Goal: Information Seeking & Learning: Learn about a topic

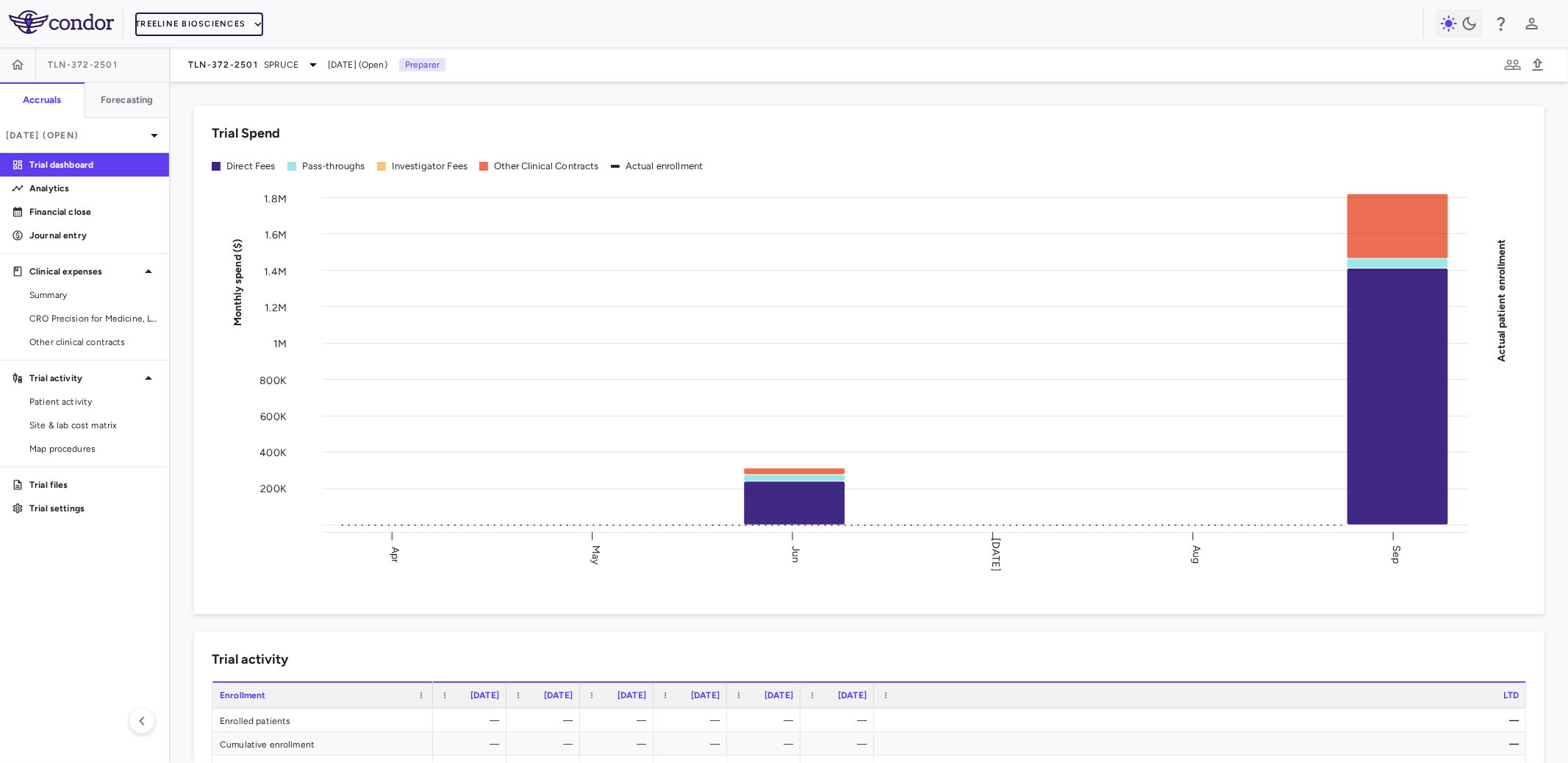
click at [227, 28] on button "Treeline Biosciences" at bounding box center [200, 24] width 128 height 24
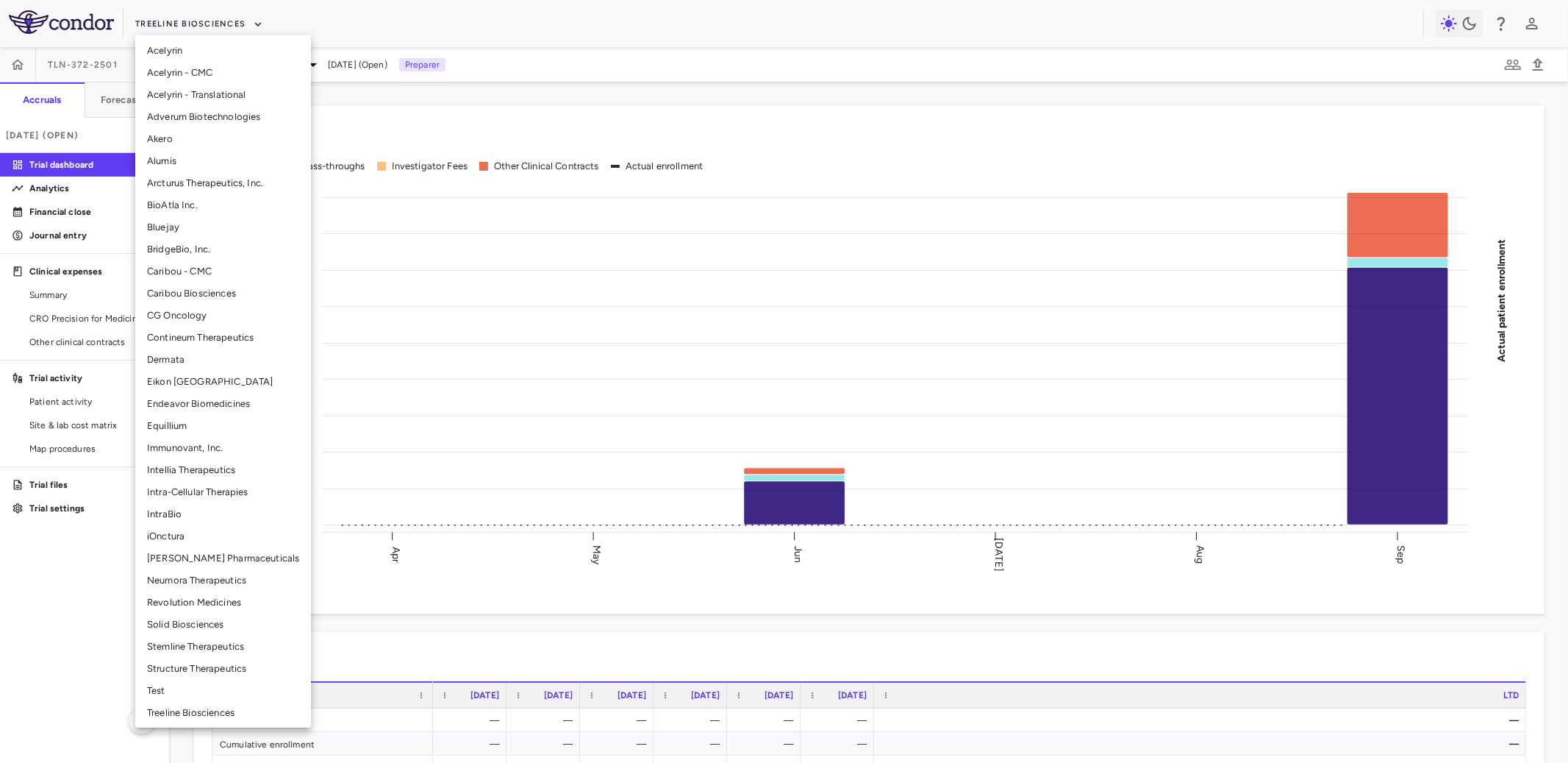
scroll to position [49, 0]
click at [194, 310] on li "CG Oncology" at bounding box center [223, 313] width 176 height 22
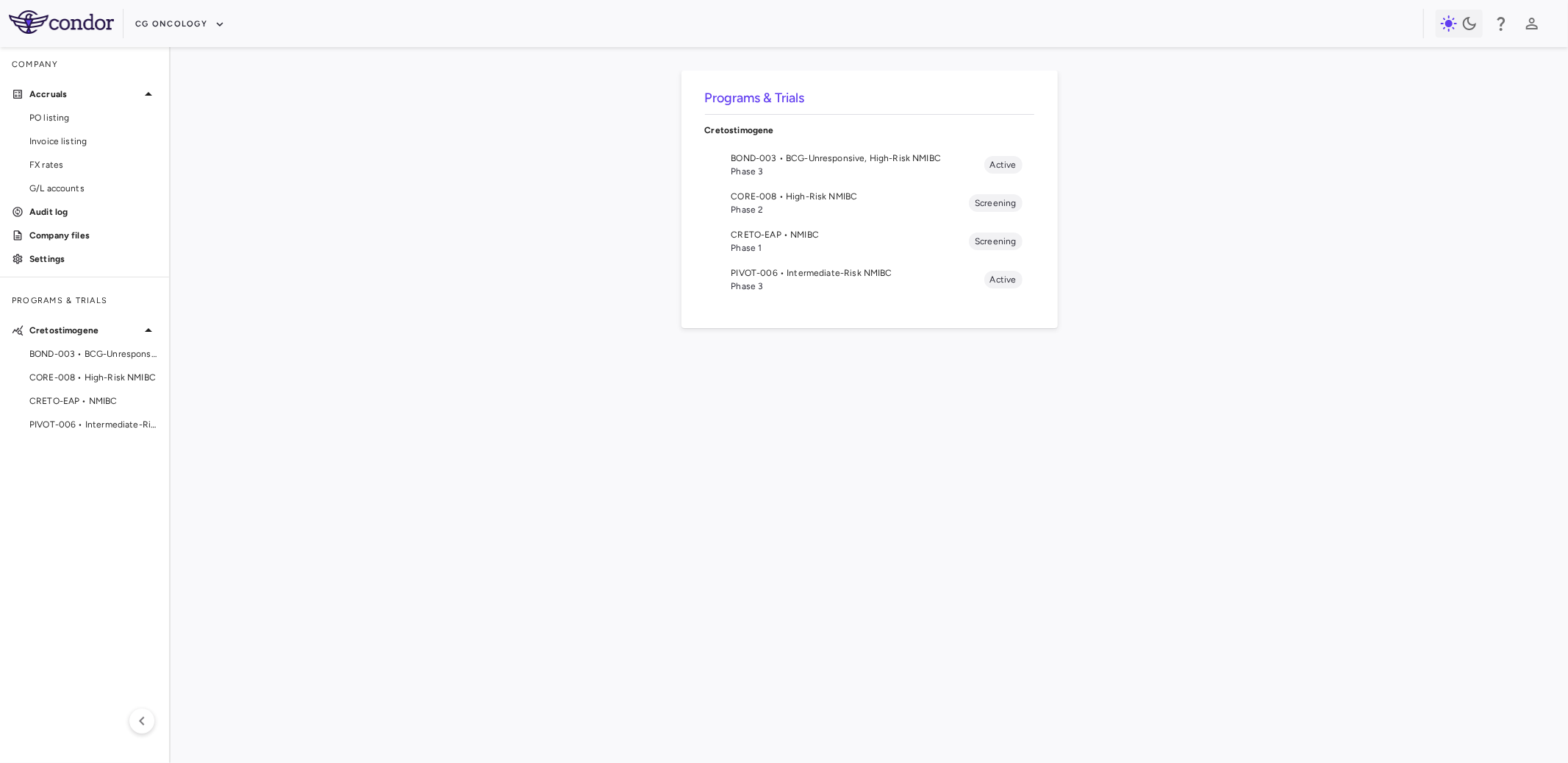
click at [812, 166] on span "Phase 3" at bounding box center [858, 171] width 253 height 13
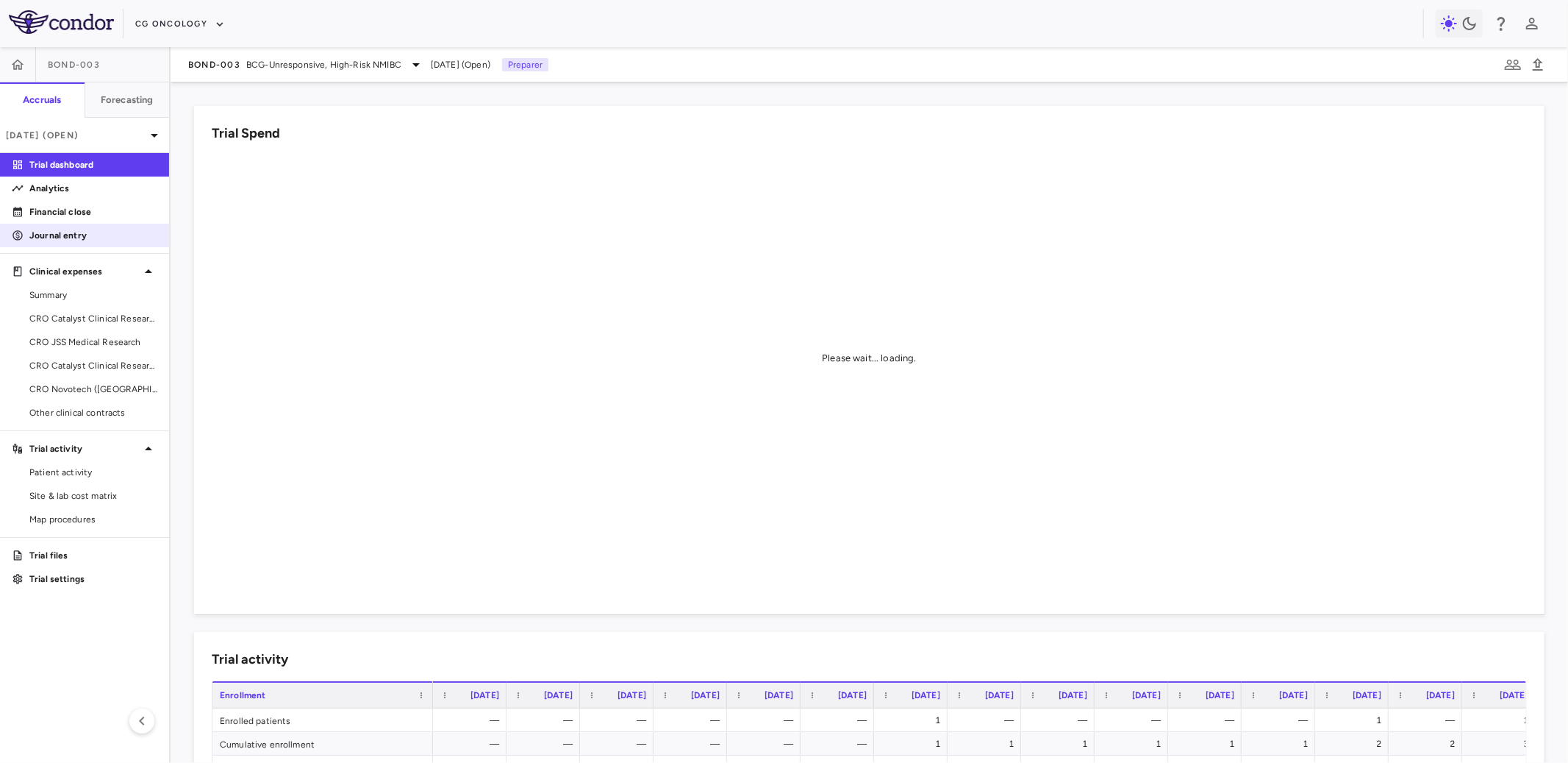
click at [105, 228] on link "Journal entry" at bounding box center [84, 235] width 169 height 22
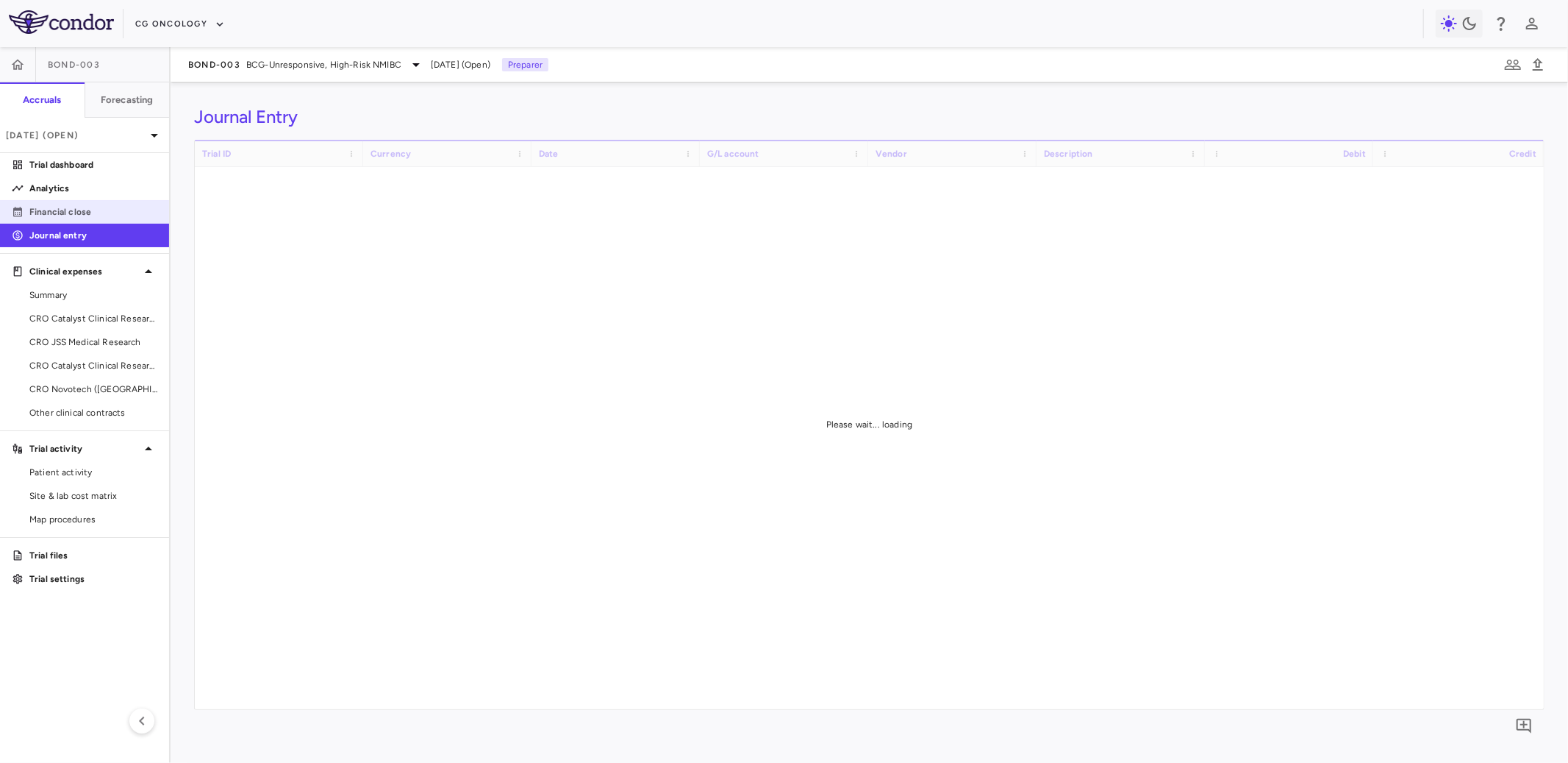
click at [113, 203] on link "Financial close" at bounding box center [84, 212] width 169 height 22
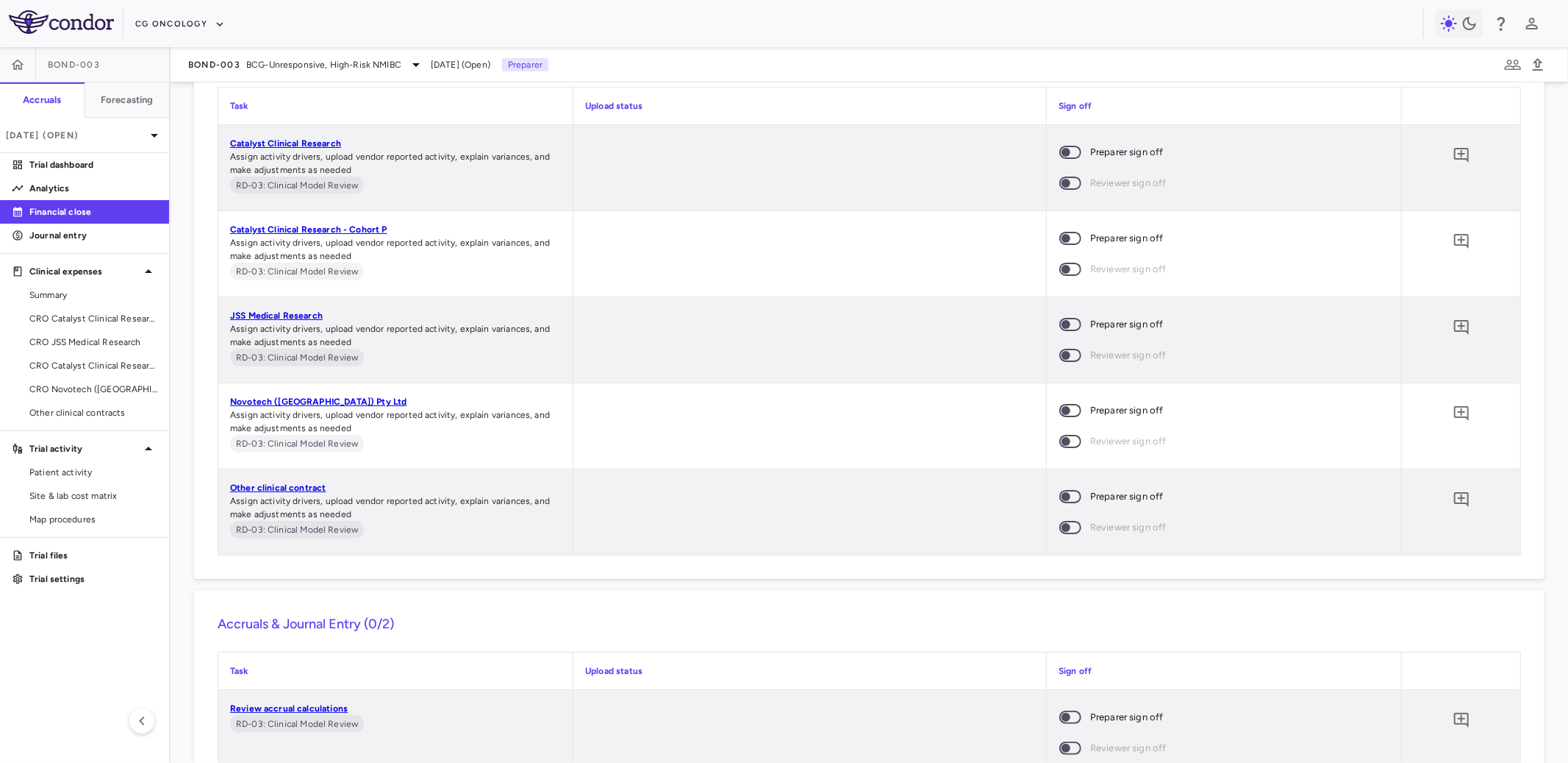
scroll to position [1071, 0]
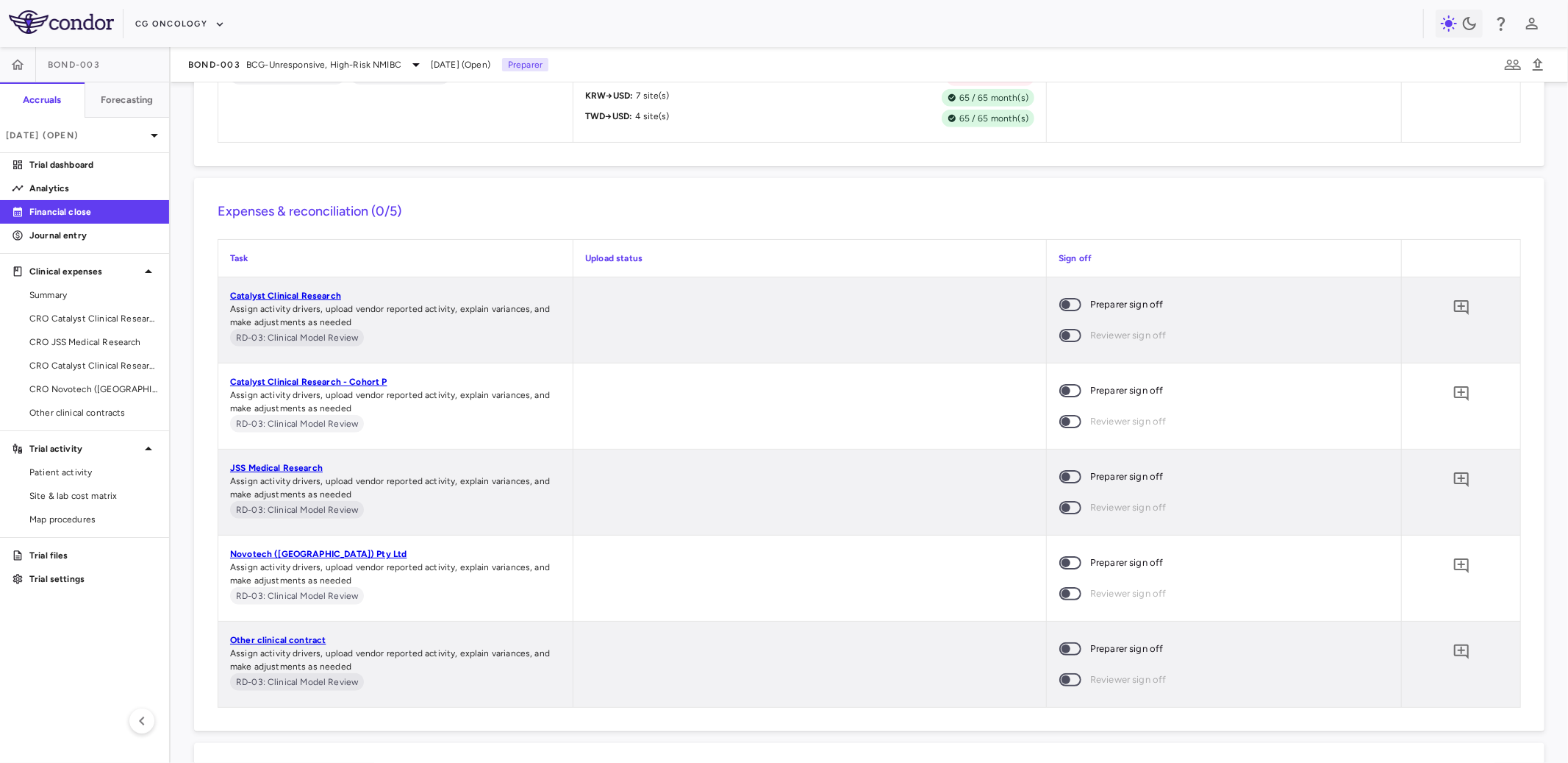
click at [1068, 400] on span at bounding box center [1070, 390] width 40 height 31
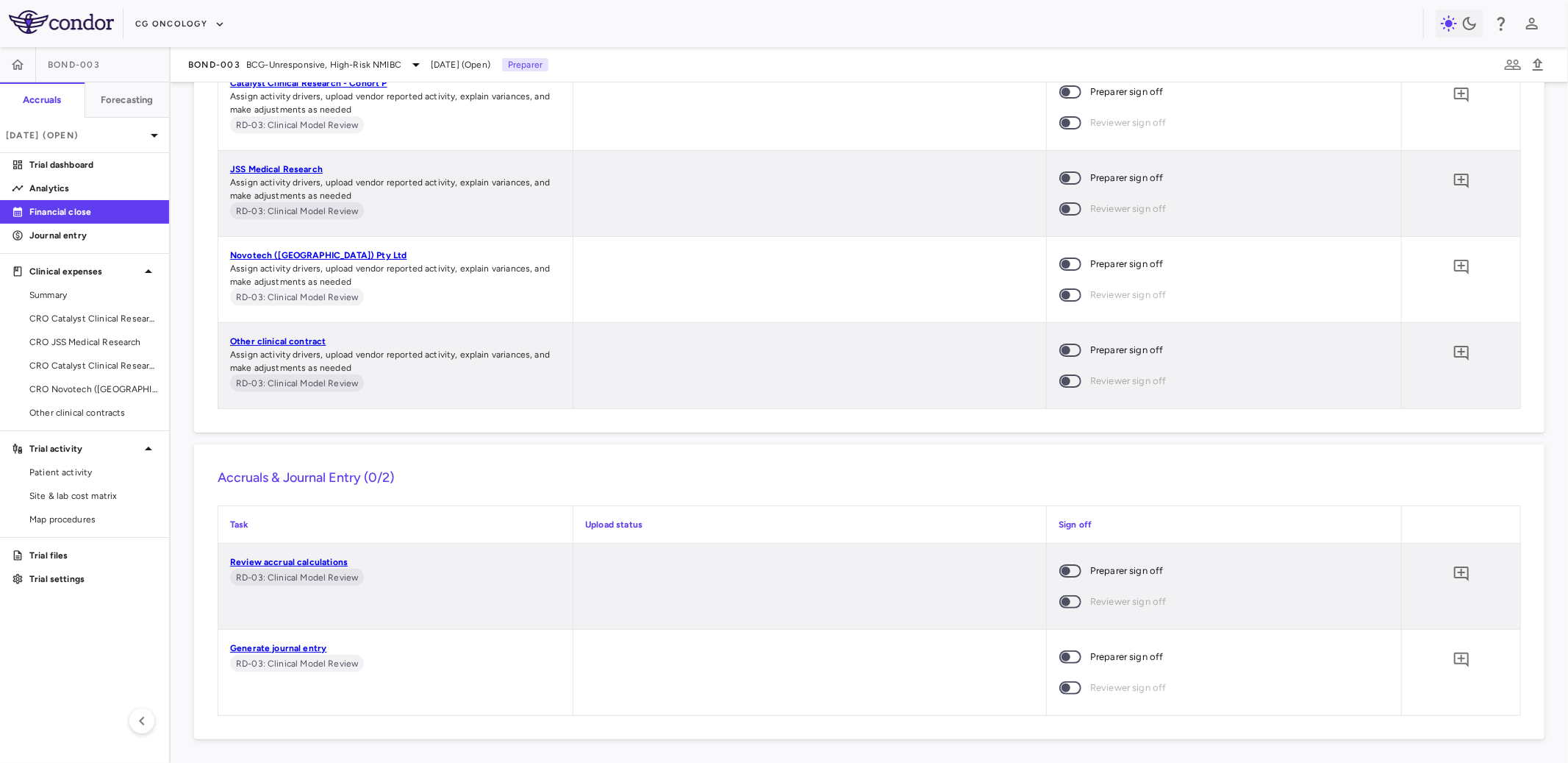
scroll to position [1489, 0]
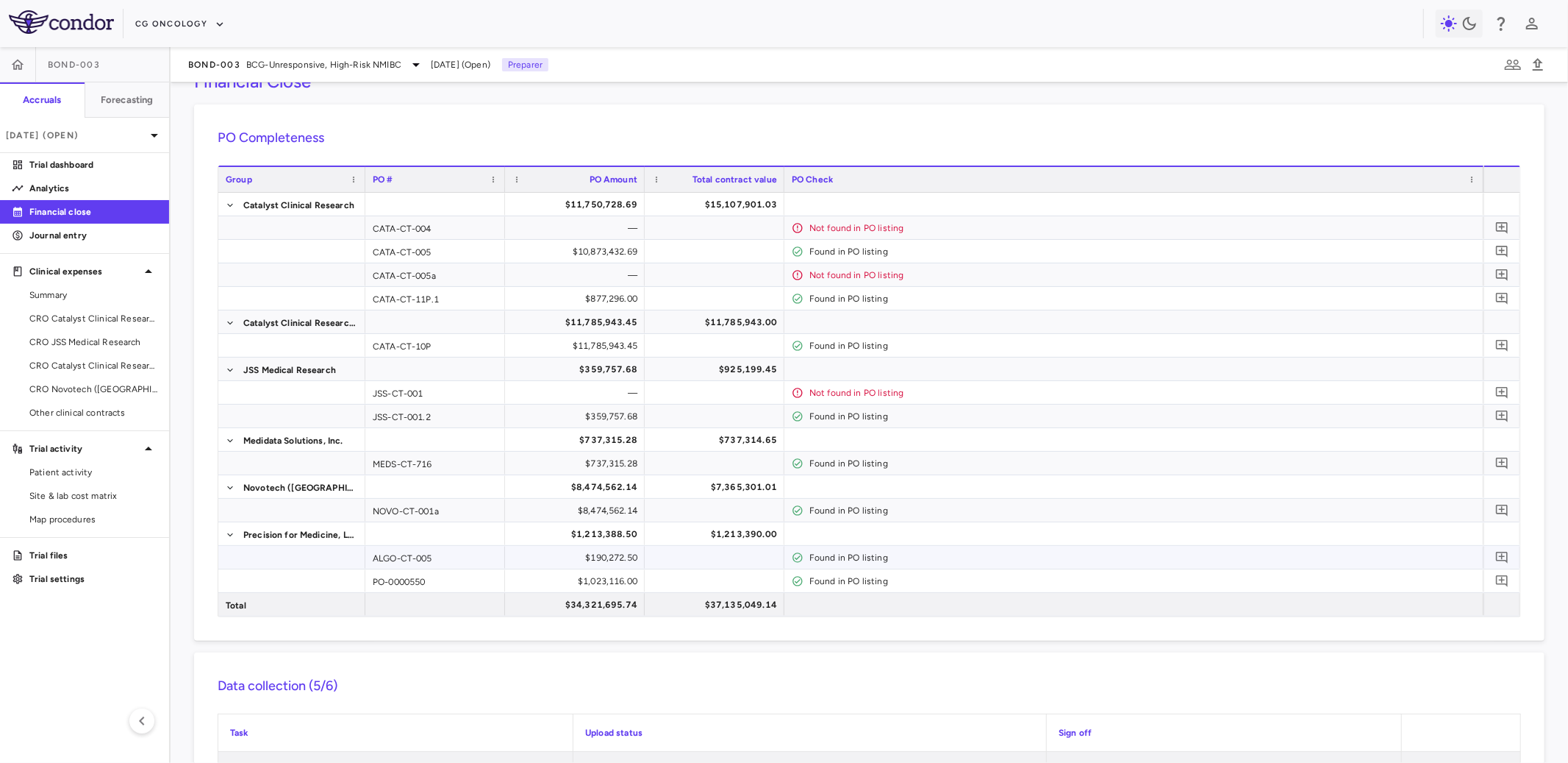
scroll to position [740, 0]
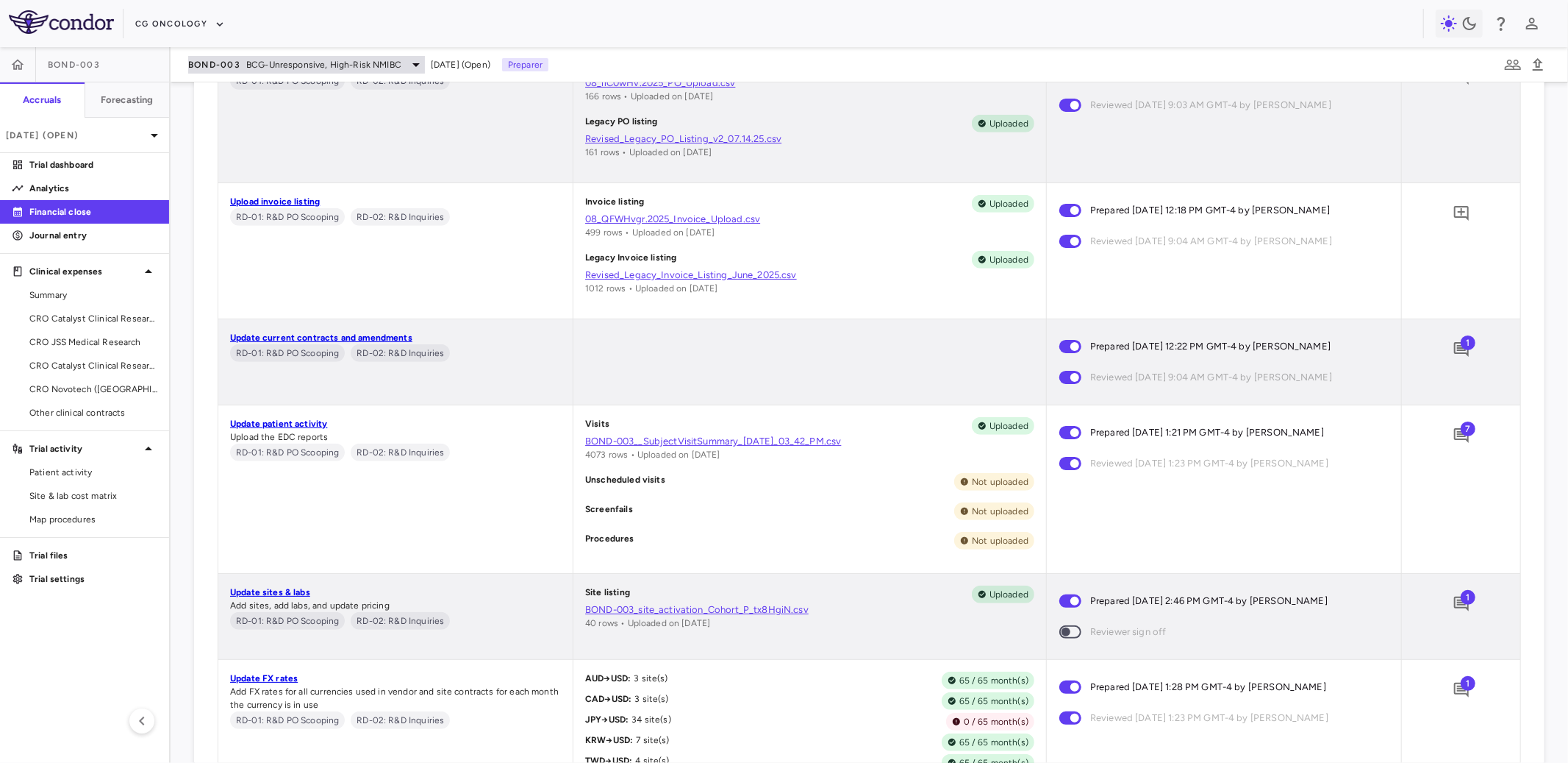
click at [280, 71] on div "BOND-003 BCG-Unresponsive, High-Risk NMIBC" at bounding box center [306, 64] width 237 height 18
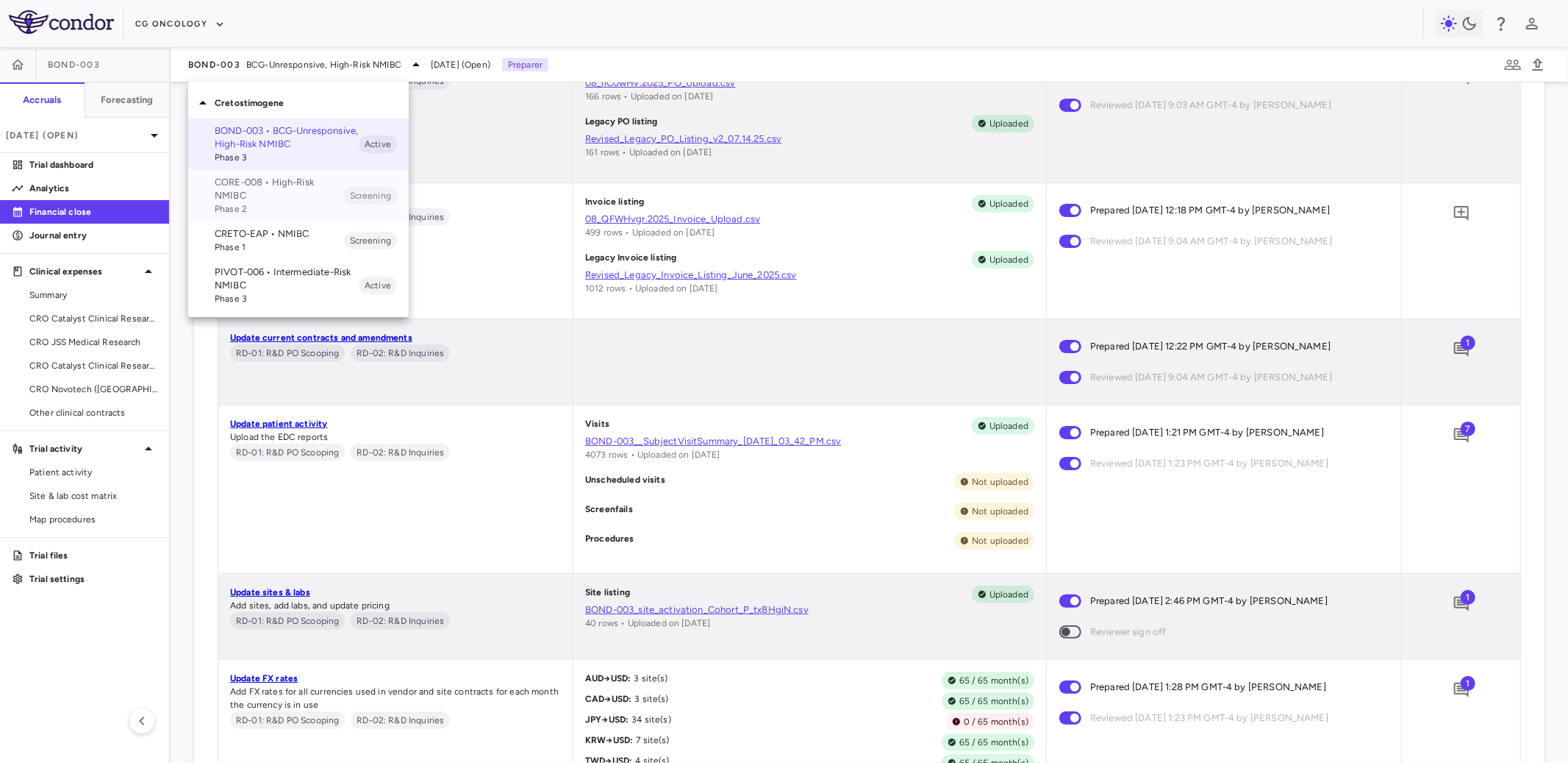
click at [252, 180] on p "CORE-008 • High-Risk NMIBC" at bounding box center [280, 189] width 130 height 26
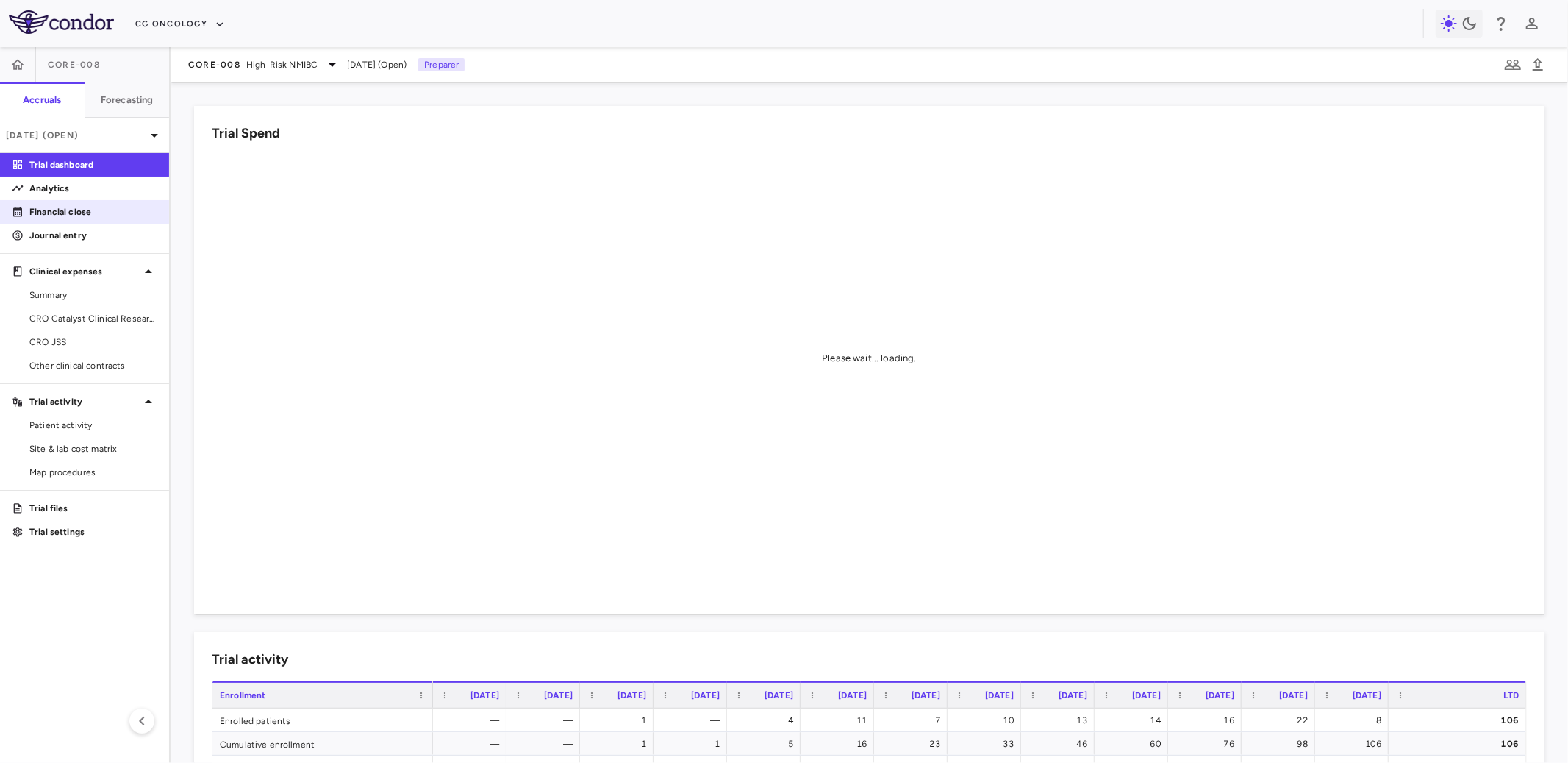
click at [72, 207] on p "Financial close" at bounding box center [94, 212] width 128 height 13
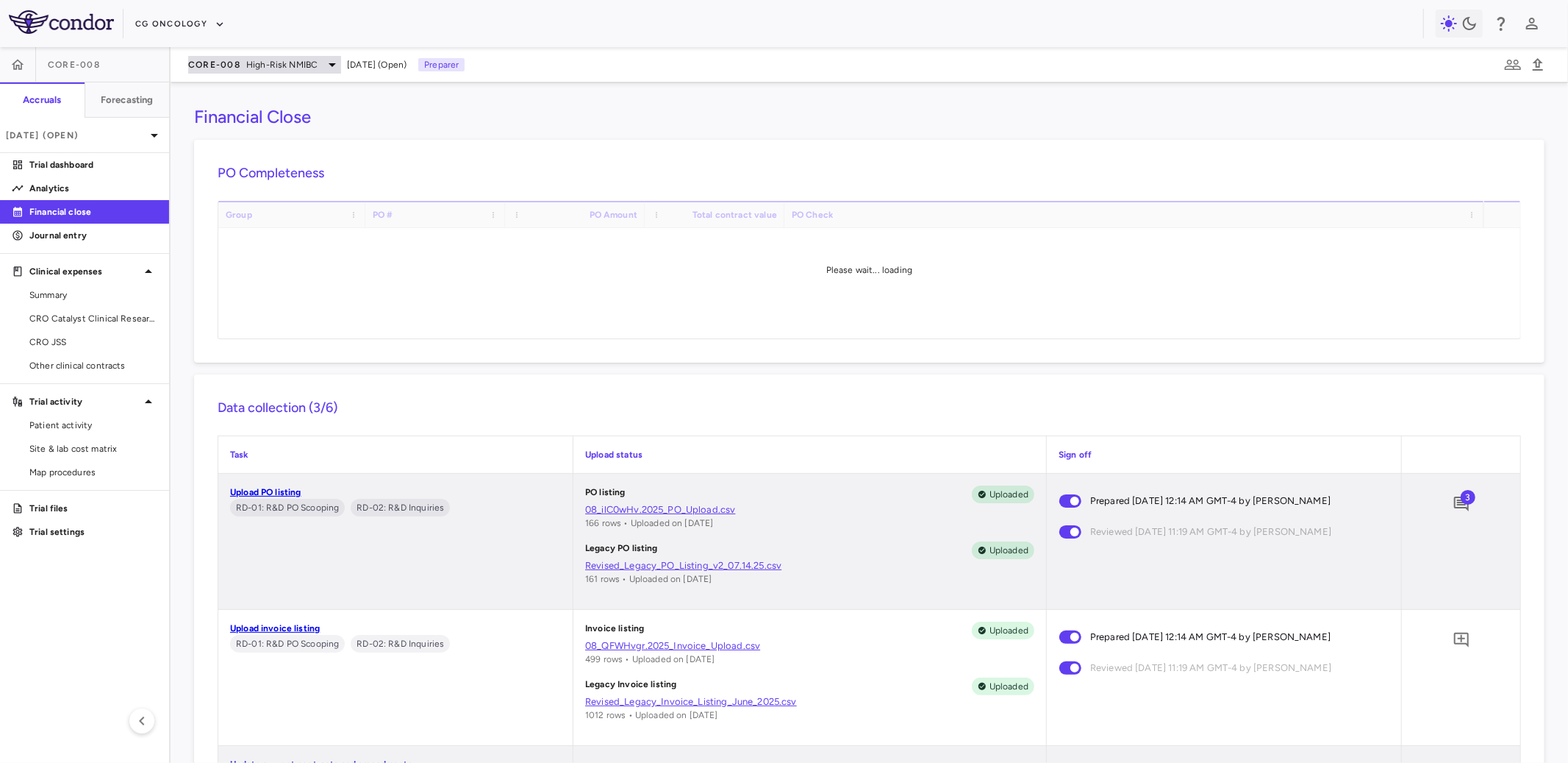
click at [271, 64] on span "High-Risk NMIBC" at bounding box center [281, 65] width 72 height 13
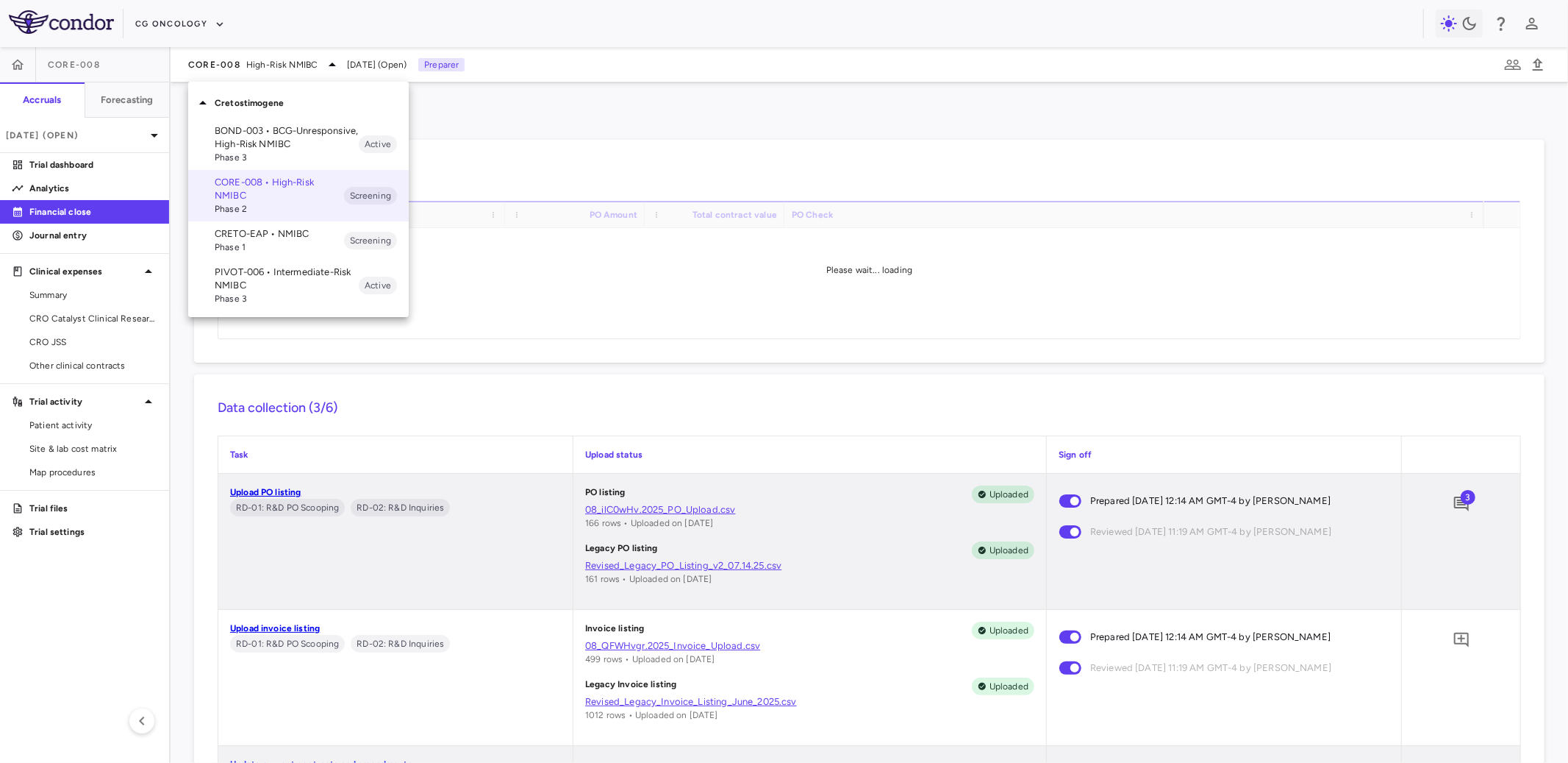
click at [259, 239] on p "CRETO-EAP • NMIBC" at bounding box center [280, 234] width 130 height 13
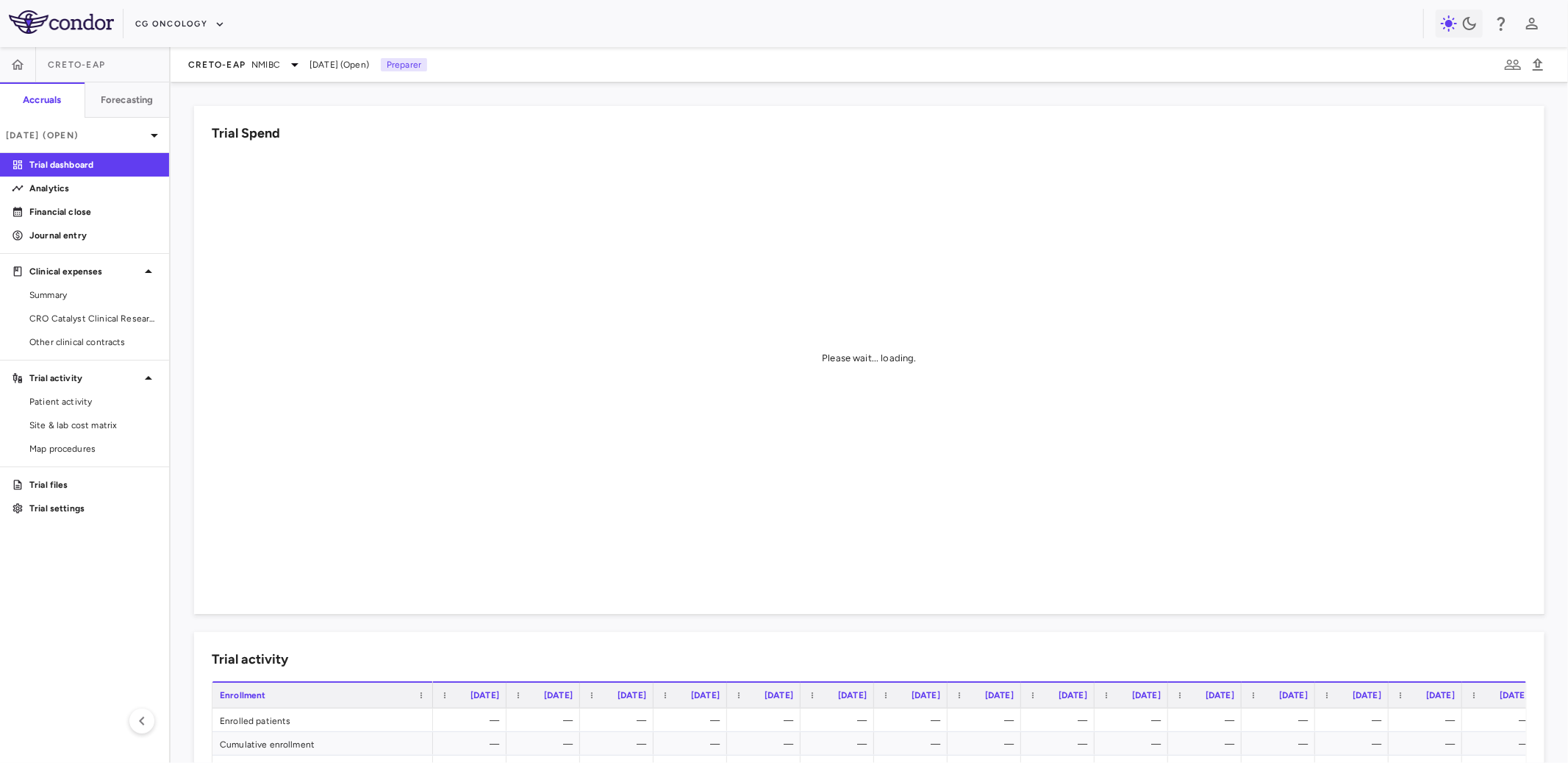
scroll to position [791, 0]
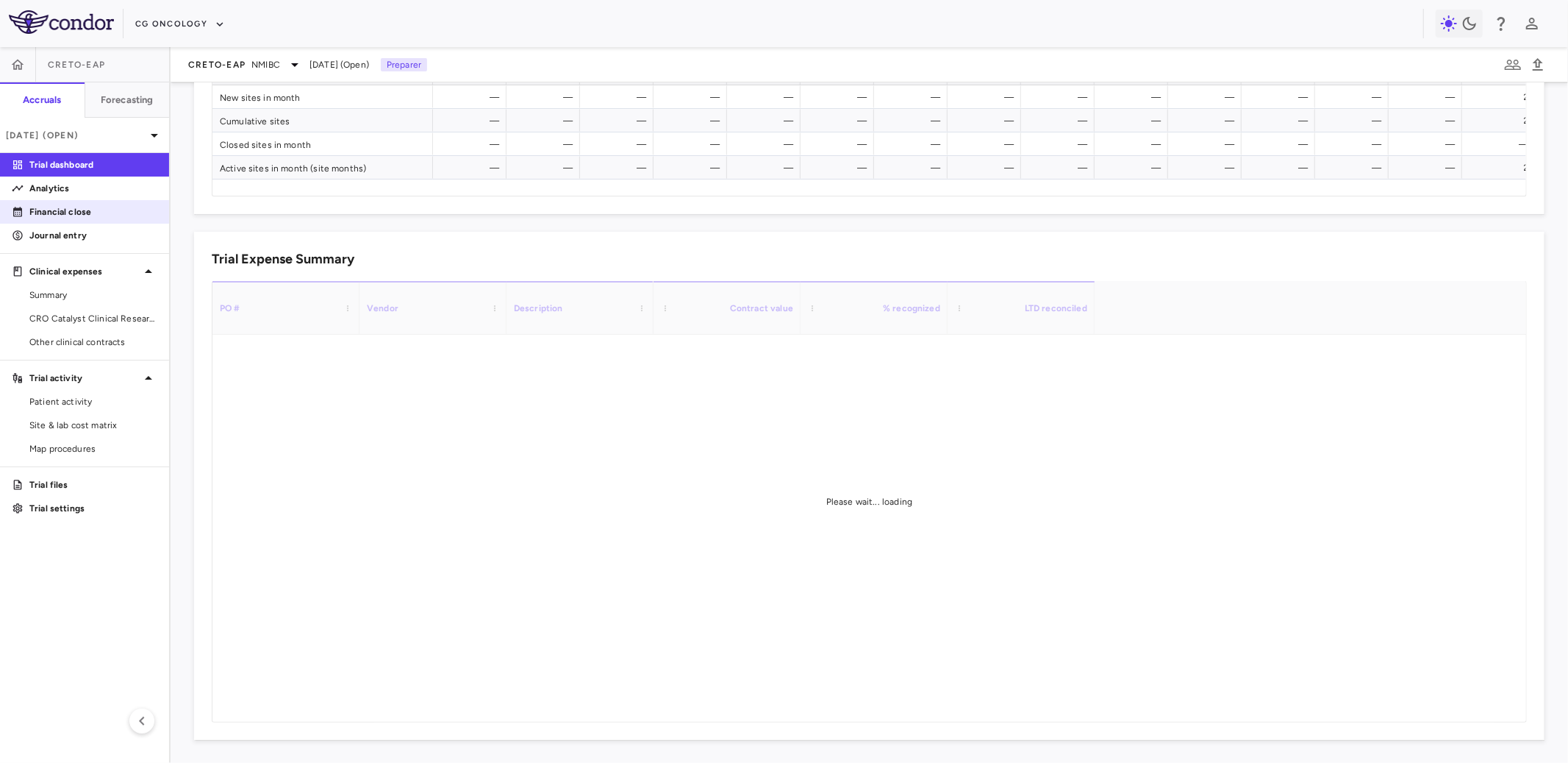
click at [126, 208] on p "Financial close" at bounding box center [94, 212] width 128 height 13
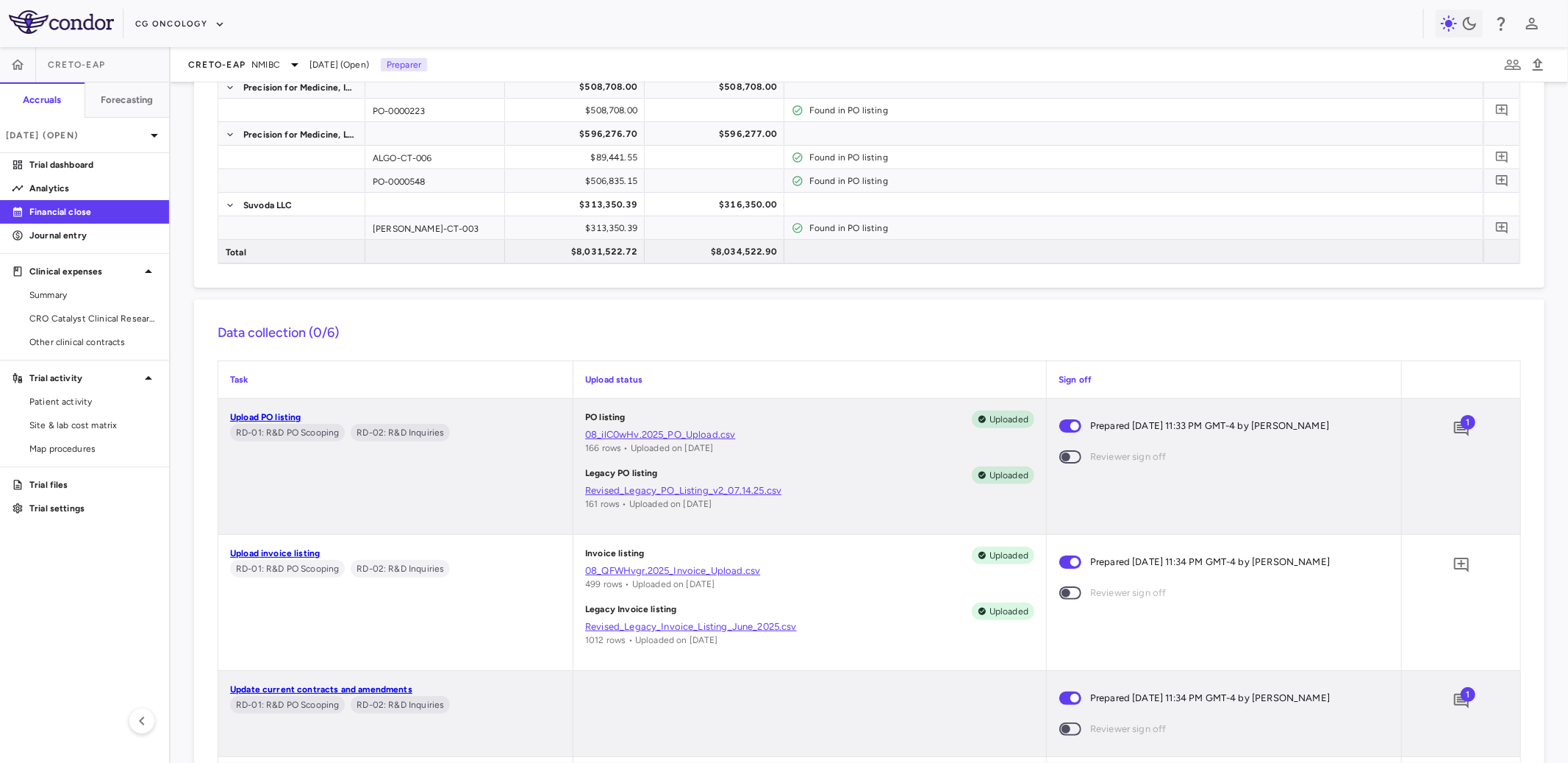
scroll to position [305, 0]
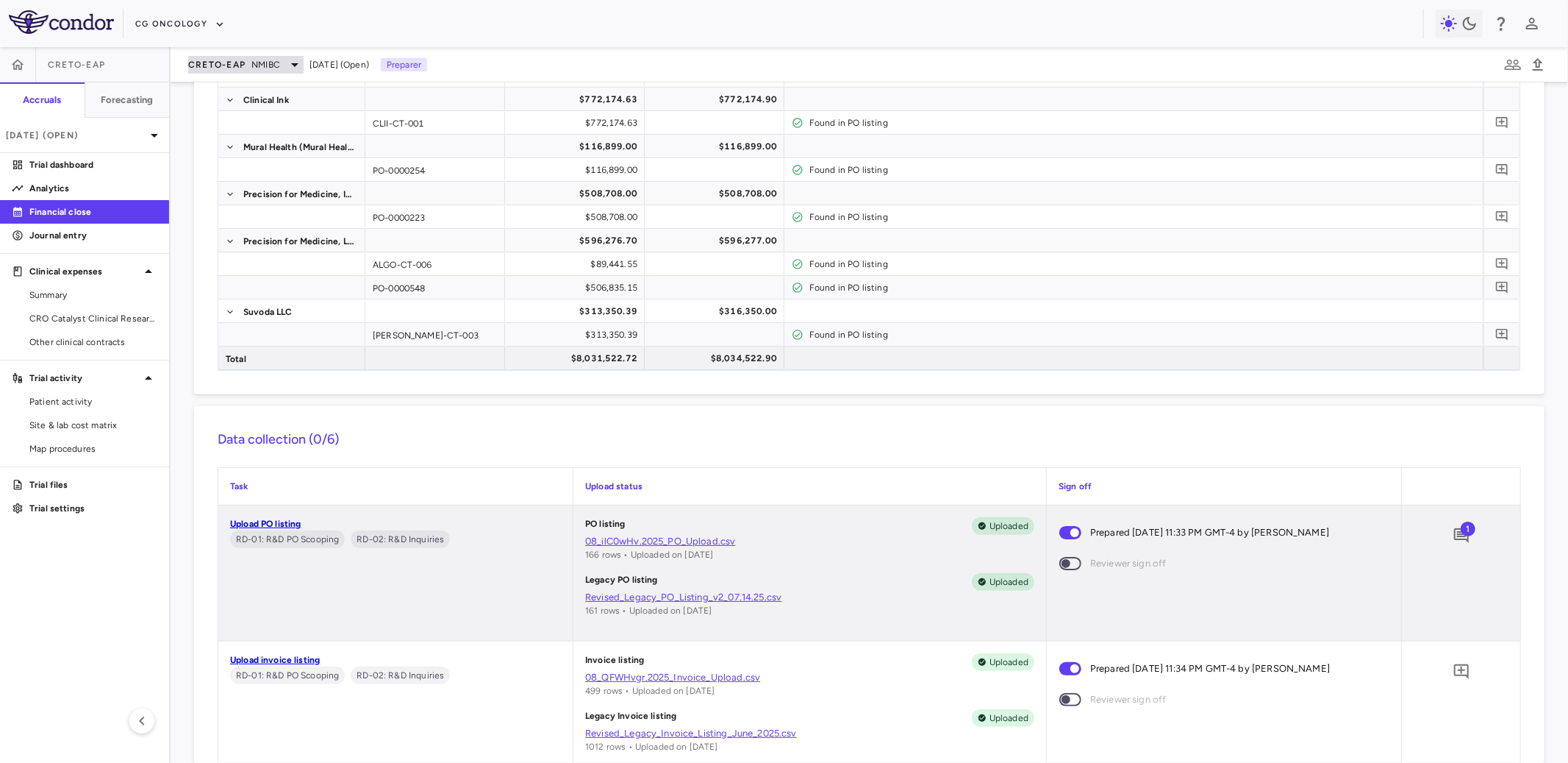
click at [286, 63] on div "CRETO-EAP NMIBC" at bounding box center [245, 64] width 115 height 18
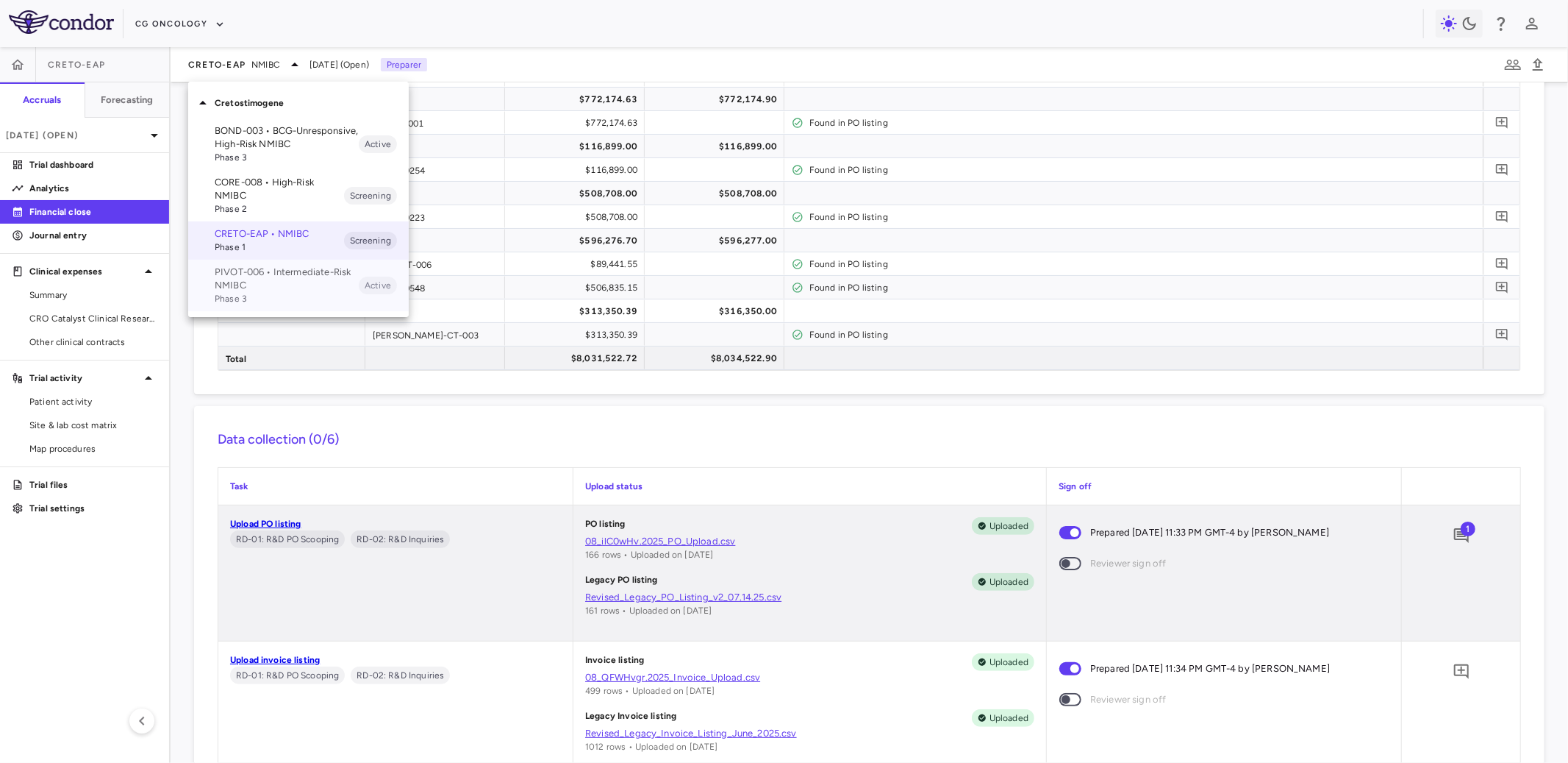
click at [288, 268] on p "PIVOT-006 • Intermediate-Risk NMIBC" at bounding box center [286, 278] width 144 height 26
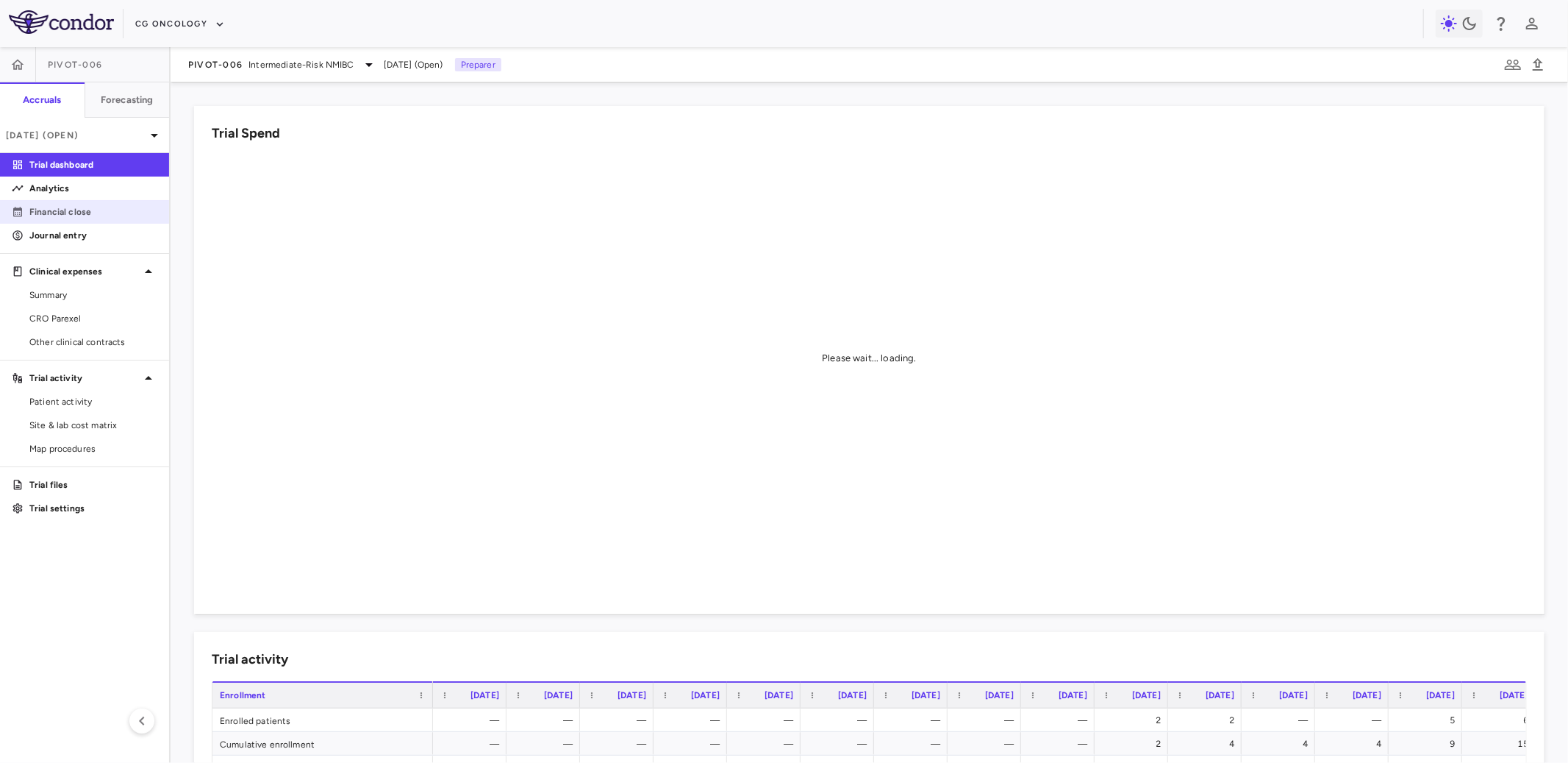
click at [126, 205] on p "Financial close" at bounding box center [94, 212] width 128 height 13
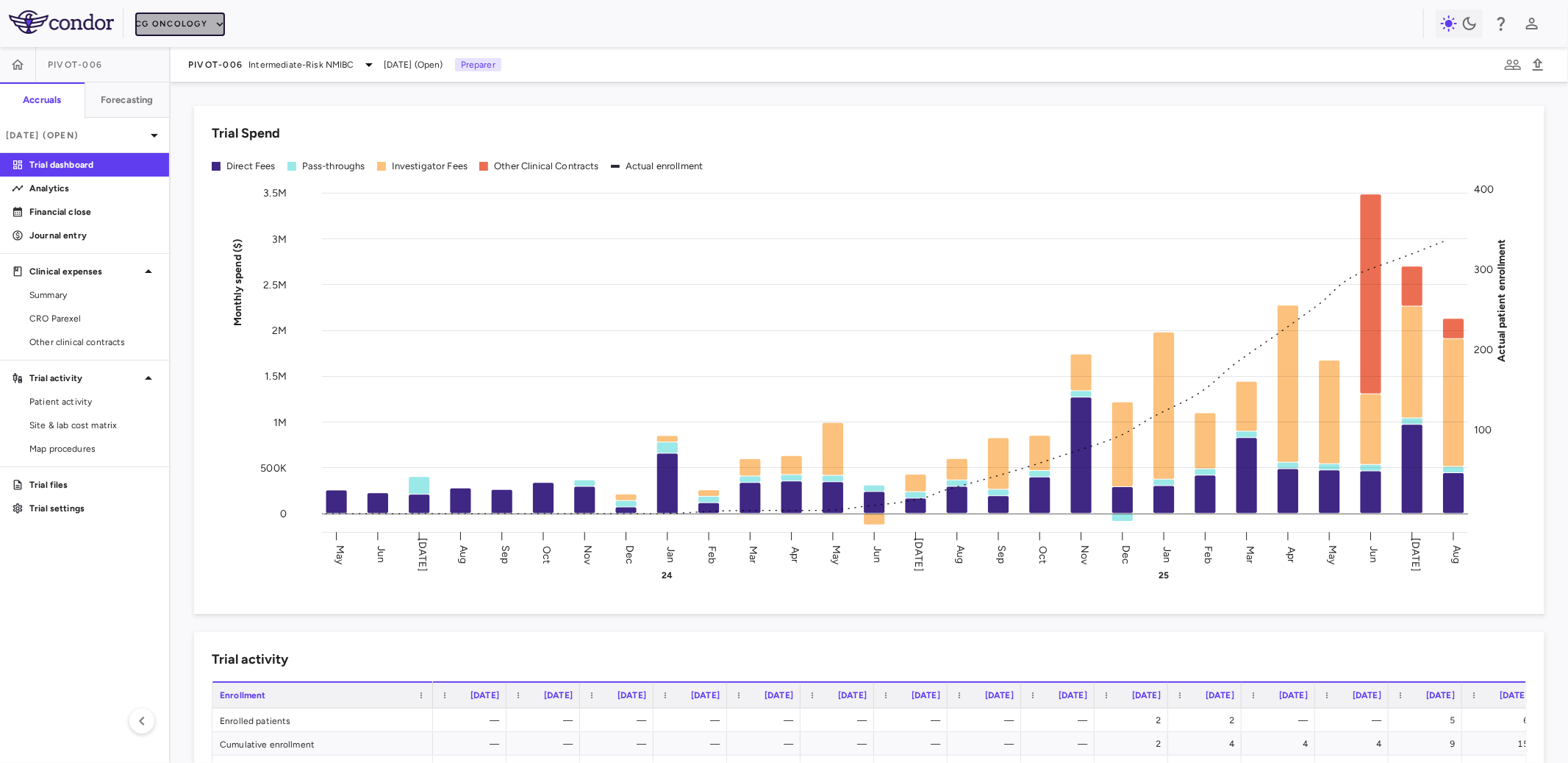
click at [174, 25] on button "CG Oncology" at bounding box center [180, 24] width 89 height 24
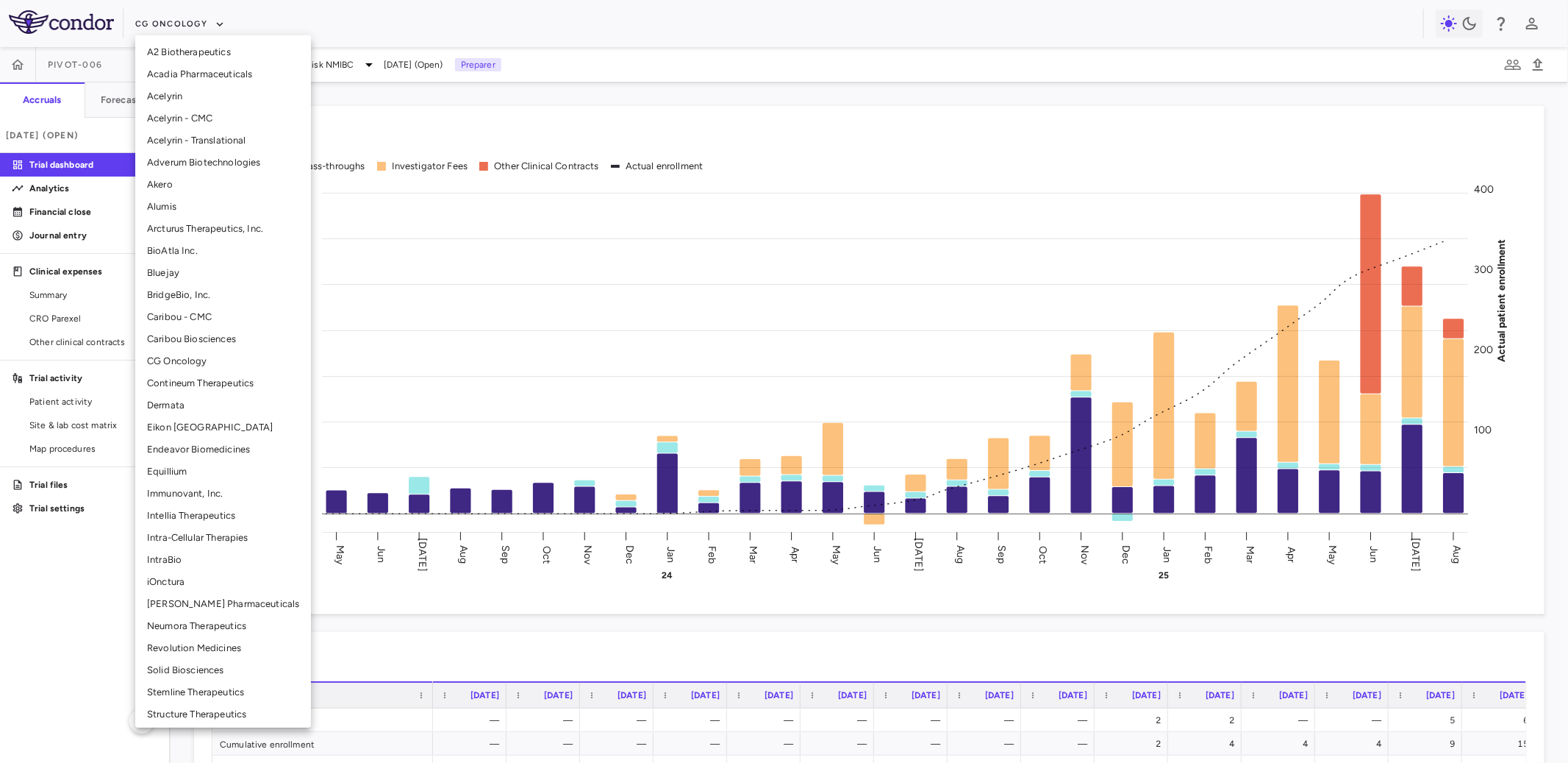
click at [177, 511] on li "Intellia Therapeutics" at bounding box center [223, 516] width 176 height 22
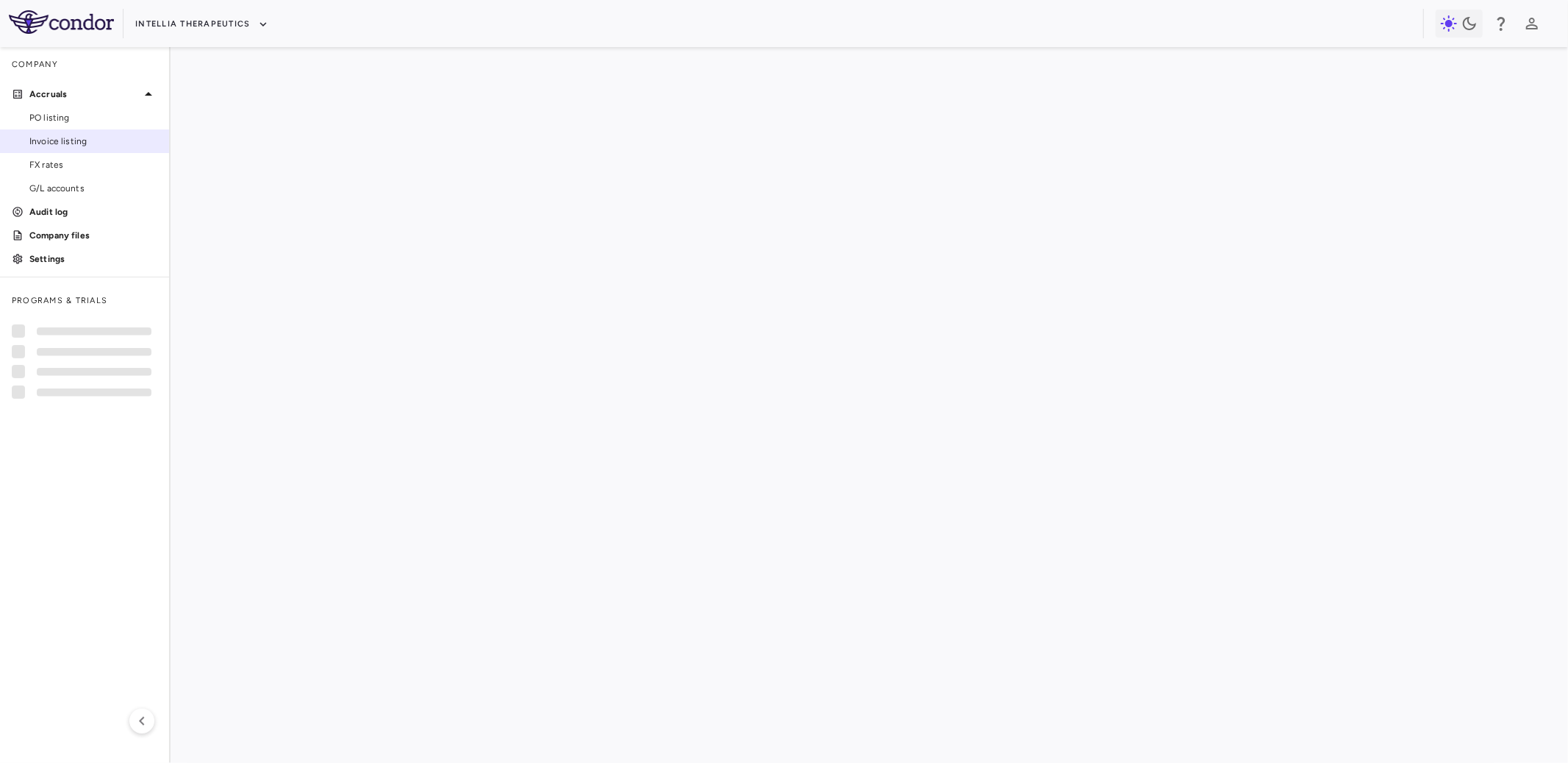
click at [78, 137] on span "Invoice listing" at bounding box center [94, 142] width 128 height 13
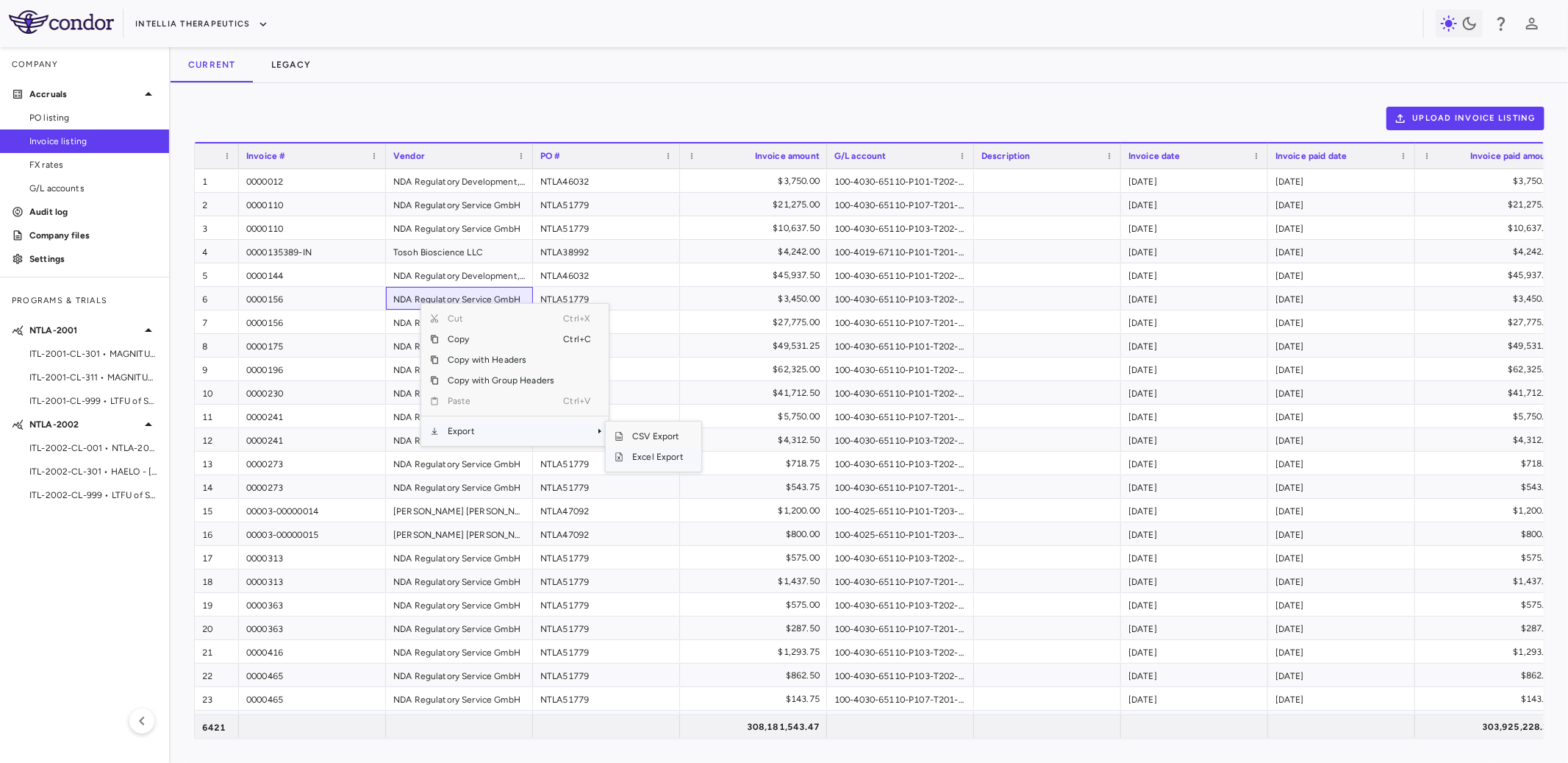
click at [643, 458] on span "Excel Export" at bounding box center [658, 457] width 69 height 20
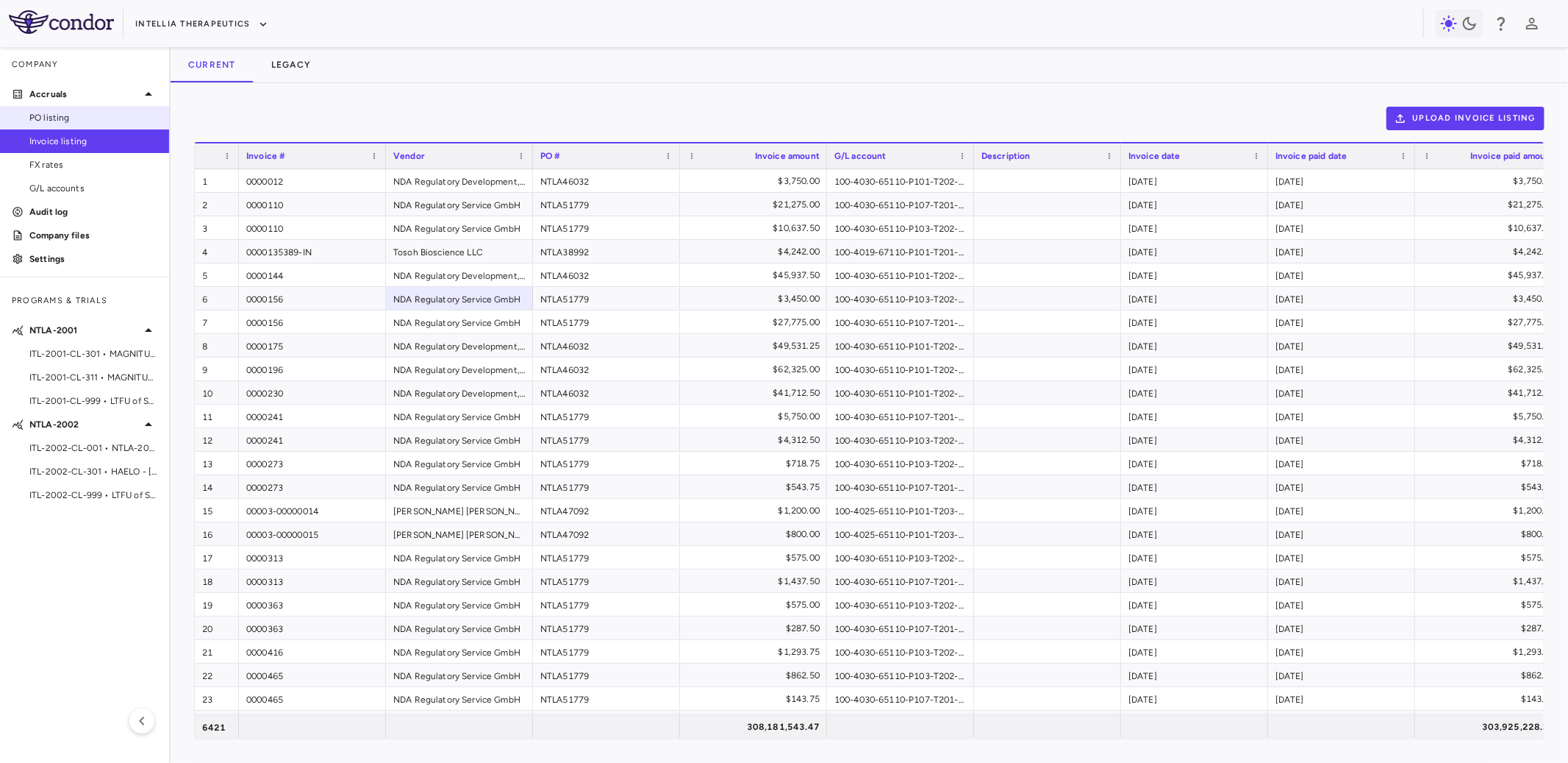
click at [52, 110] on link "PO listing" at bounding box center [84, 118] width 169 height 22
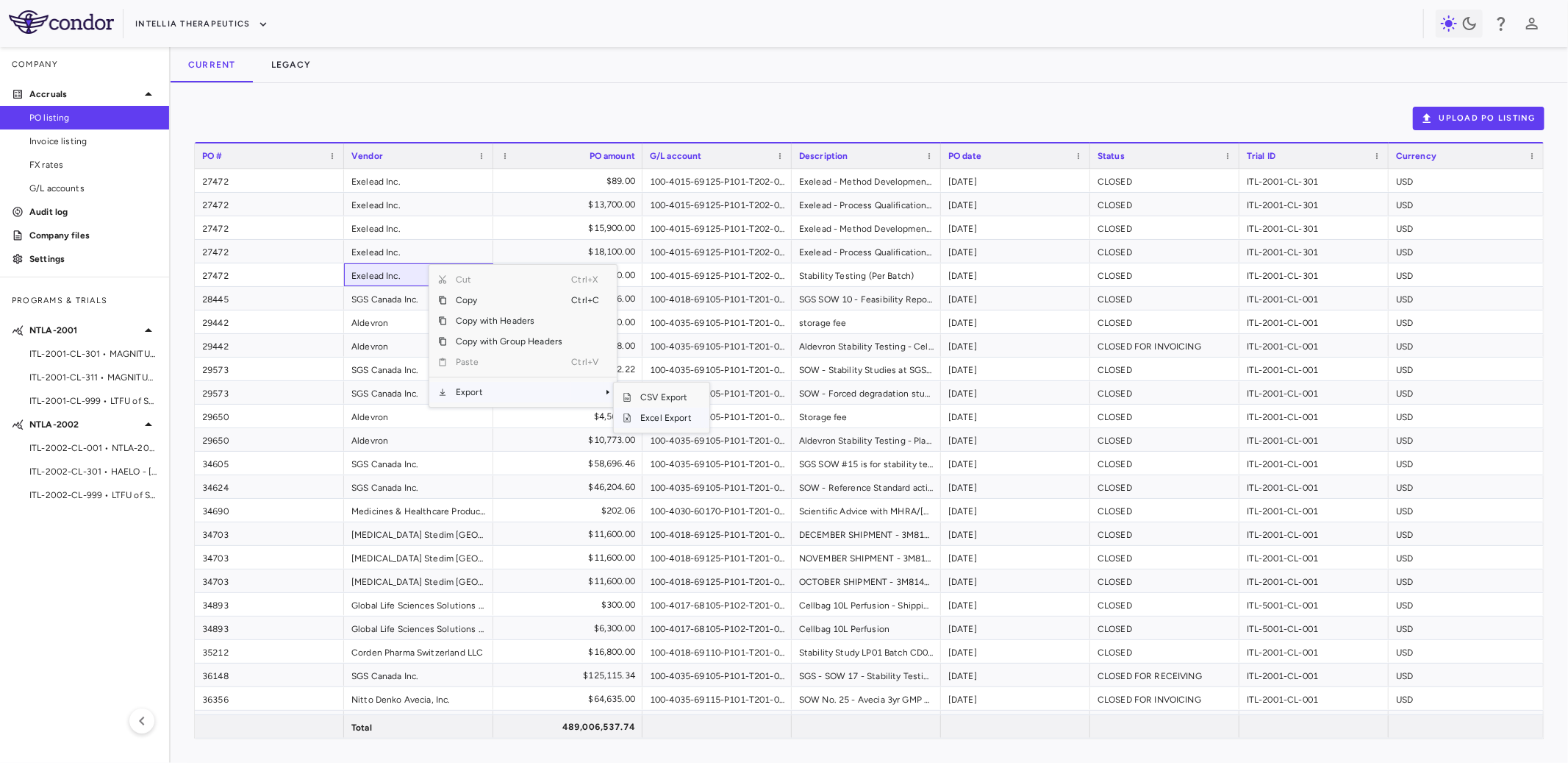
click at [643, 413] on span "Excel Export" at bounding box center [666, 417] width 69 height 20
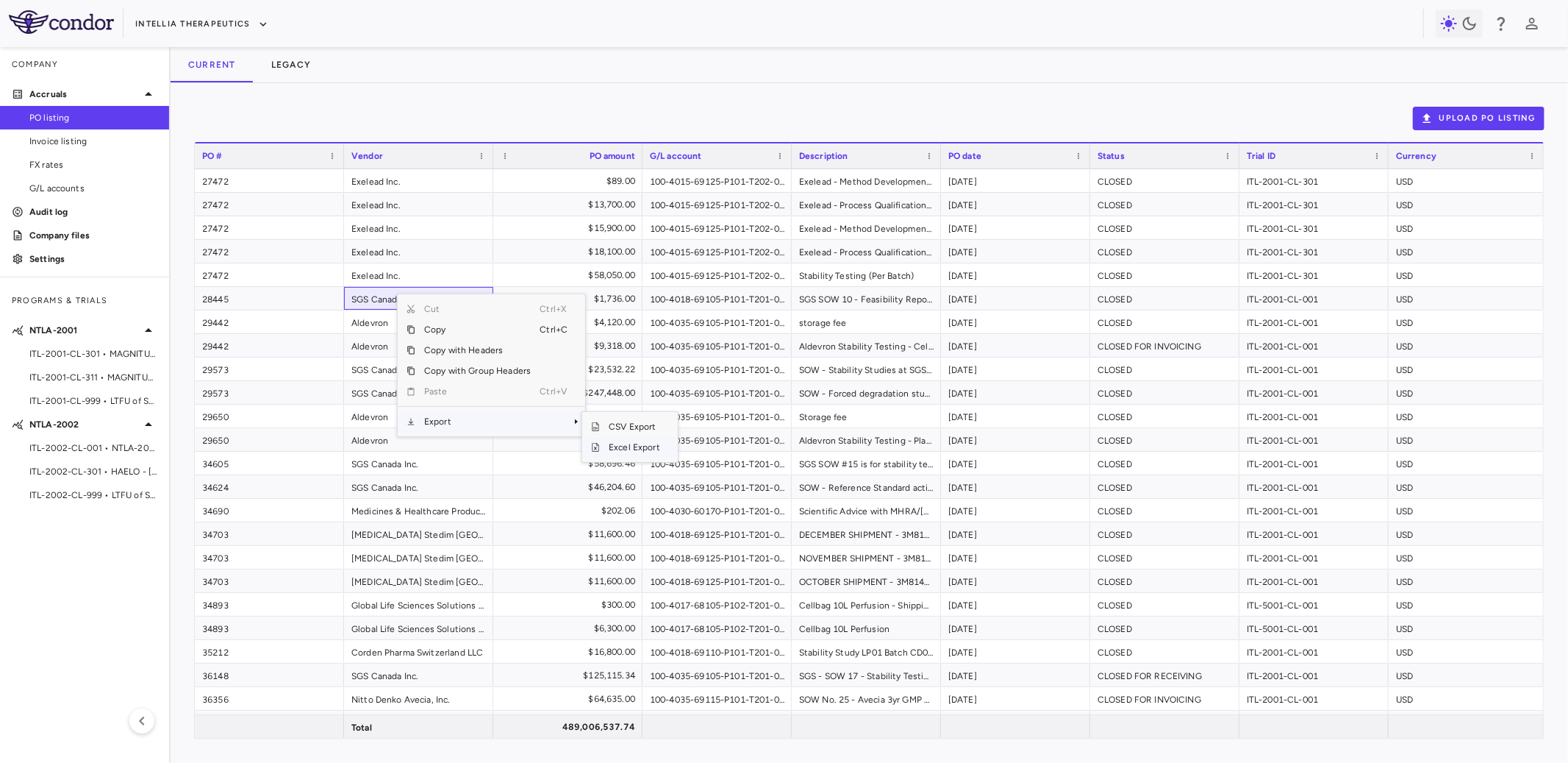
click at [620, 445] on span "Excel Export" at bounding box center [634, 447] width 69 height 20
click at [62, 132] on link "Invoice listing" at bounding box center [84, 141] width 169 height 22
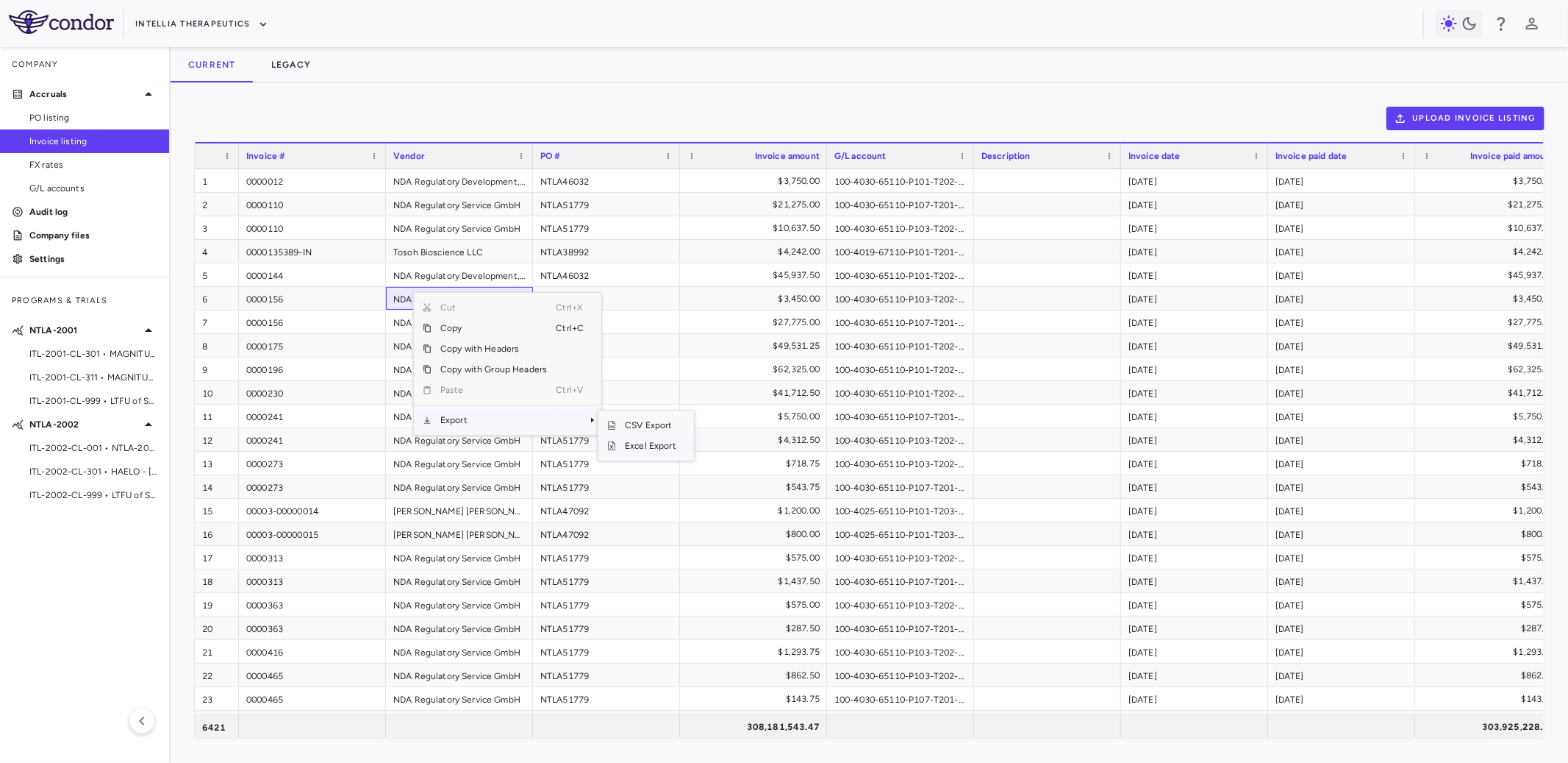
click at [634, 443] on span "Excel Export" at bounding box center [650, 446] width 69 height 20
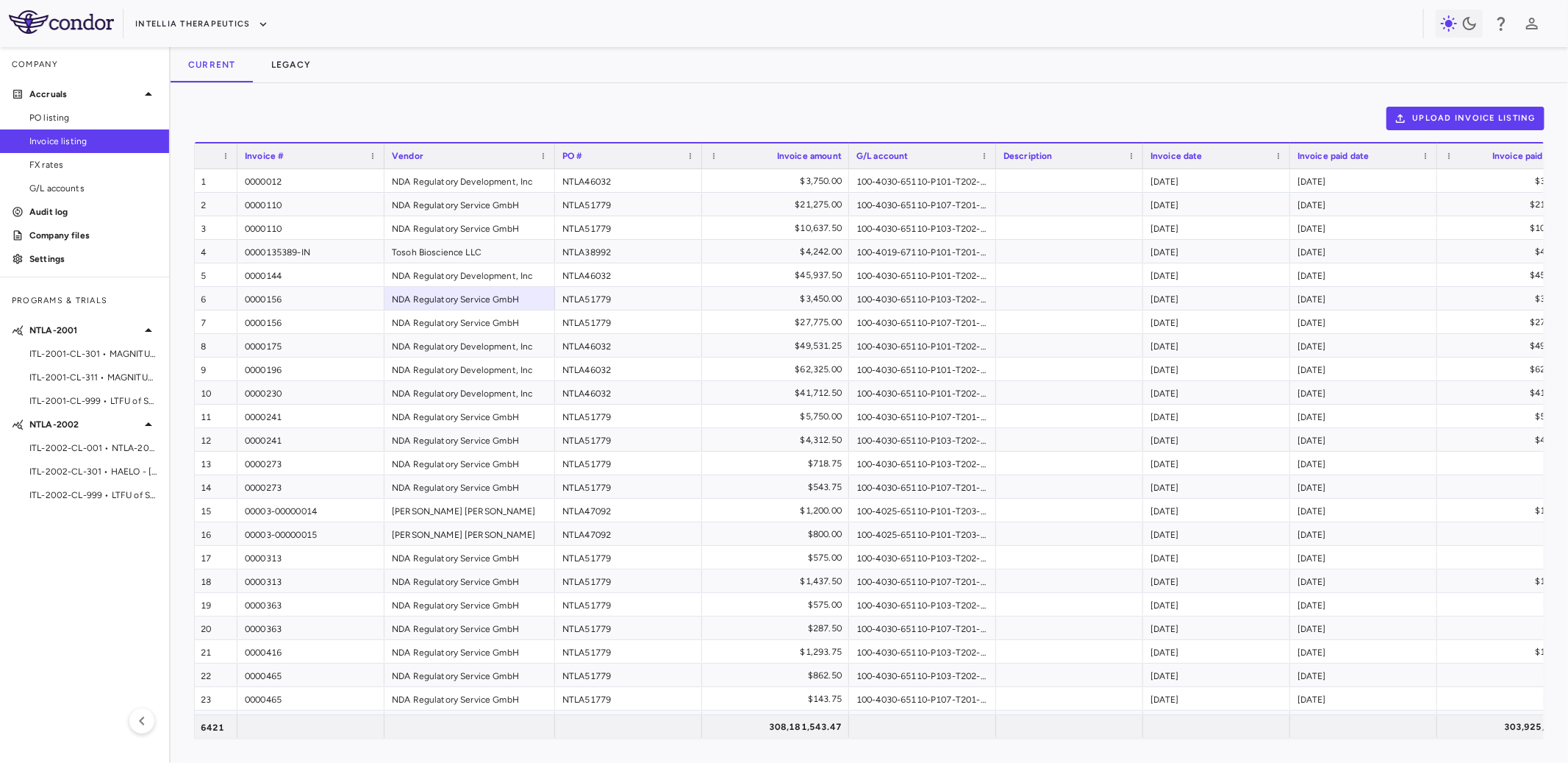
drag, startPoint x: 531, startPoint y: 159, endPoint x: 554, endPoint y: 161, distance: 23.1
click at [554, 161] on div at bounding box center [554, 156] width 6 height 25
click at [107, 354] on span "ITL-2001-CL-301 • MAGNITUDE - Transthyretin Amyloidosis with Cardiomyopathy (AT…" at bounding box center [94, 354] width 128 height 13
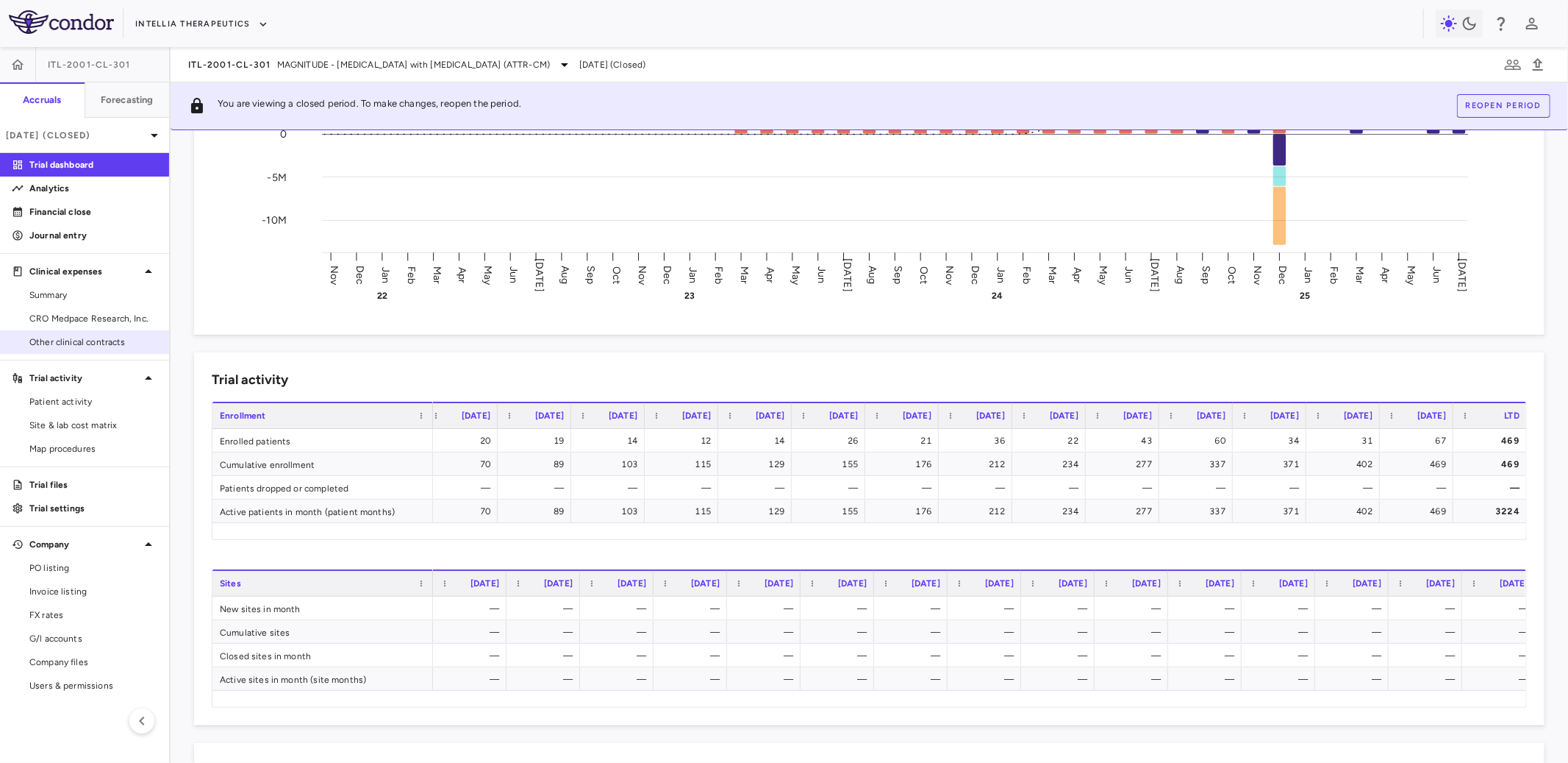
click at [88, 332] on link "Other clinical contracts" at bounding box center [84, 342] width 169 height 22
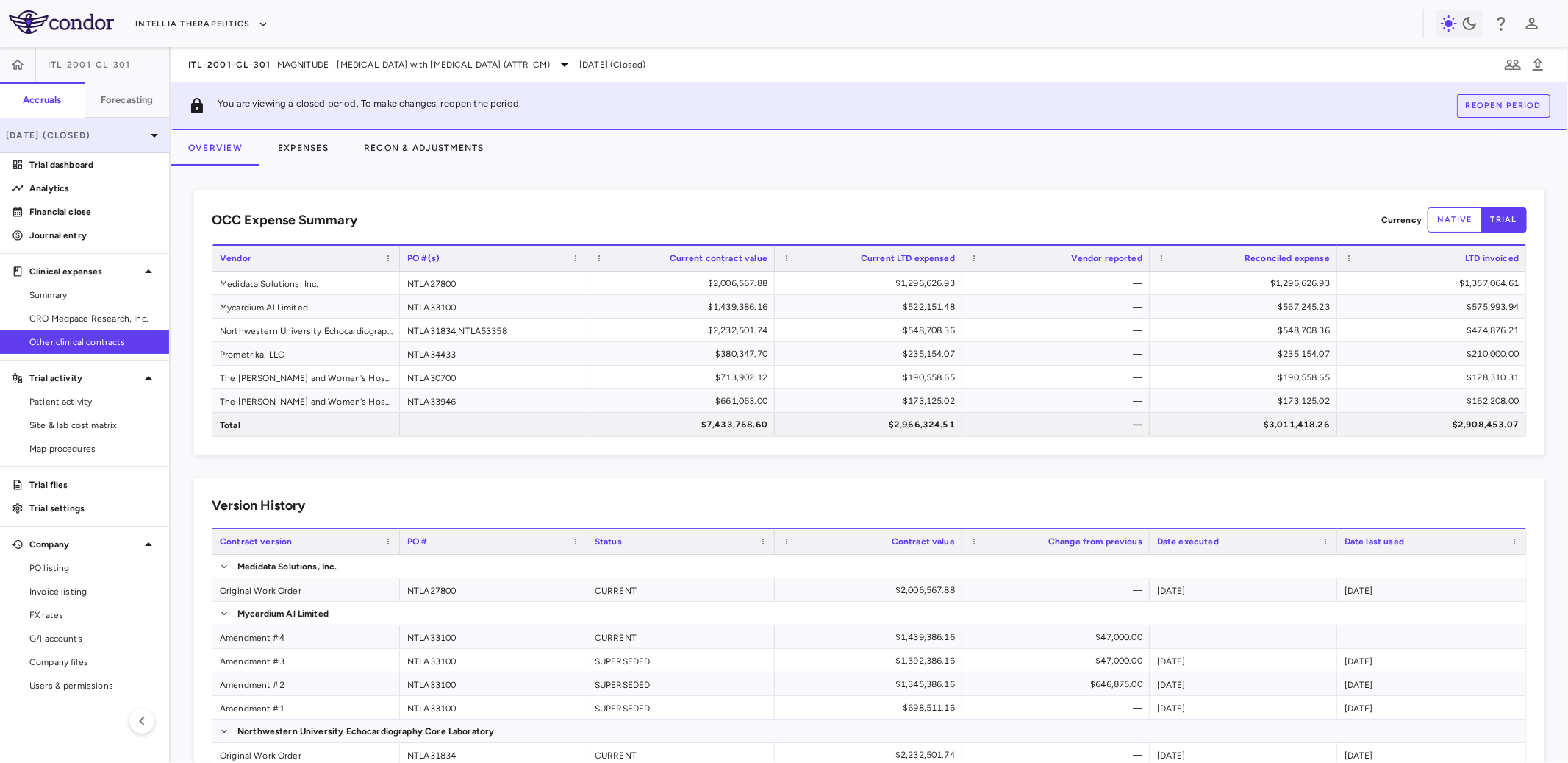
click at [115, 142] on div "Jul 2025 (Closed)" at bounding box center [84, 136] width 169 height 35
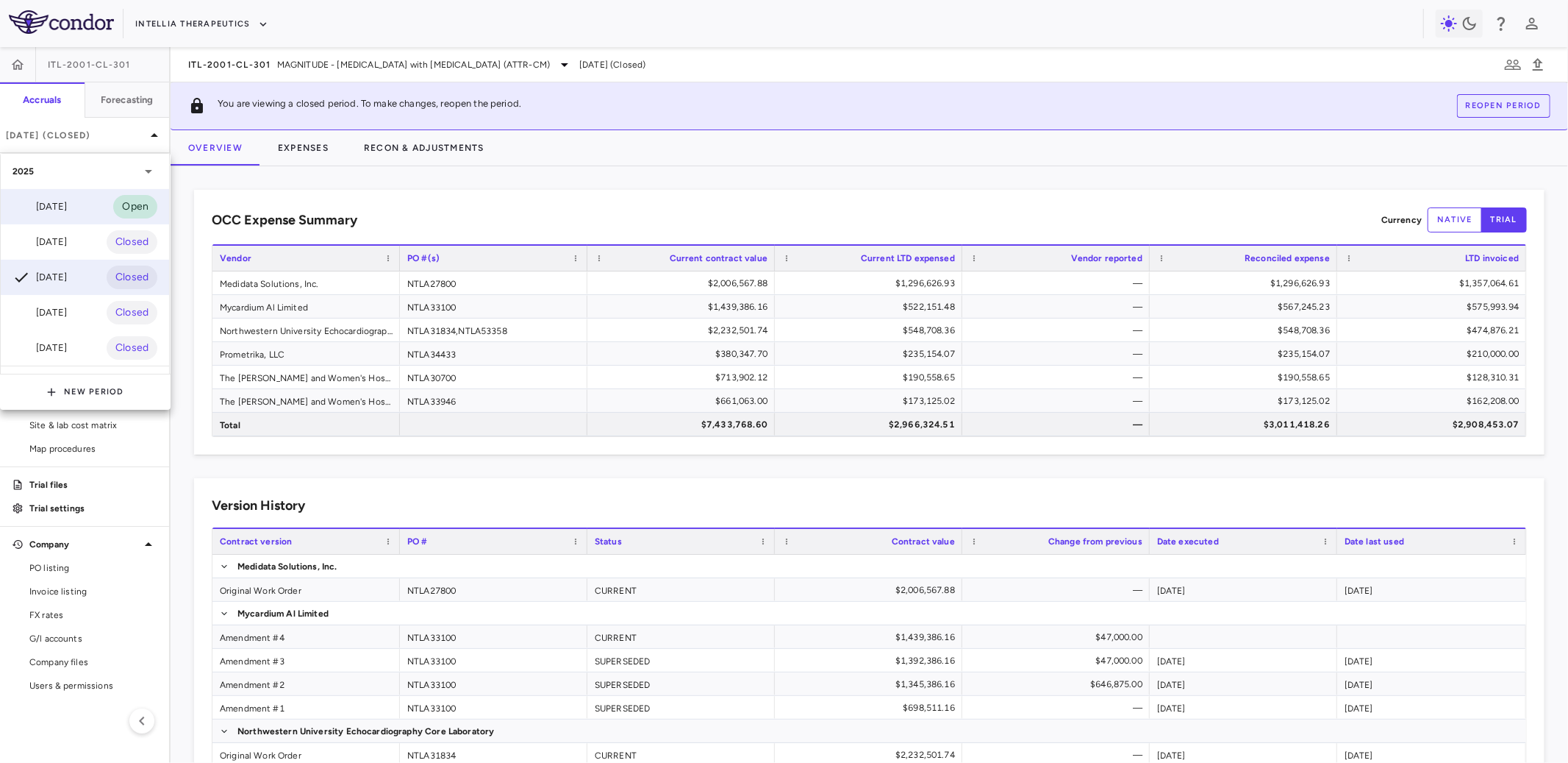
click at [67, 201] on div "Sep 2025" at bounding box center [40, 207] width 55 height 18
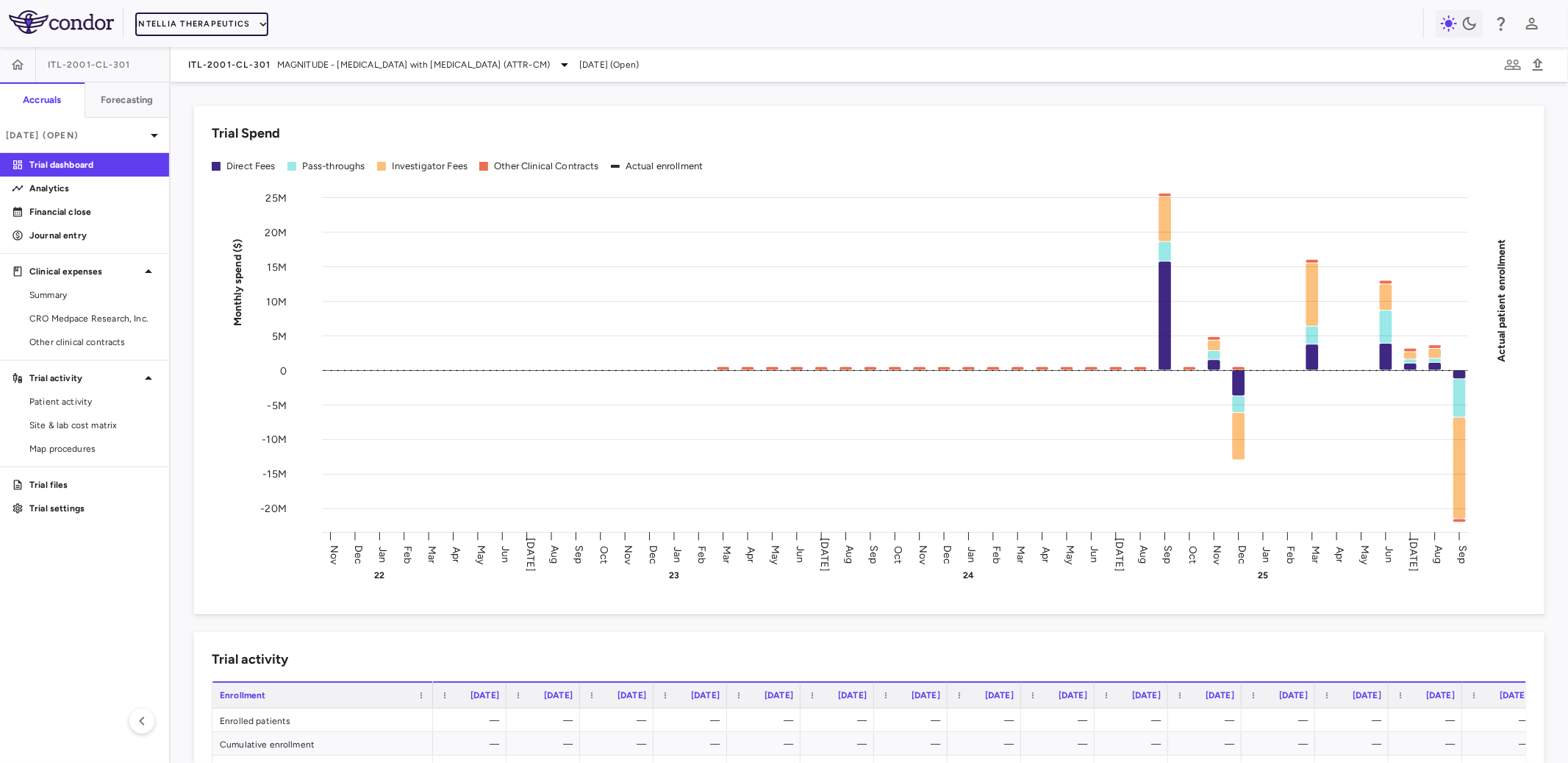
click at [204, 26] on button "Intellia Therapeutics" at bounding box center [201, 24] width 132 height 24
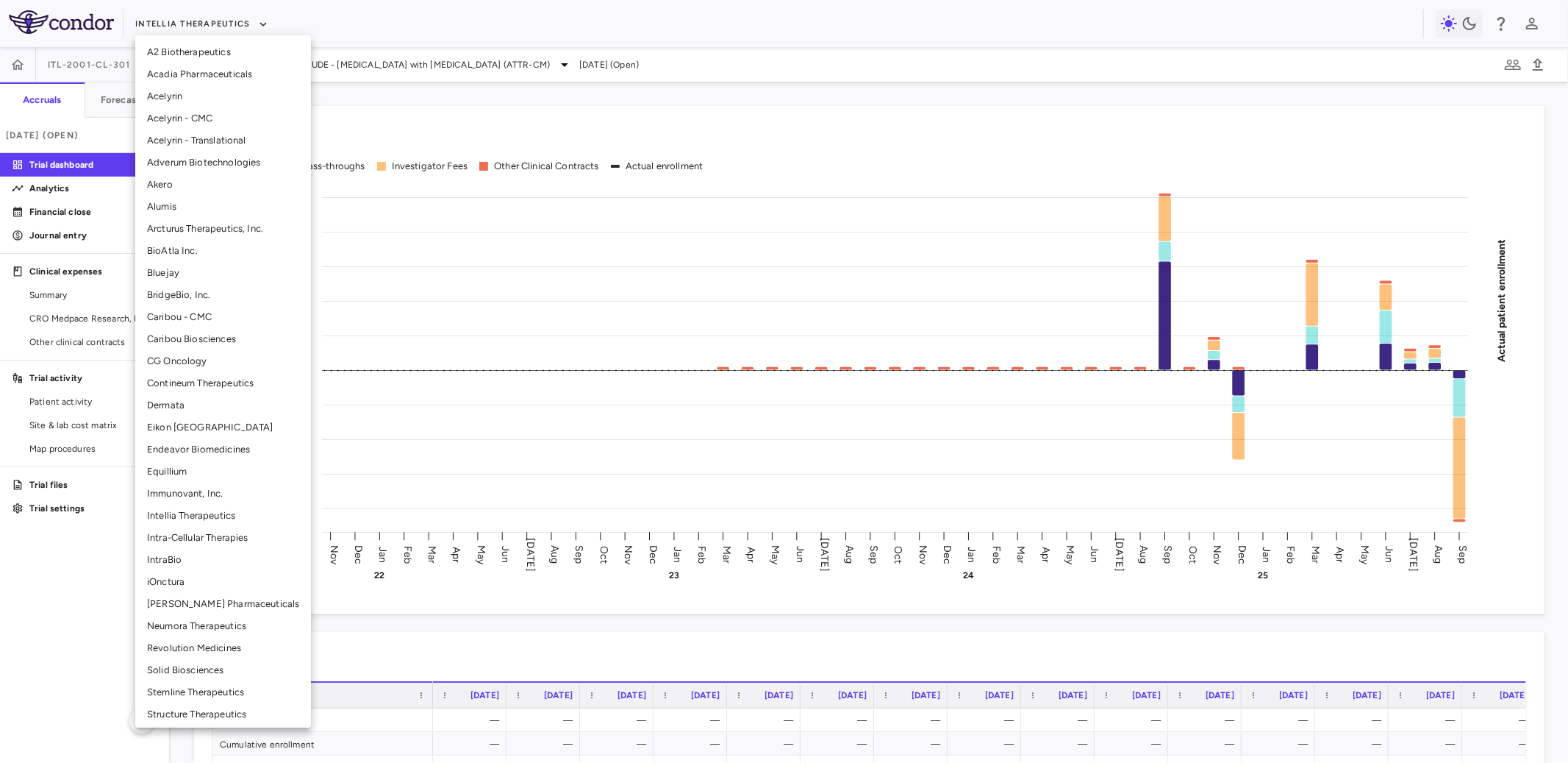
click at [158, 628] on li "Neumora Therapeutics" at bounding box center [223, 626] width 176 height 22
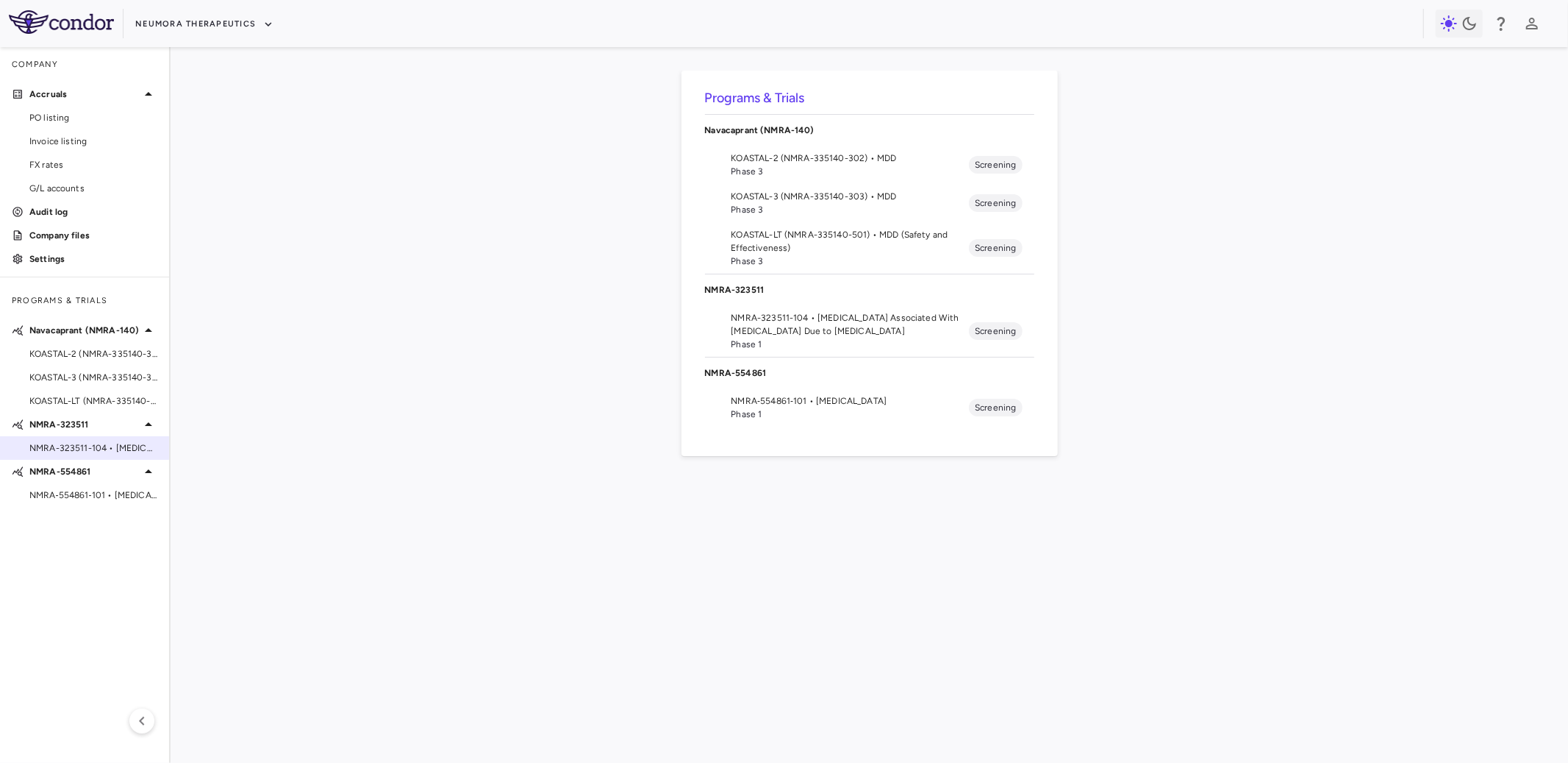
click at [89, 438] on div "NMRA-323511-104 • [MEDICAL_DATA] Associated With [MEDICAL_DATA] Due to [MEDICAL…" at bounding box center [84, 448] width 169 height 22
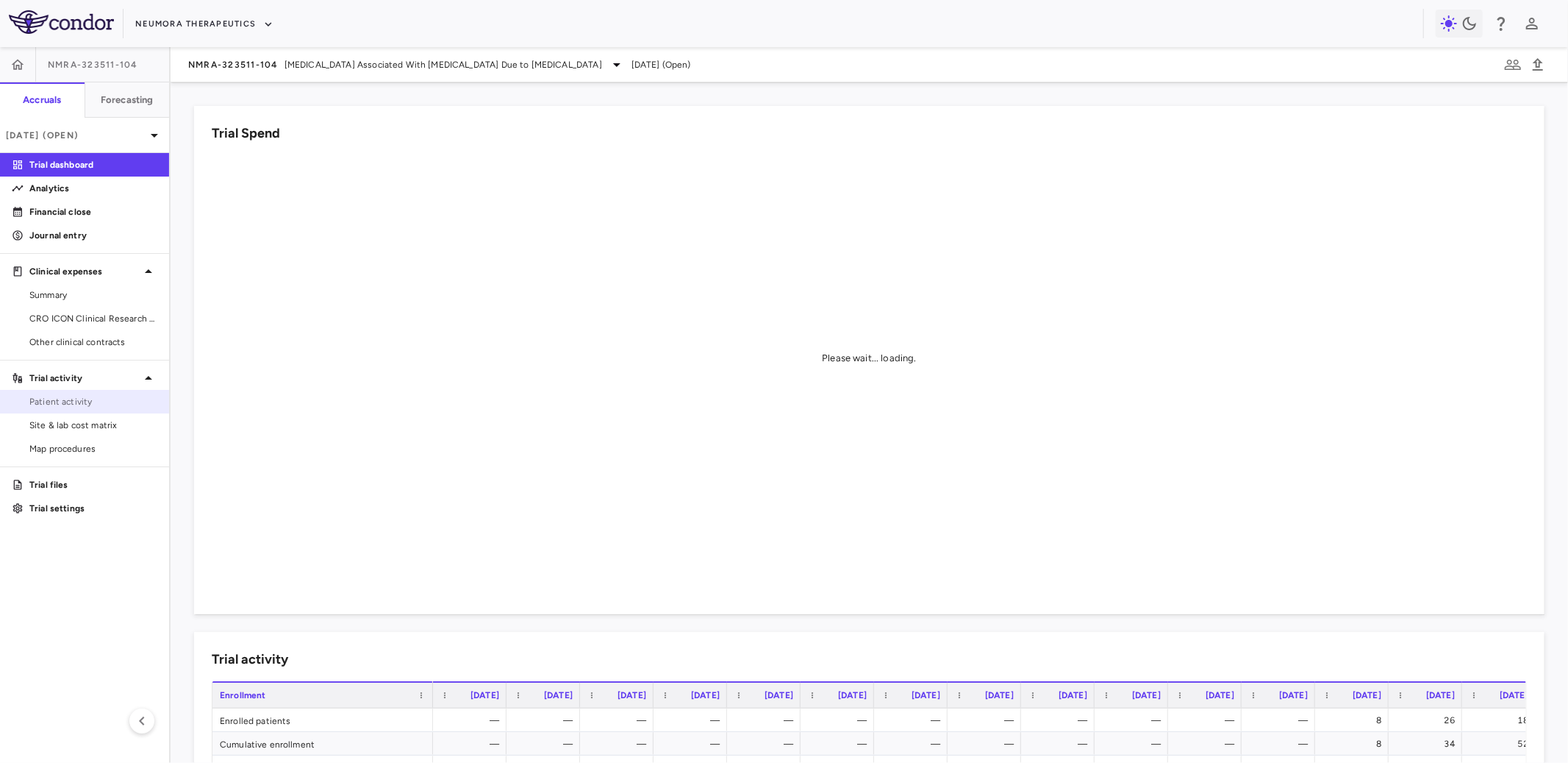
click at [76, 396] on span "Patient activity" at bounding box center [94, 402] width 128 height 13
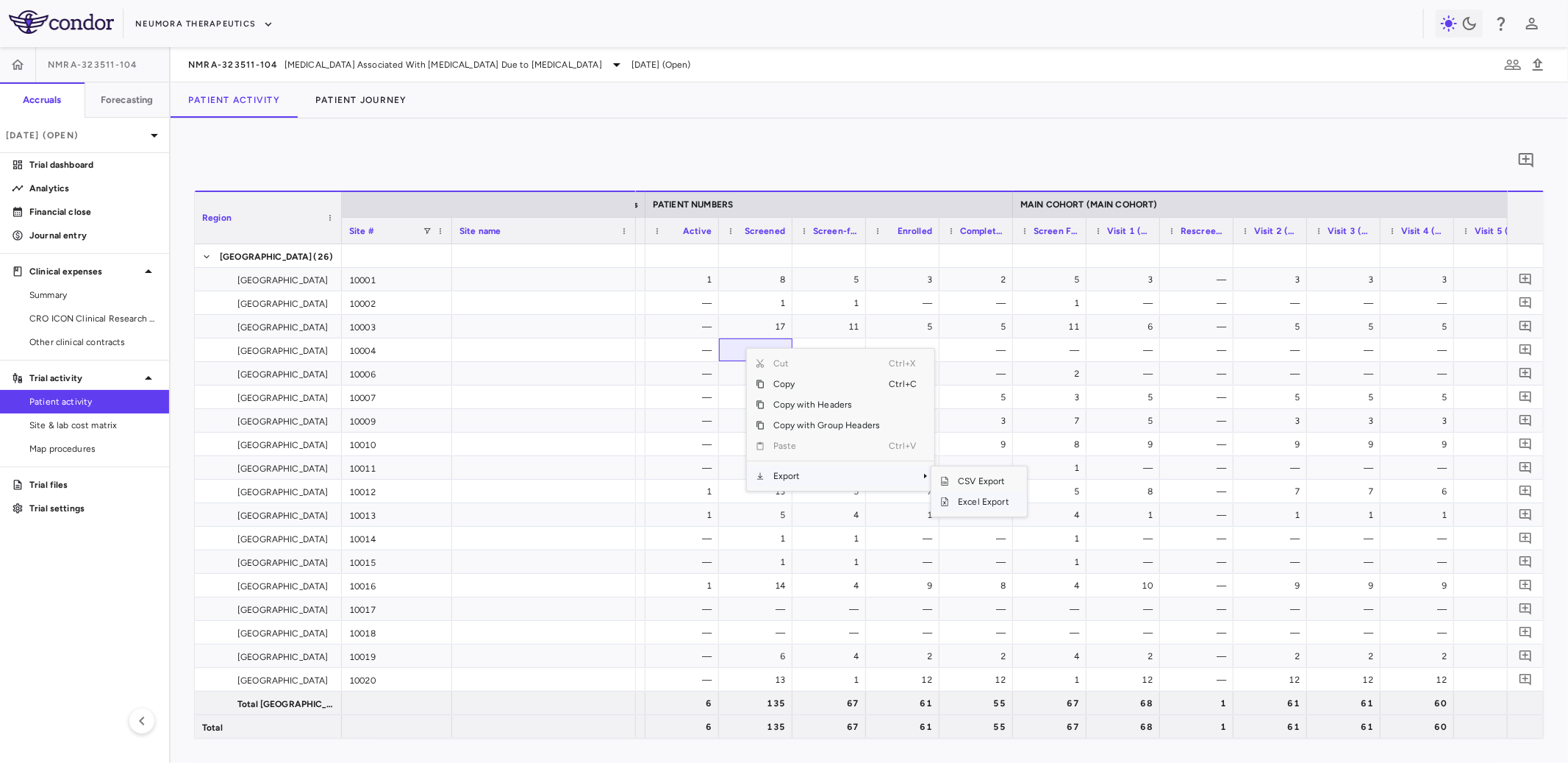
click at [971, 498] on span "Excel Export" at bounding box center [983, 502] width 69 height 20
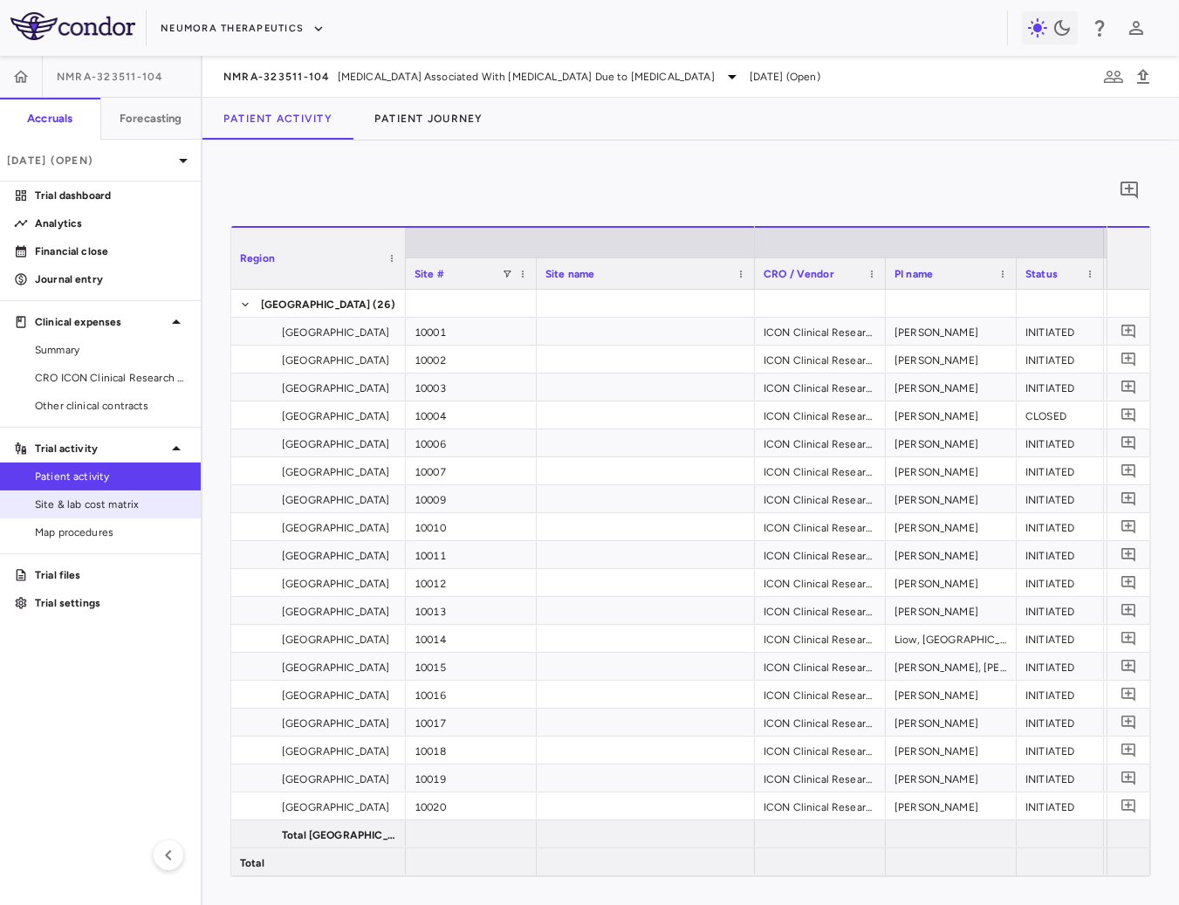
click at [84, 498] on span "Site & lab cost matrix" at bounding box center [111, 504] width 152 height 16
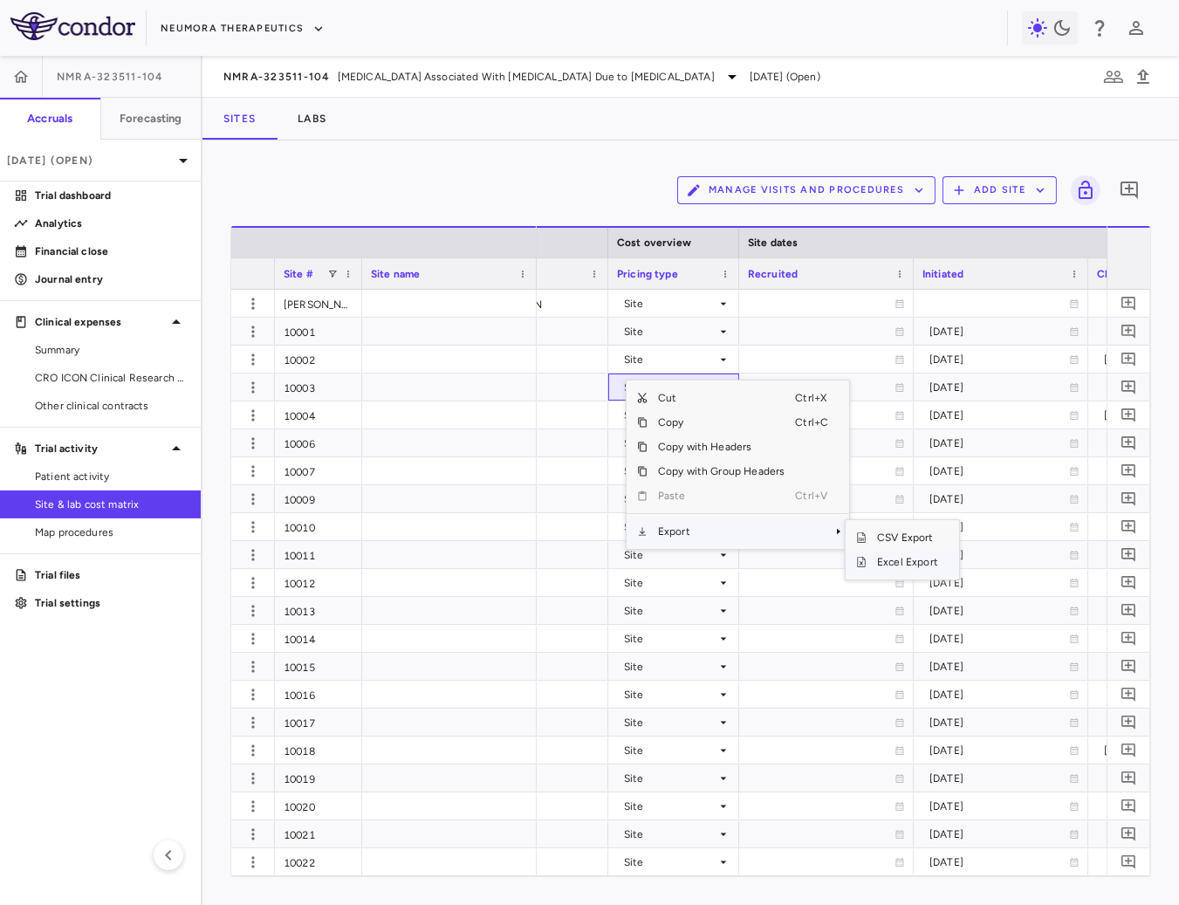
click at [899, 563] on span "Excel Export" at bounding box center [907, 562] width 82 height 24
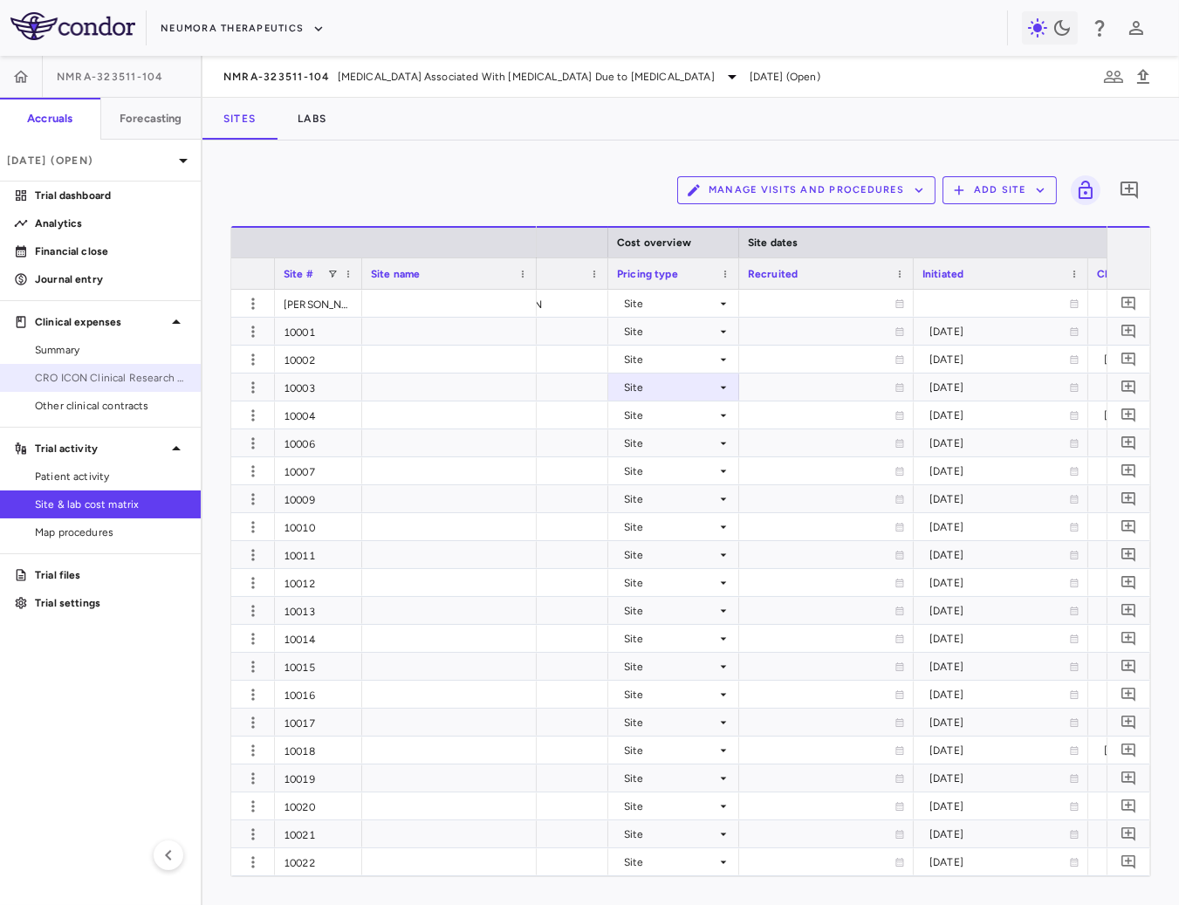
click at [88, 378] on span "CRO ICON Clinical Research Limited" at bounding box center [111, 378] width 152 height 16
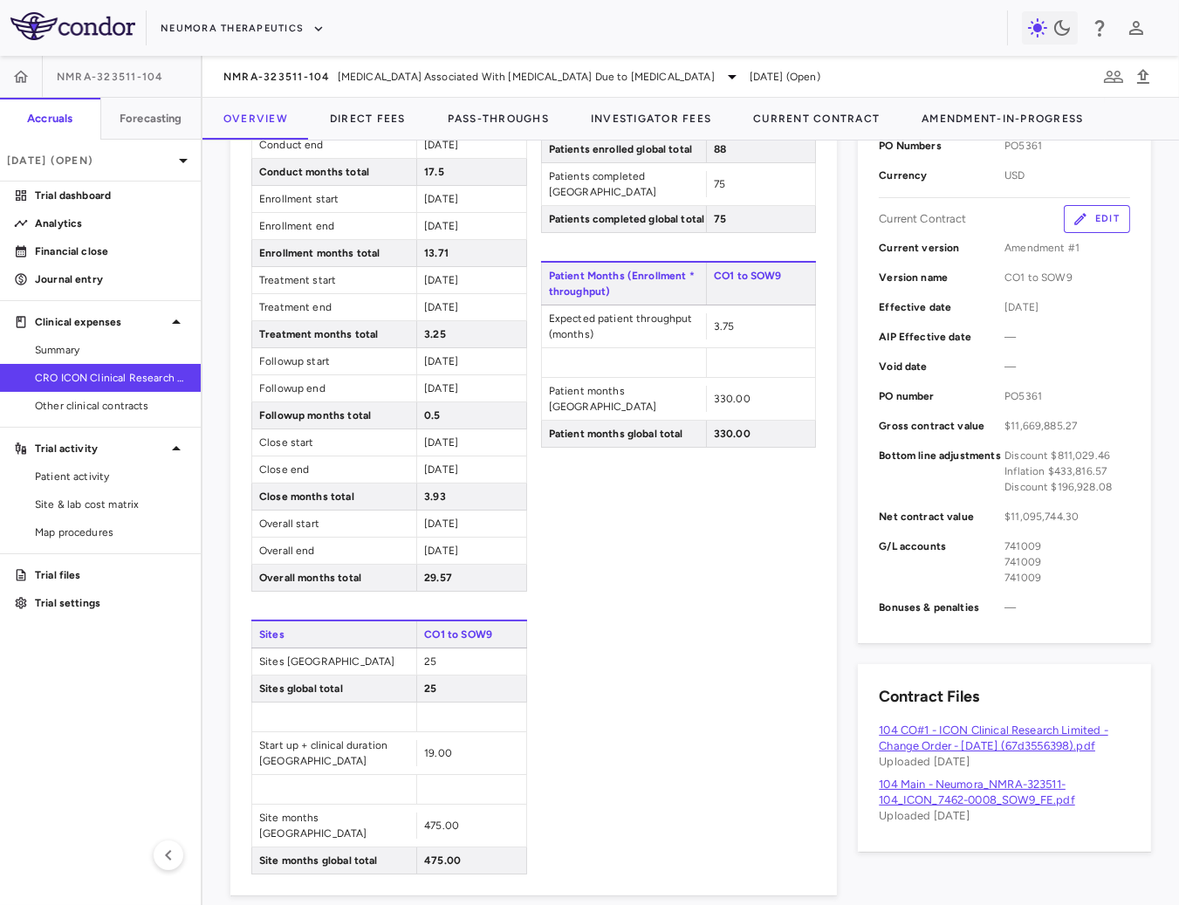
scroll to position [508, 0]
click at [113, 507] on span "Site & lab cost matrix" at bounding box center [111, 504] width 152 height 16
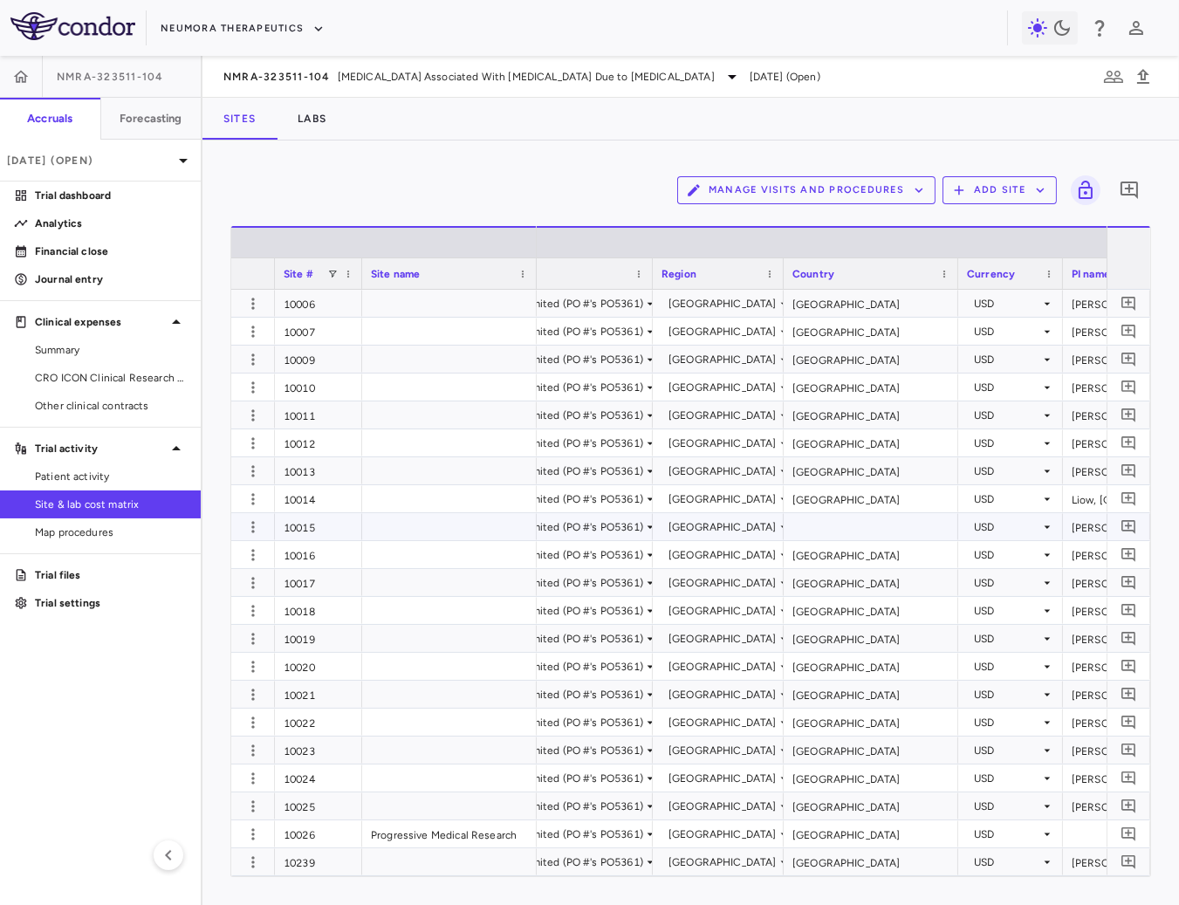
scroll to position [0, 318]
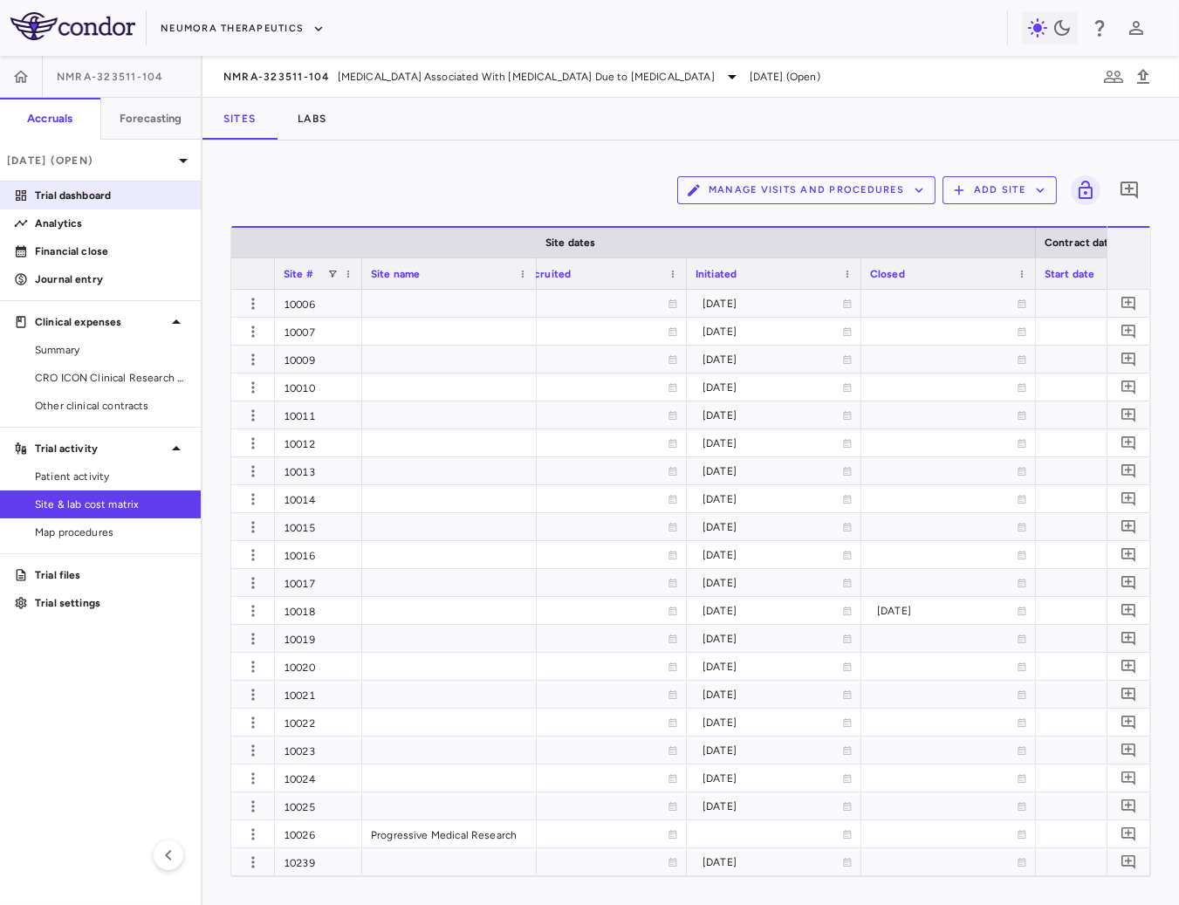
click at [46, 192] on p "Trial dashboard" at bounding box center [111, 196] width 152 height 16
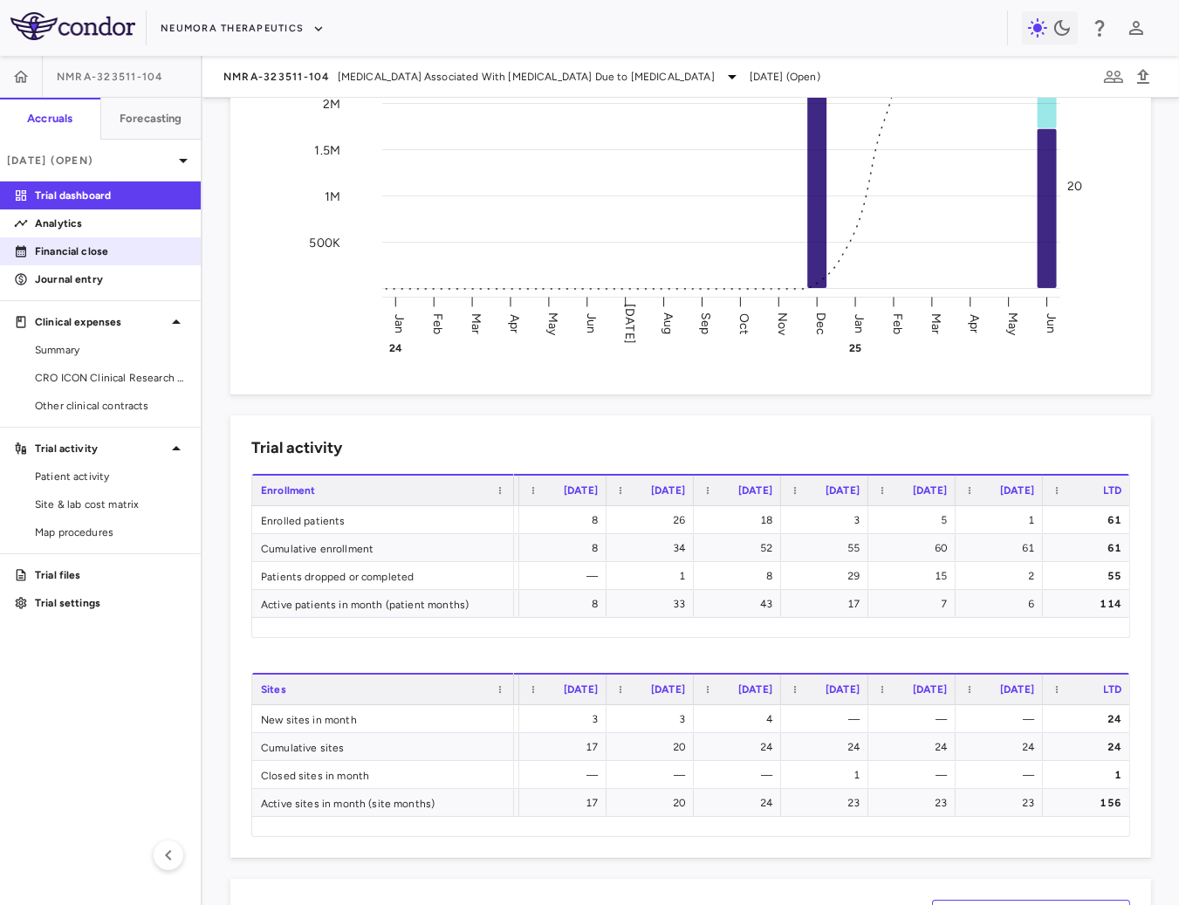
click at [95, 255] on p "Financial close" at bounding box center [111, 251] width 152 height 16
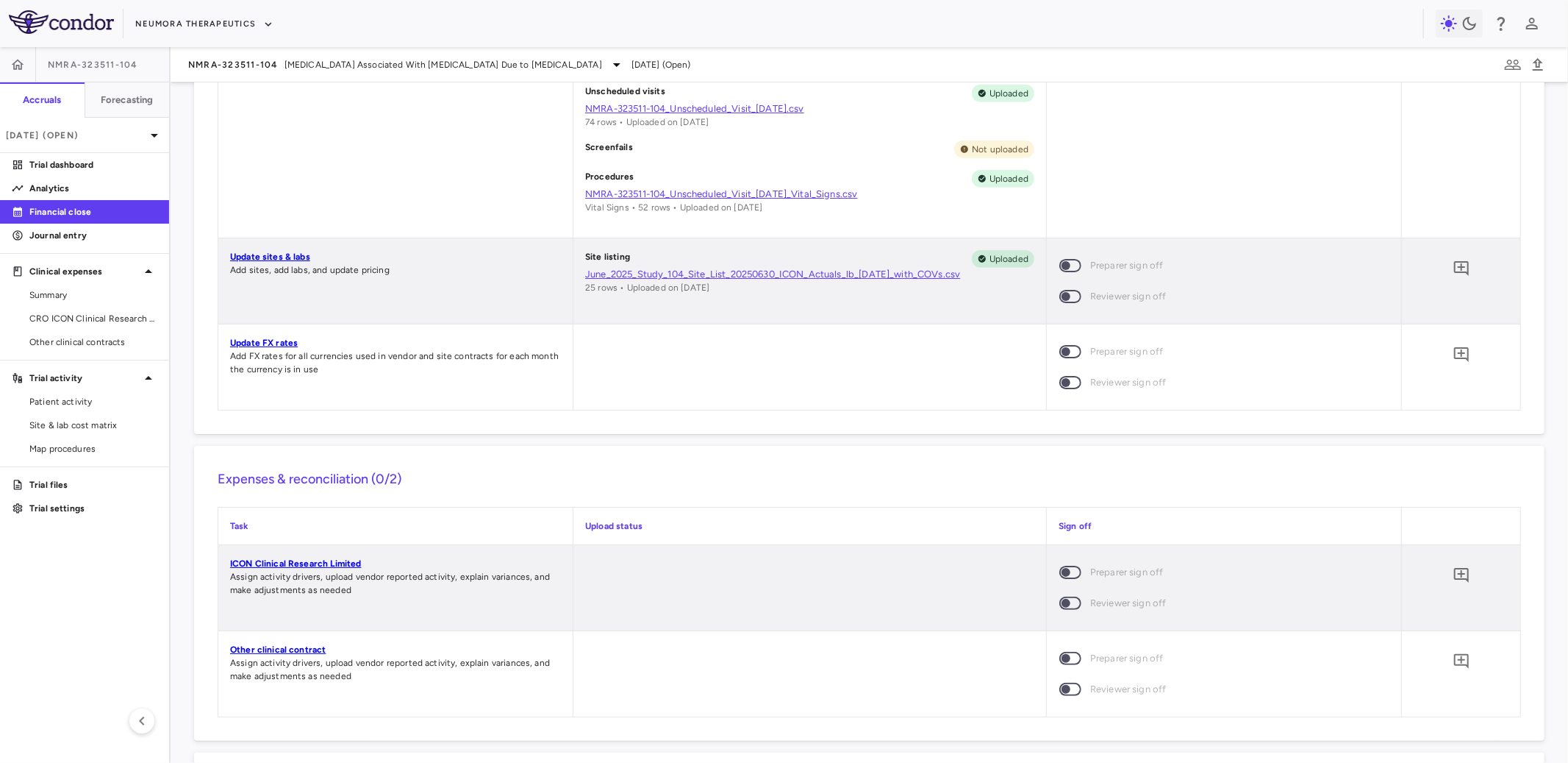
scroll to position [773, 0]
click at [286, 63] on span "[MEDICAL_DATA] Associated With [MEDICAL_DATA] Due to [MEDICAL_DATA]" at bounding box center [443, 65] width 318 height 13
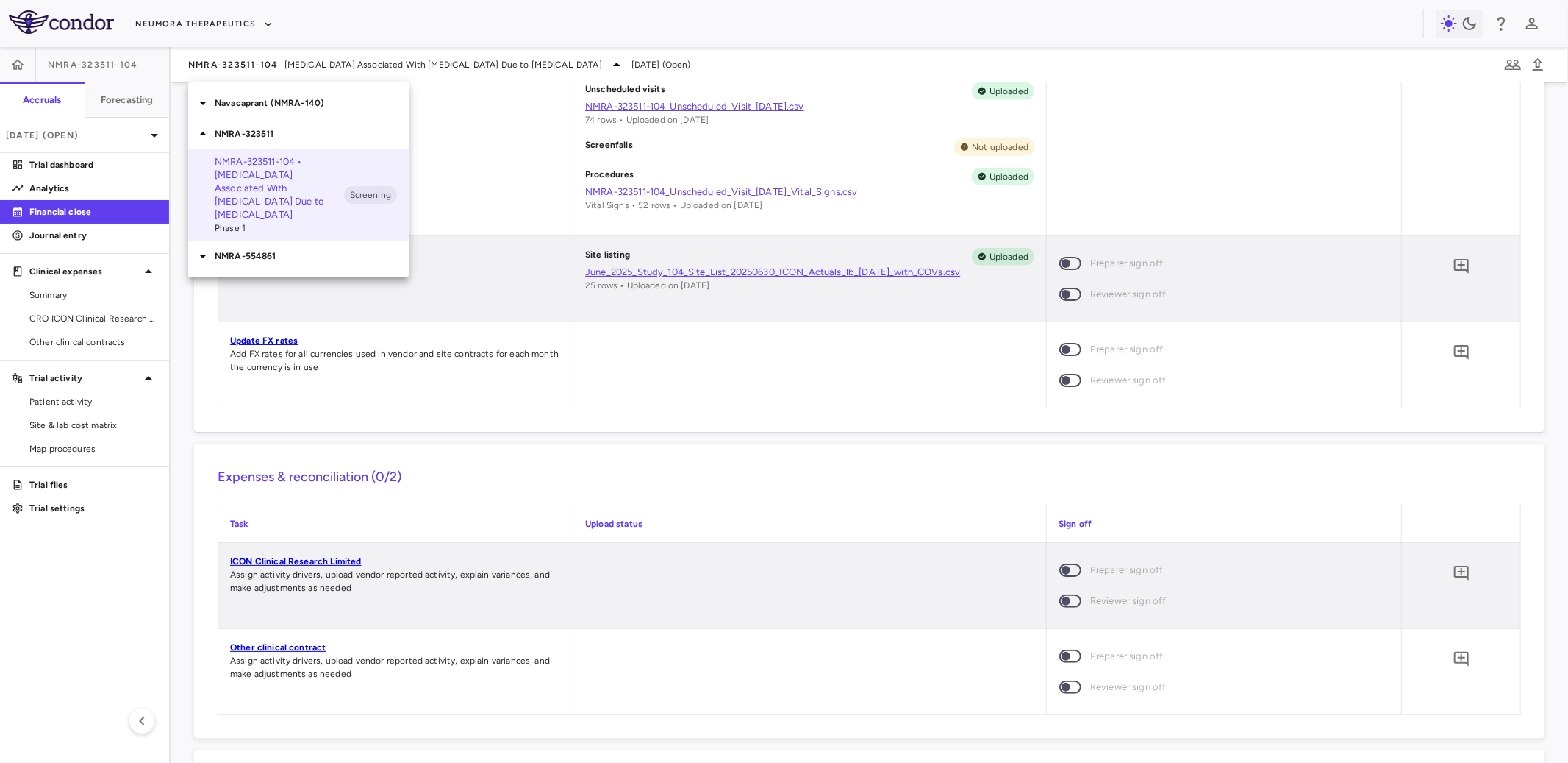
click at [281, 250] on p "NMRA-554861" at bounding box center [312, 256] width 194 height 13
click at [281, 279] on p "NMRA‐554861‐101 • [MEDICAL_DATA]" at bounding box center [280, 290] width 130 height 26
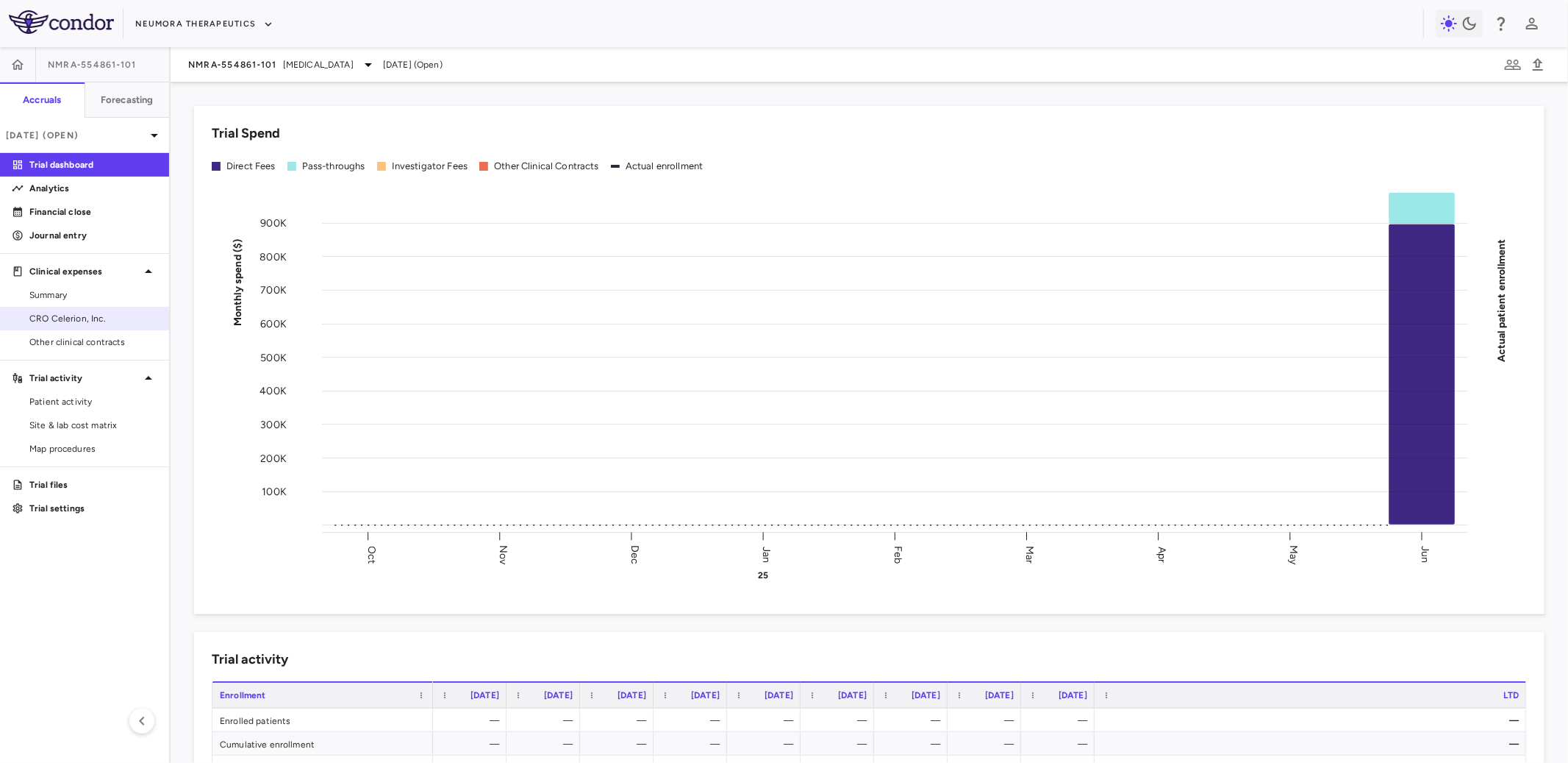
click at [79, 314] on span "CRO Celerion, Inc." at bounding box center [94, 319] width 128 height 13
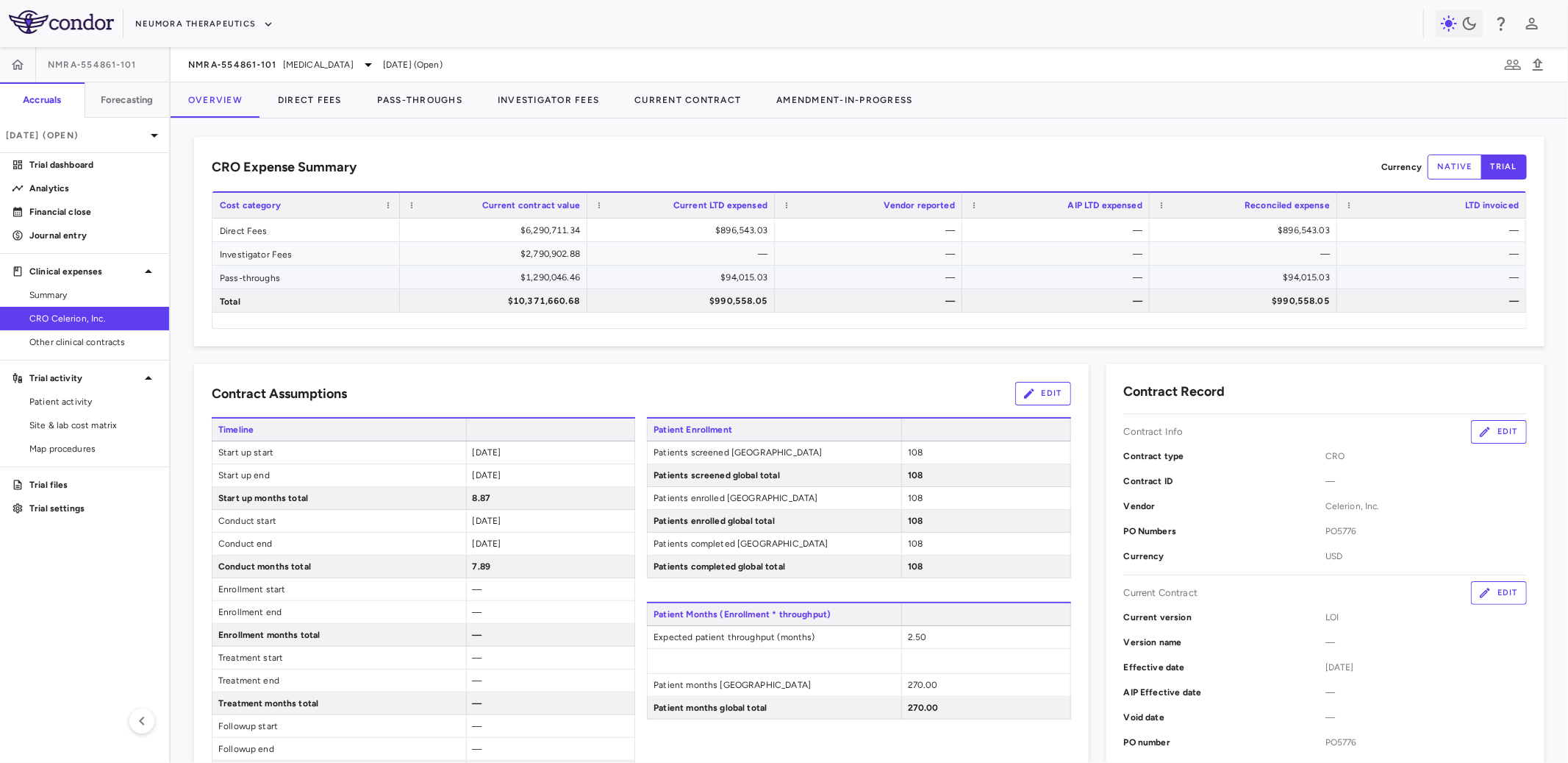
scroll to position [9, 0]
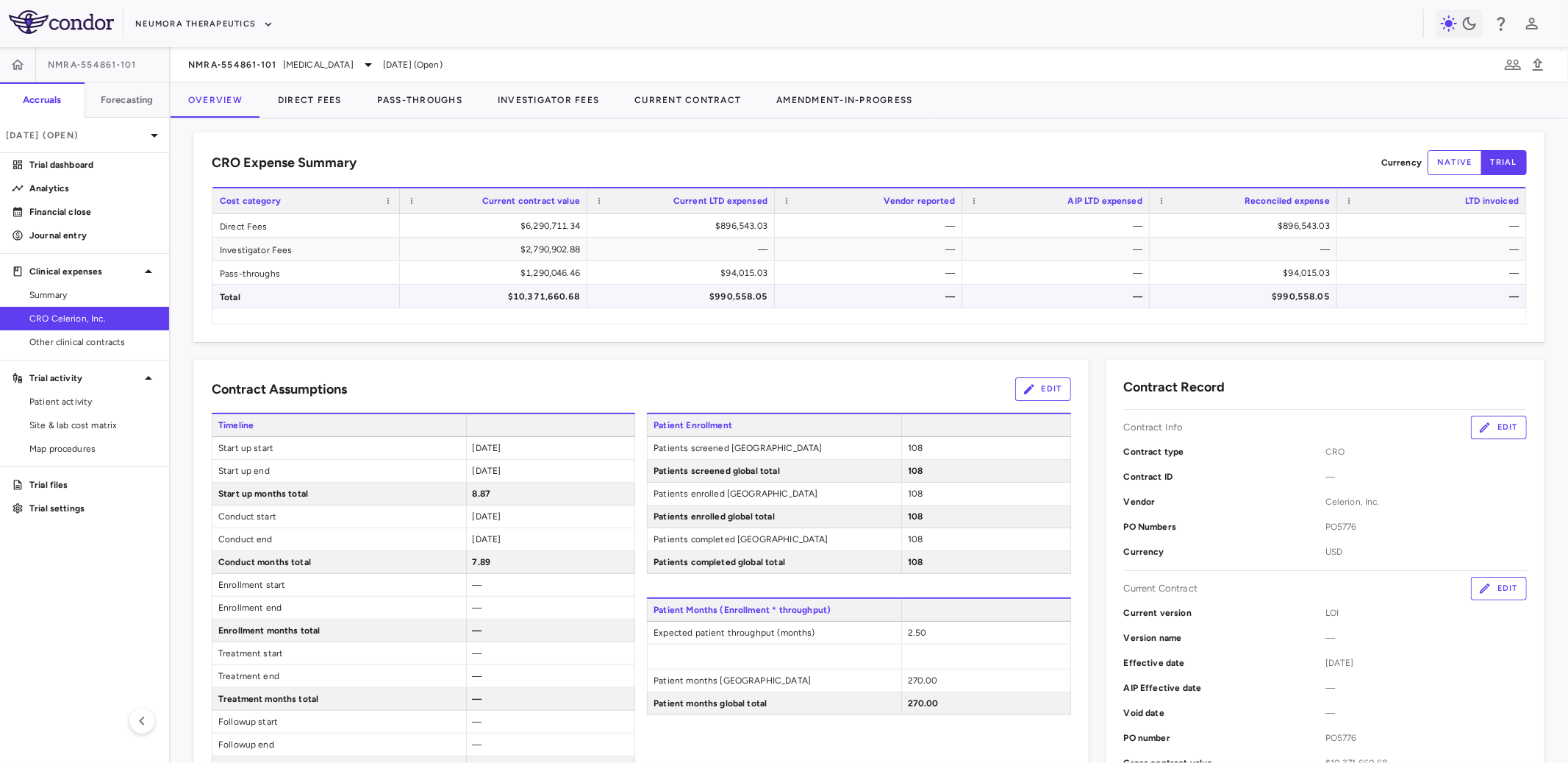
click at [1272, 288] on div "$990,558.05" at bounding box center [1246, 297] width 167 height 24
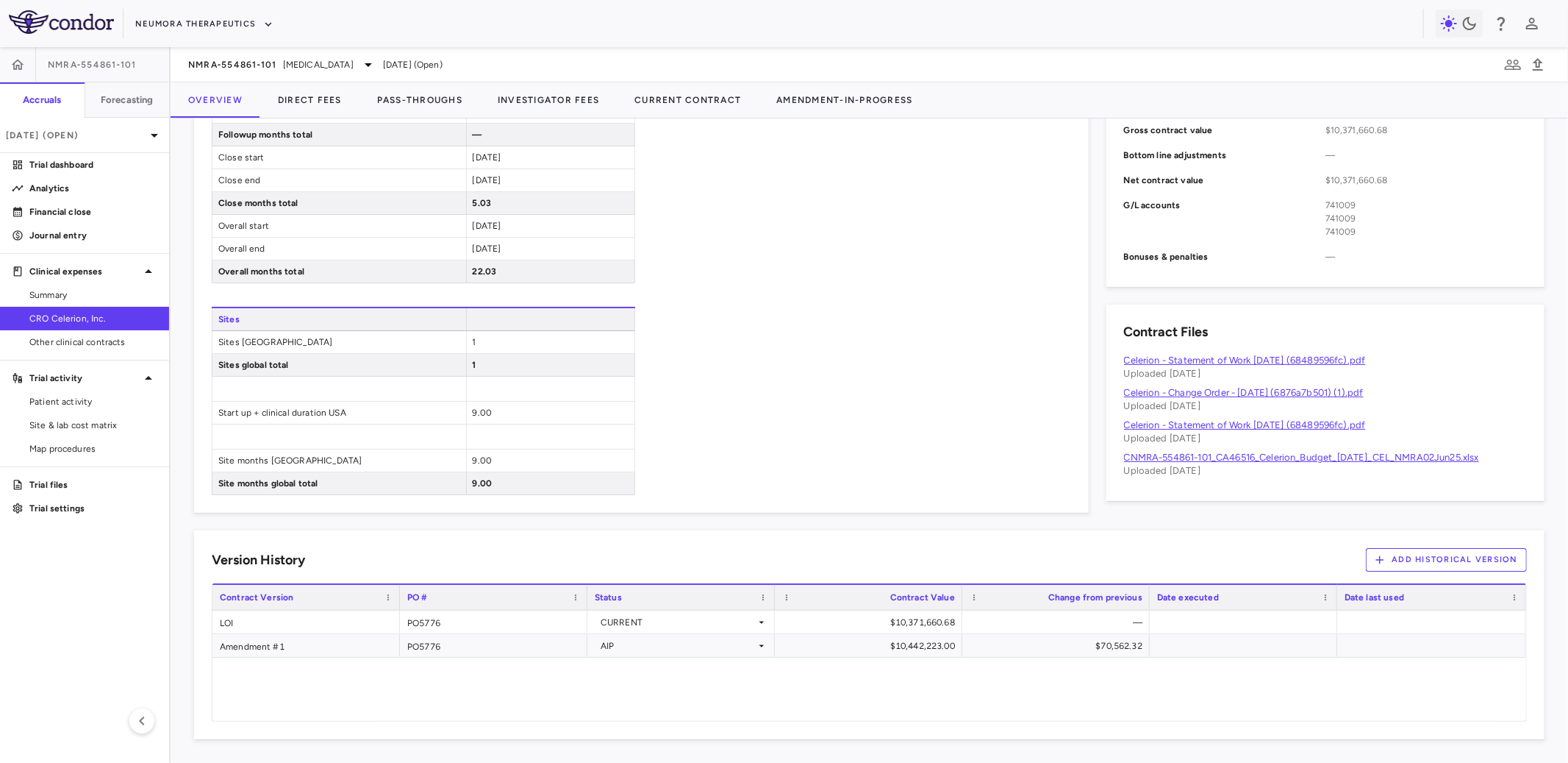
click at [1270, 355] on link "Celerion - Statement of Work [DATE] (68489596fc).pdf" at bounding box center [1244, 360] width 242 height 11
click at [1228, 452] on link "CNMRA-554861-101_CA46516_Celerion_Budget_[DATE]_CEL_NMRA02Jun25.xlsx" at bounding box center [1301, 457] width 355 height 11
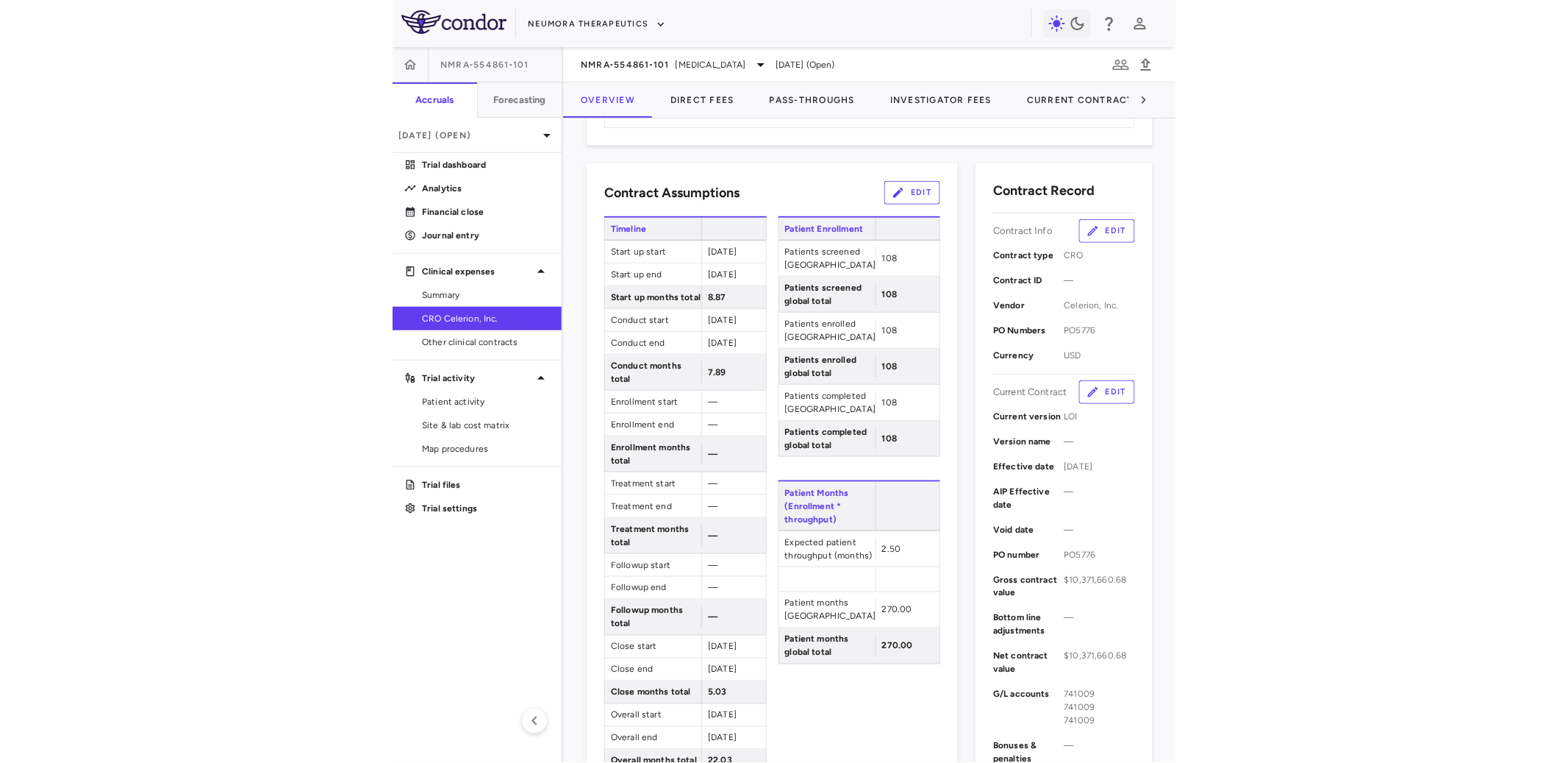
scroll to position [207, 0]
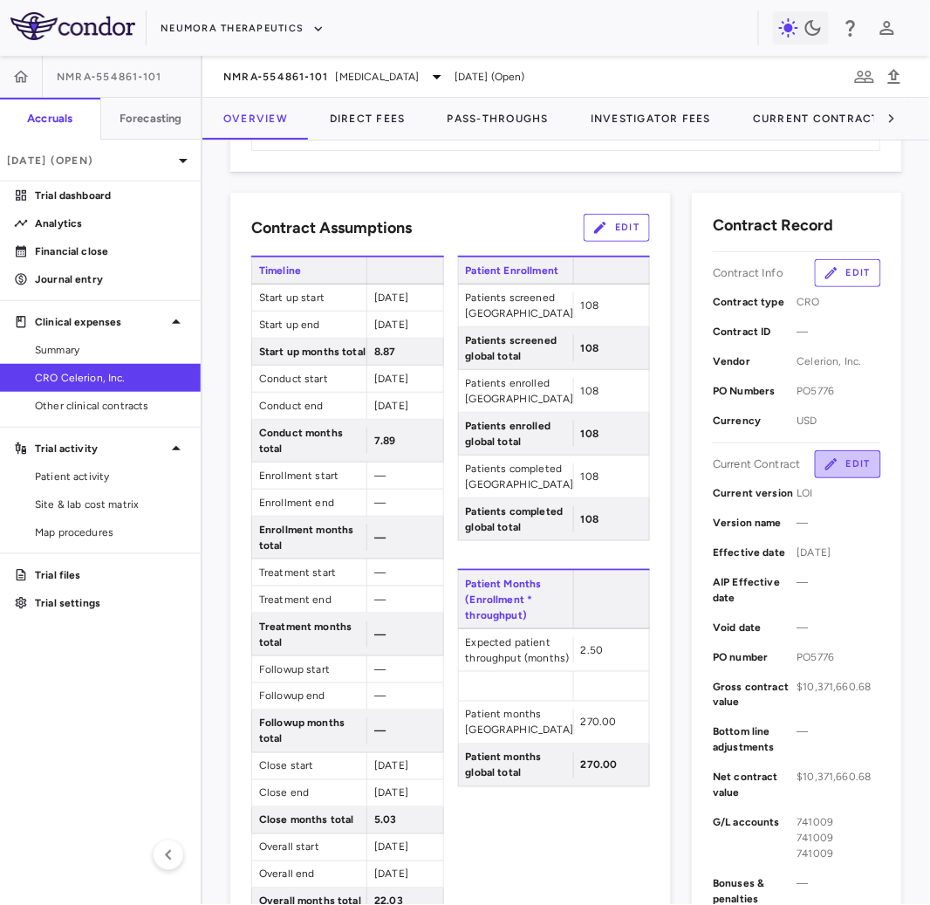
click at [847, 463] on button "Edit" at bounding box center [848, 464] width 66 height 28
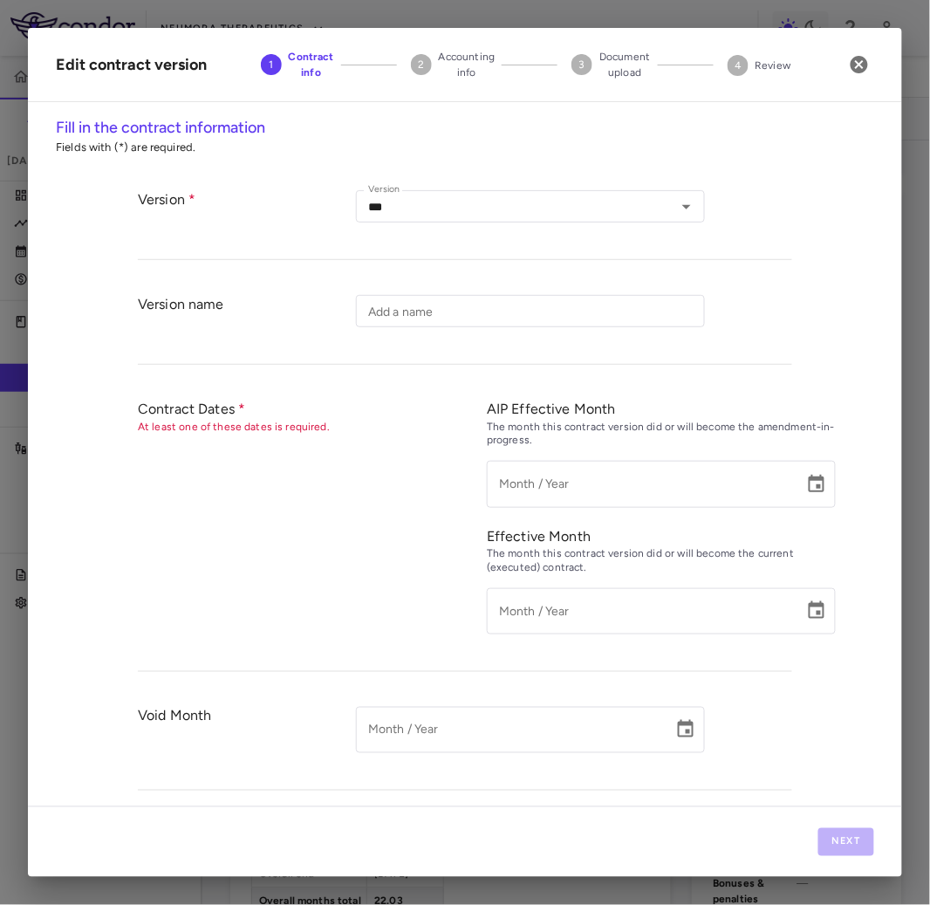
type input "*********"
type input "******"
click at [841, 844] on button "Next" at bounding box center [846, 842] width 56 height 28
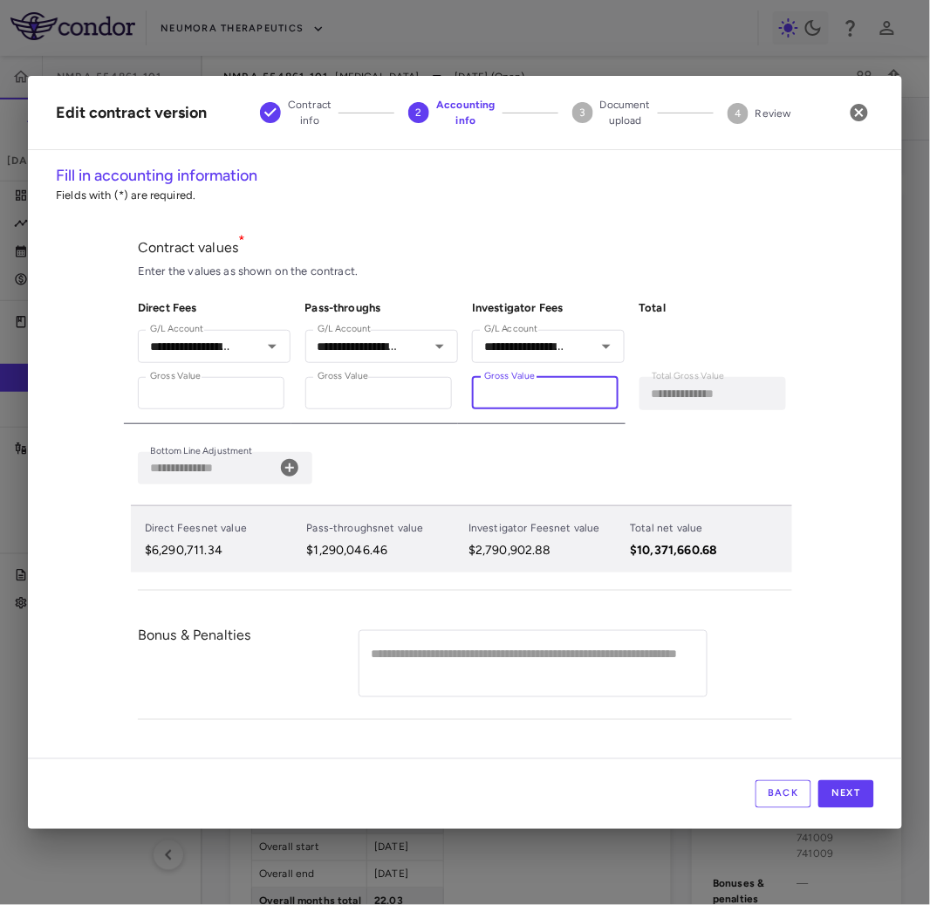
drag, startPoint x: 516, startPoint y: 389, endPoint x: 553, endPoint y: 387, distance: 37.6
click at [553, 387] on input "**********" at bounding box center [545, 393] width 147 height 32
drag, startPoint x: 316, startPoint y: 394, endPoint x: 419, endPoint y: 394, distance: 103.0
click at [419, 394] on input "**********" at bounding box center [378, 393] width 147 height 32
drag, startPoint x: 310, startPoint y: 546, endPoint x: 392, endPoint y: 544, distance: 82.1
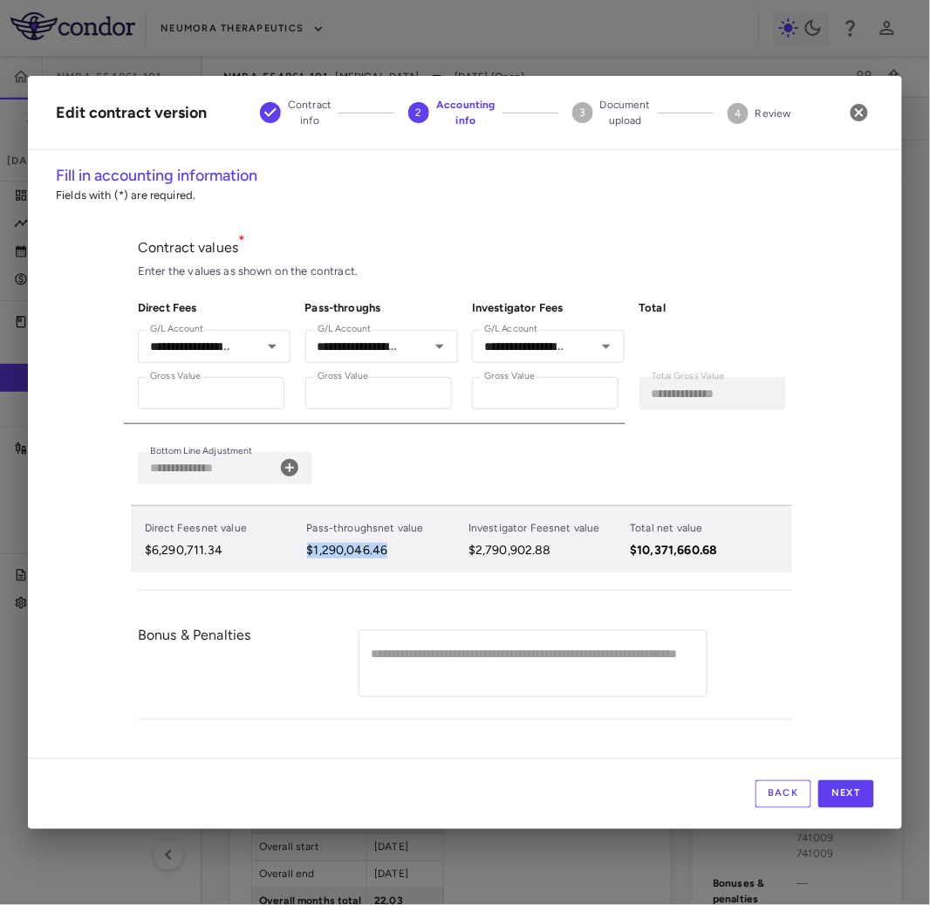
click at [392, 544] on p "$1,290,046.46" at bounding box center [384, 551] width 155 height 16
drag, startPoint x: 218, startPoint y: 401, endPoint x: 125, endPoint y: 400, distance: 93.4
click at [125, 400] on div "**********" at bounding box center [208, 354] width 168 height 137
click at [222, 393] on input "**********" at bounding box center [211, 393] width 147 height 32
drag, startPoint x: 227, startPoint y: 396, endPoint x: 123, endPoint y: 396, distance: 103.8
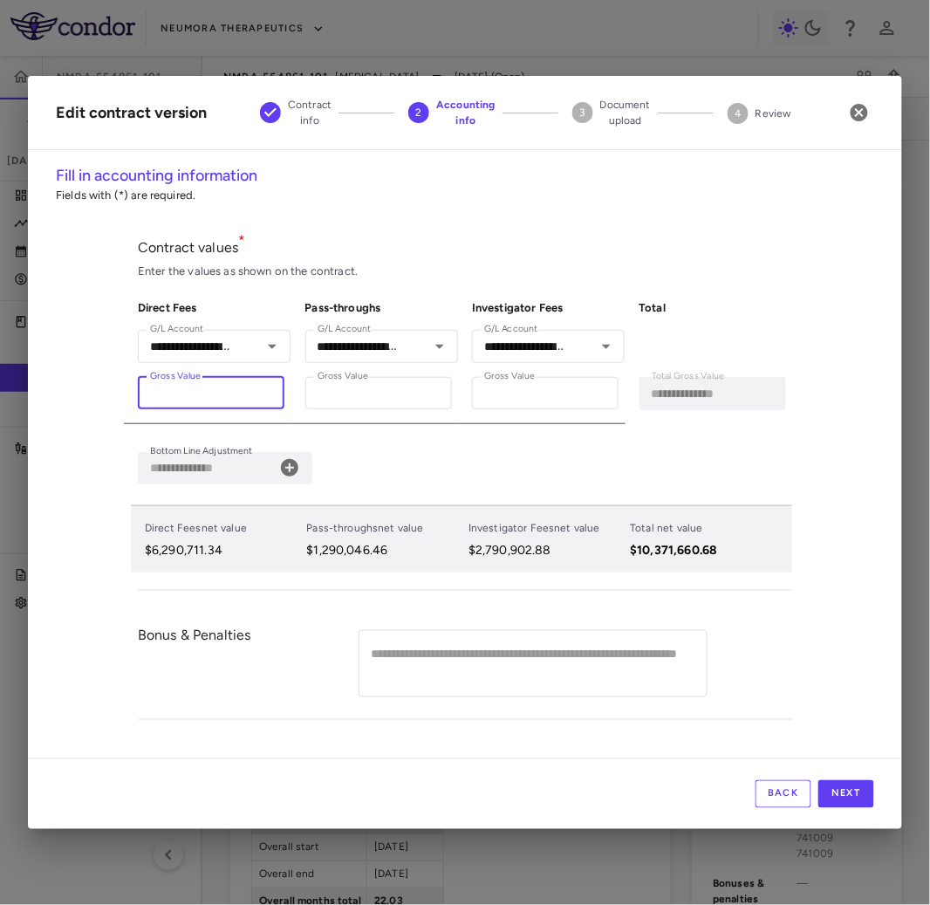
click at [123, 396] on div "**********" at bounding box center [465, 461] width 874 height 594
click at [859, 110] on icon "button" at bounding box center [859, 112] width 17 height 17
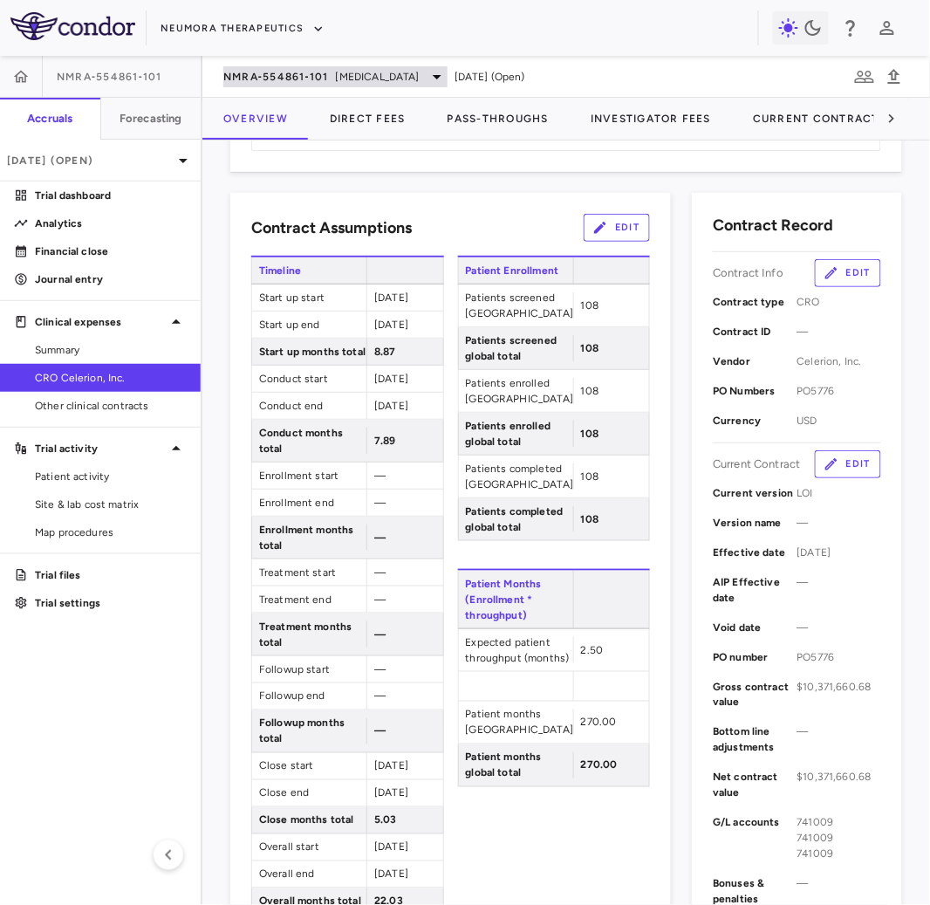
click at [339, 66] on div "NMRA‐554861‐101 [MEDICAL_DATA]" at bounding box center [335, 76] width 224 height 21
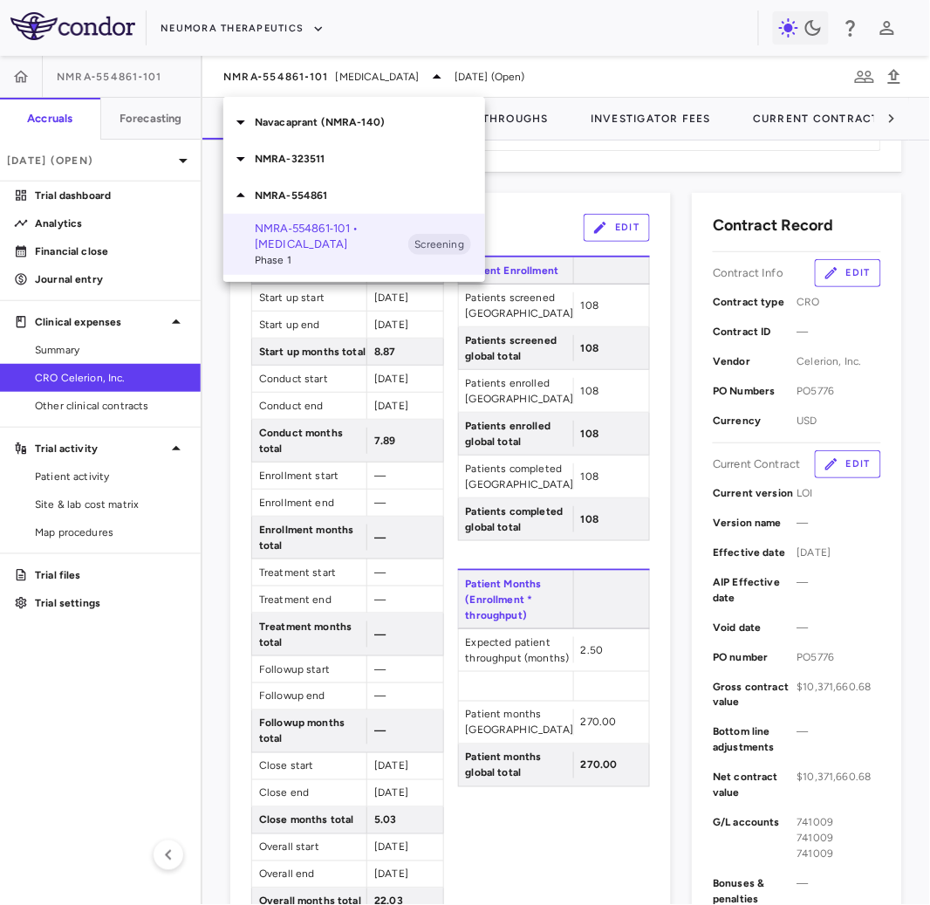
click at [342, 130] on div "Navacaprant (NMRA-140)" at bounding box center [354, 122] width 262 height 37
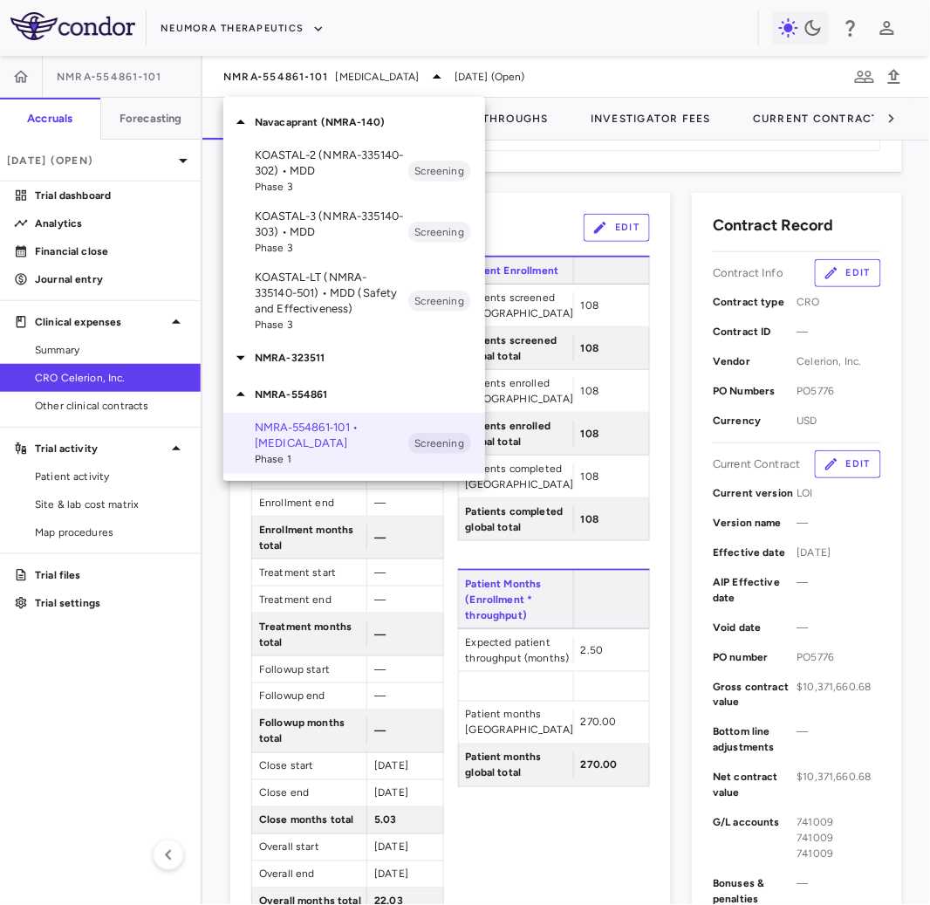
click at [322, 357] on p "NMRA-323511" at bounding box center [370, 358] width 230 height 16
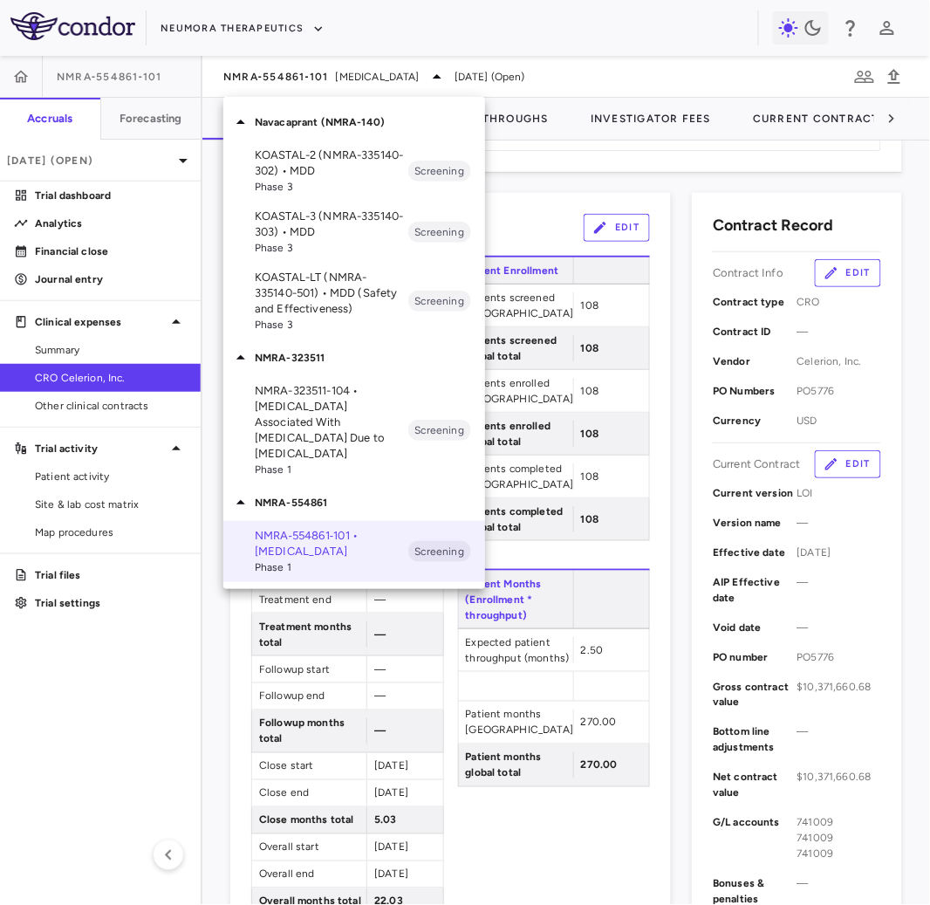
click at [340, 394] on p "NMRA-323511-104 • [MEDICAL_DATA] Associated With [MEDICAL_DATA] Due to [MEDICAL…" at bounding box center [332, 422] width 154 height 79
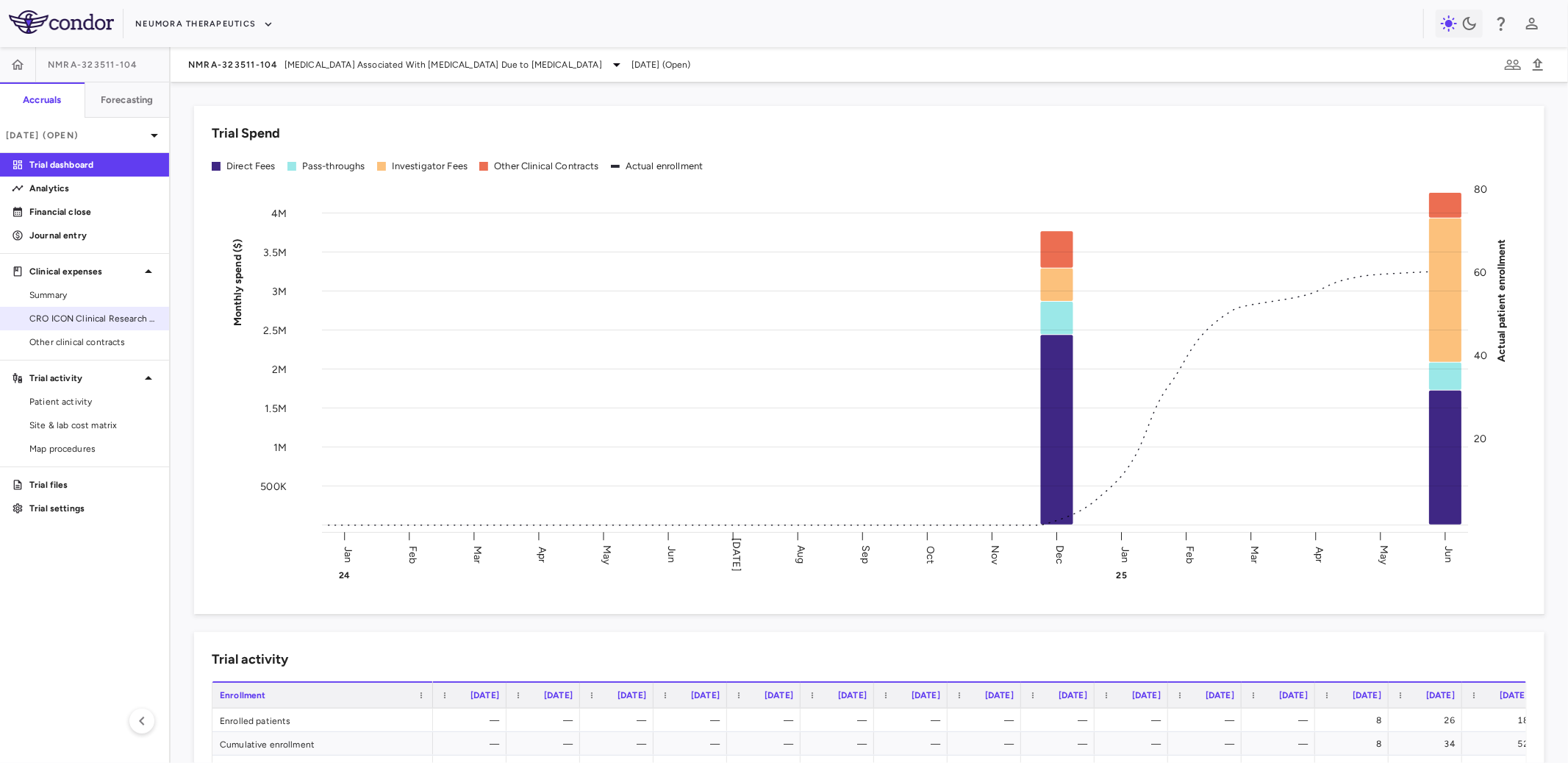
click at [63, 320] on span "CRO ICON Clinical Research Limited" at bounding box center [94, 319] width 128 height 13
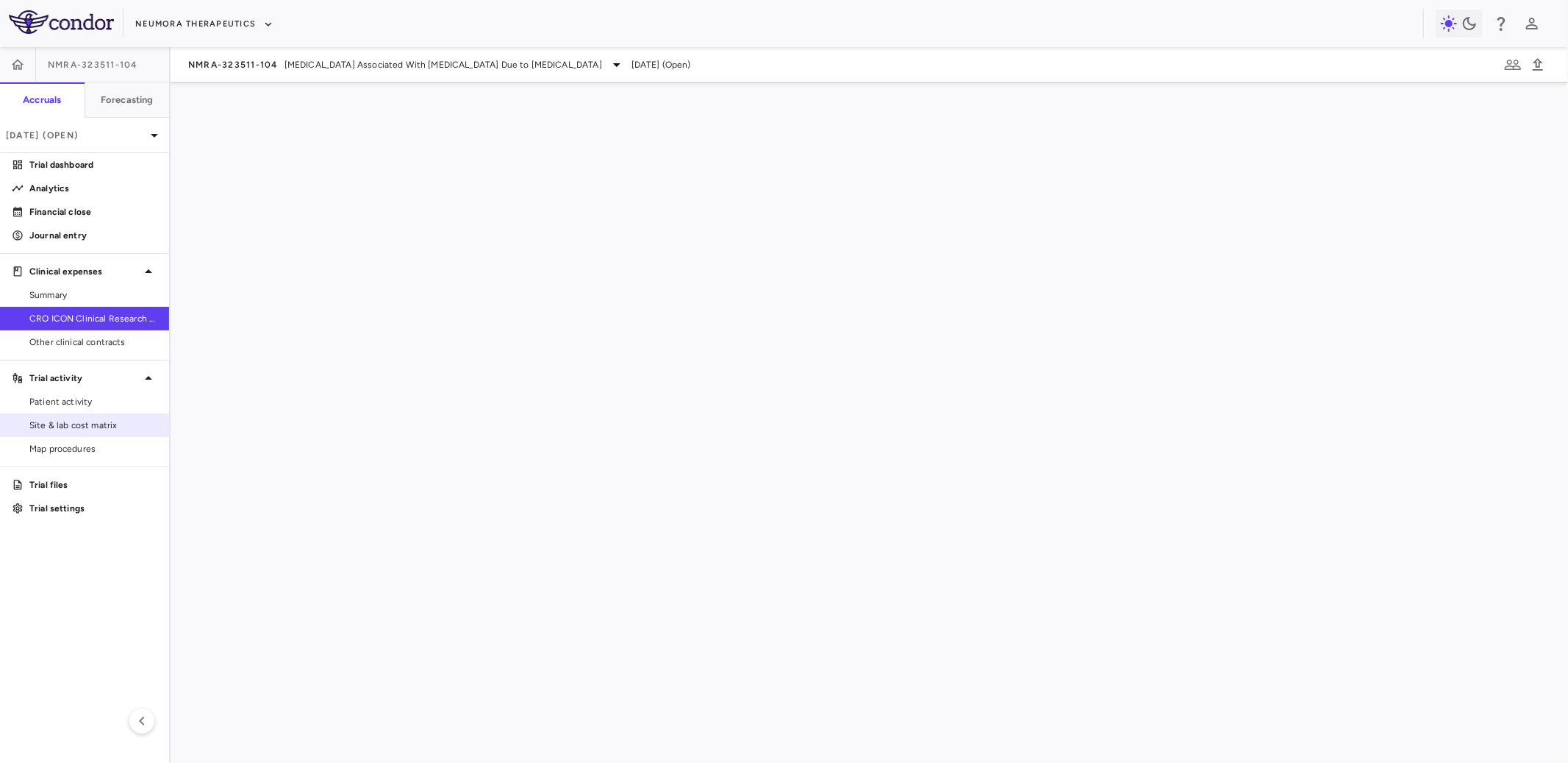
click at [107, 418] on link "Site & lab cost matrix" at bounding box center [84, 425] width 169 height 22
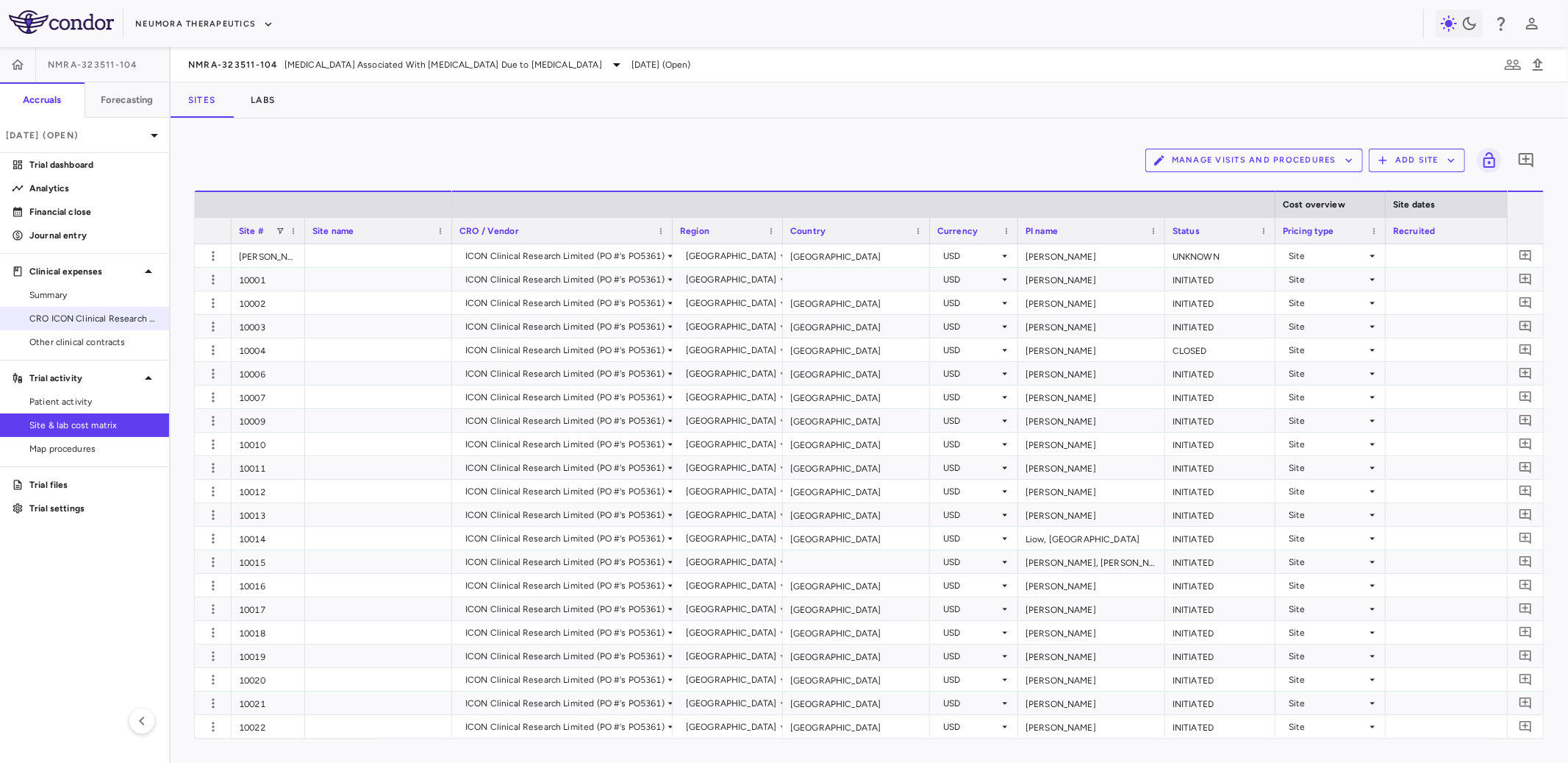
click at [125, 310] on link "CRO ICON Clinical Research Limited" at bounding box center [84, 319] width 169 height 22
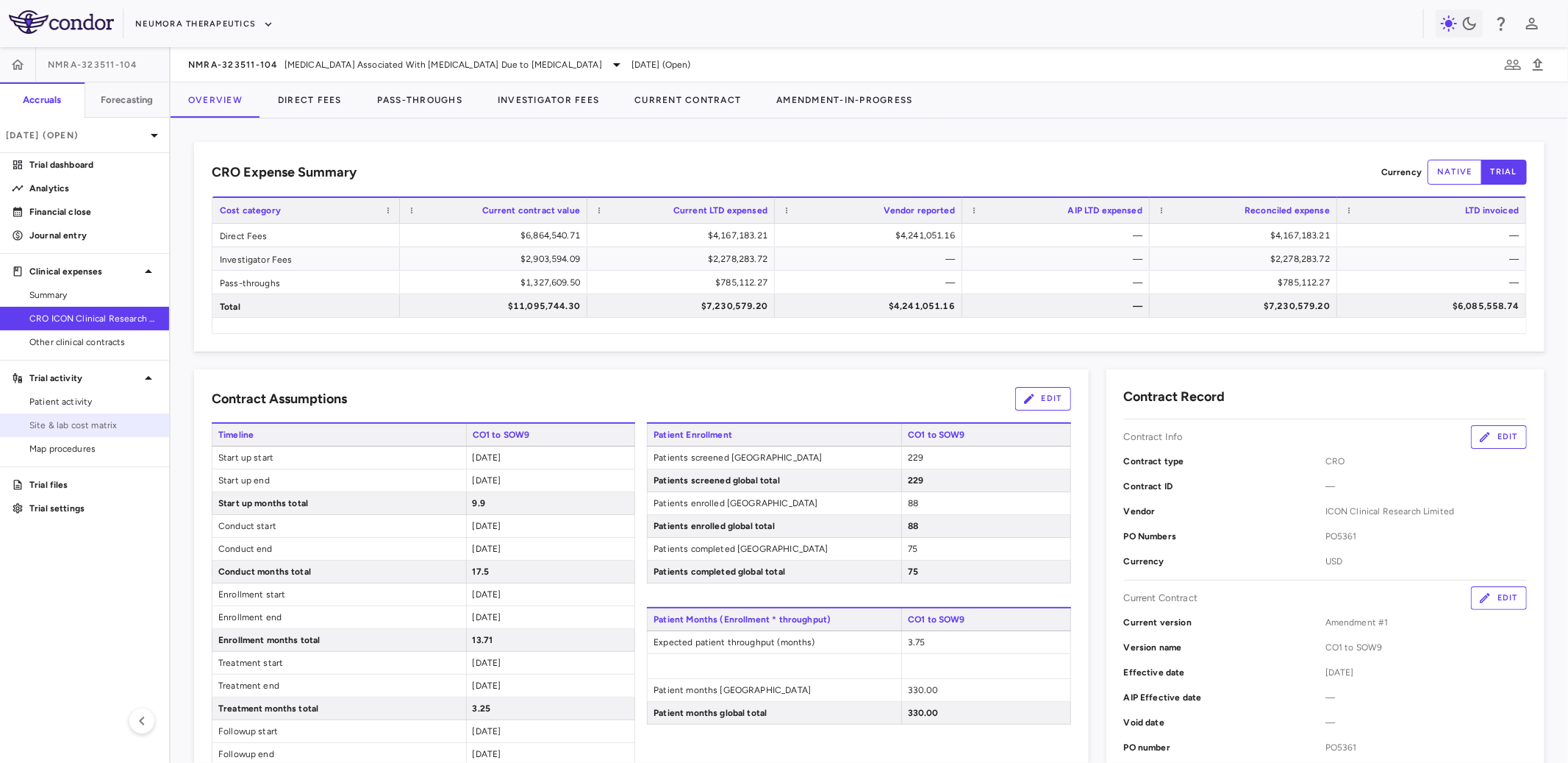
click at [78, 420] on span "Site & lab cost matrix" at bounding box center [94, 425] width 128 height 13
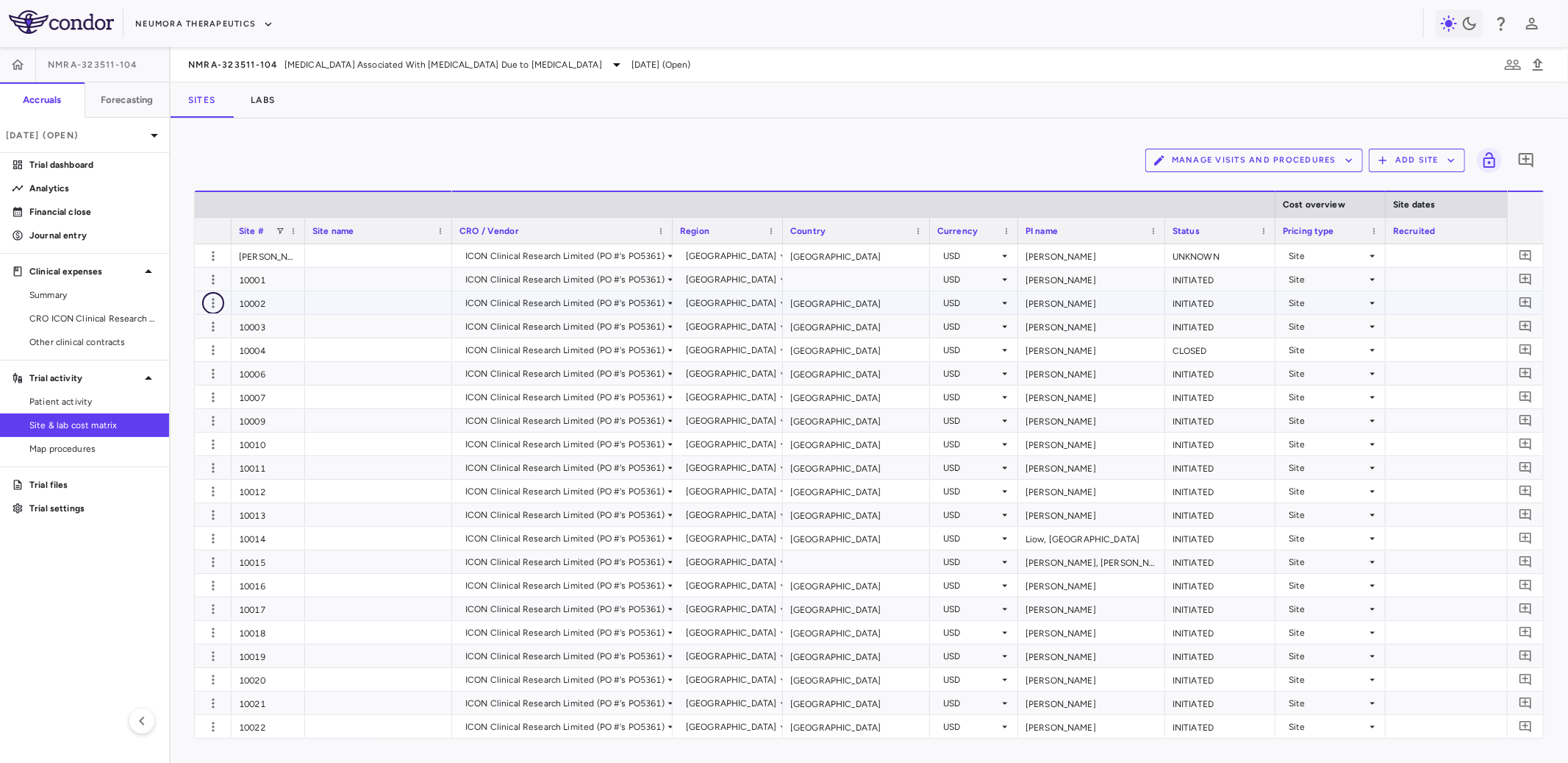
click at [217, 302] on icon "button" at bounding box center [212, 303] width 14 height 14
click at [182, 363] on div "Edit site" at bounding box center [156, 358] width 136 height 26
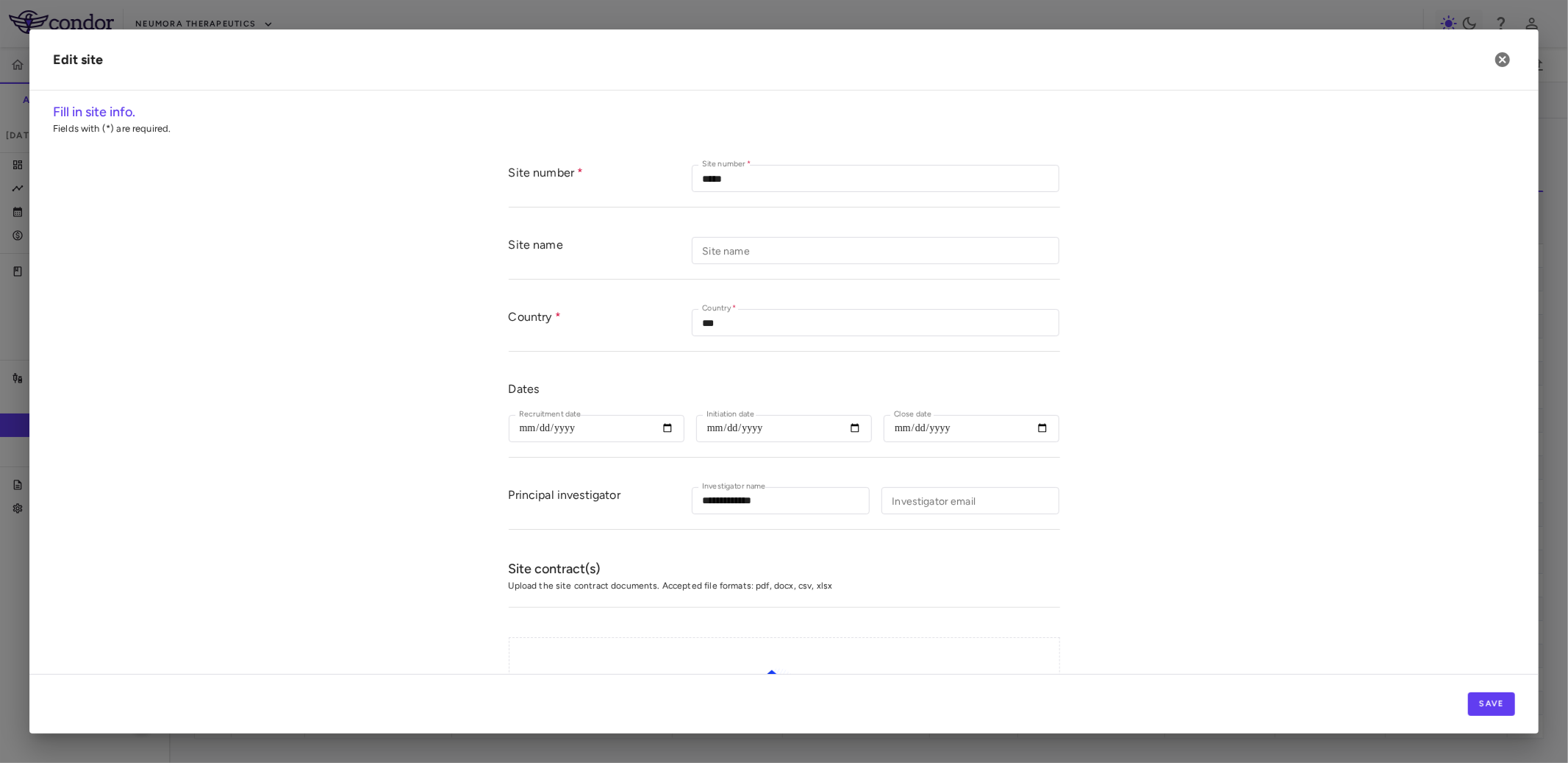
scroll to position [447, 0]
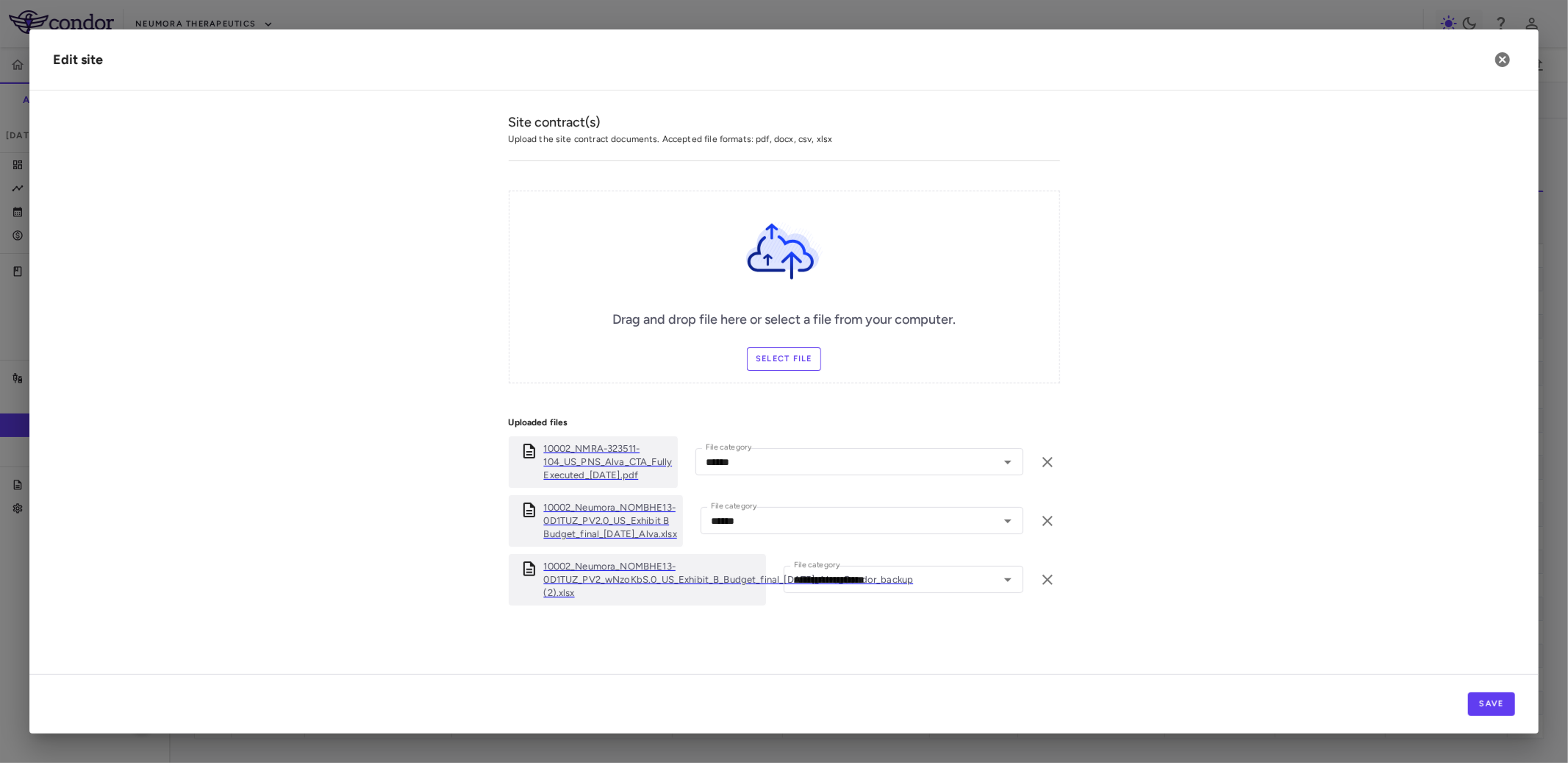
click at [666, 580] on p "10002_Neumora_NOMBHE13-0D1TUZ_PV2_wNzoKbS.0_US_Exhibit_B_Budget_final_[DATE]_Al…" at bounding box center [729, 579] width 370 height 40
click at [1512, 57] on button "button" at bounding box center [1503, 60] width 25 height 25
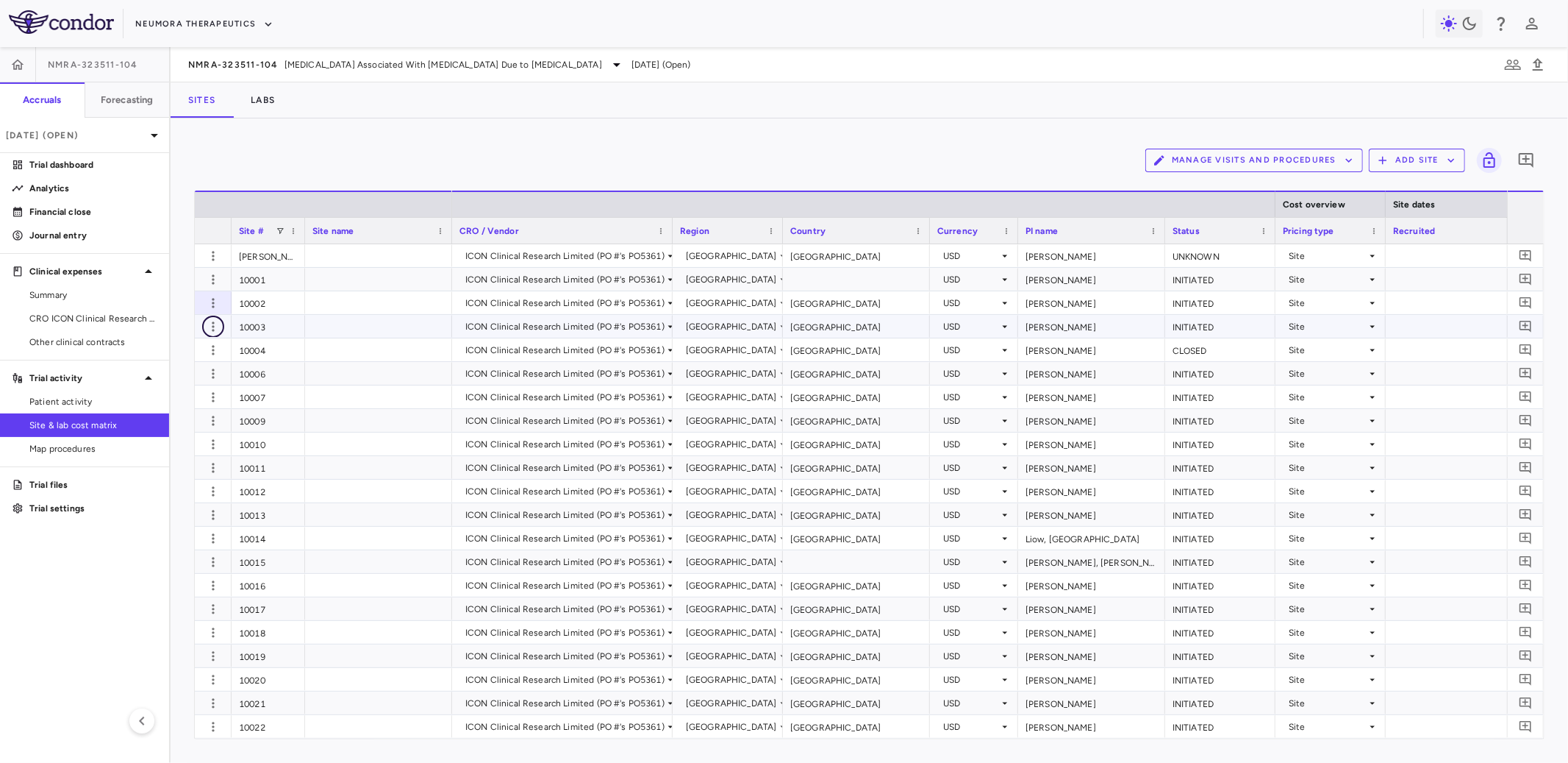
click at [213, 327] on icon "button" at bounding box center [212, 326] width 14 height 14
click at [176, 395] on span "Delete site" at bounding box center [156, 408] width 136 height 26
click at [209, 329] on icon "button" at bounding box center [212, 326] width 14 height 14
click at [181, 379] on div "Edit site" at bounding box center [156, 382] width 136 height 26
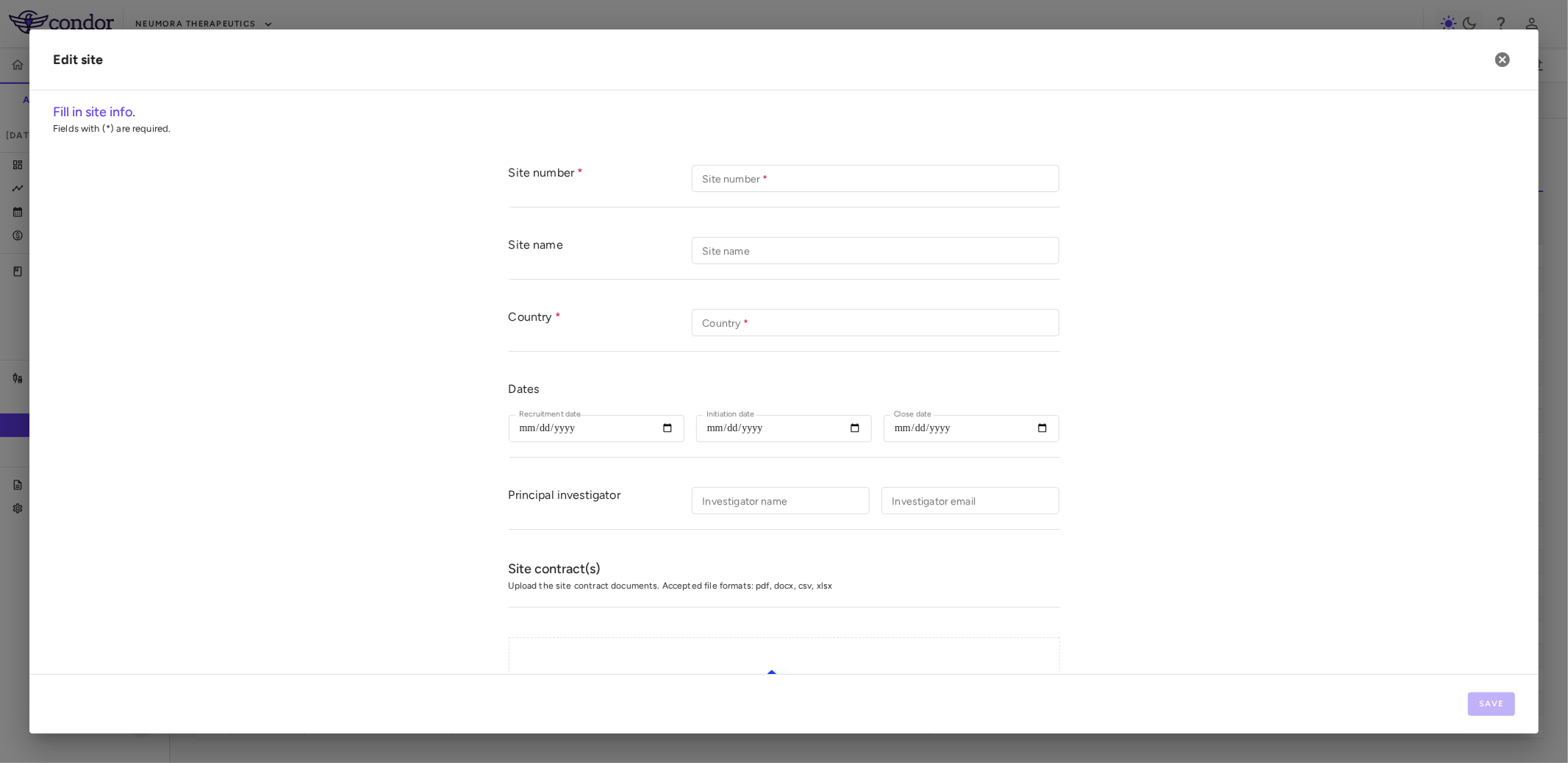
type input "*****"
type input "***"
type input "**********"
click at [1503, 52] on icon "button" at bounding box center [1502, 59] width 14 height 14
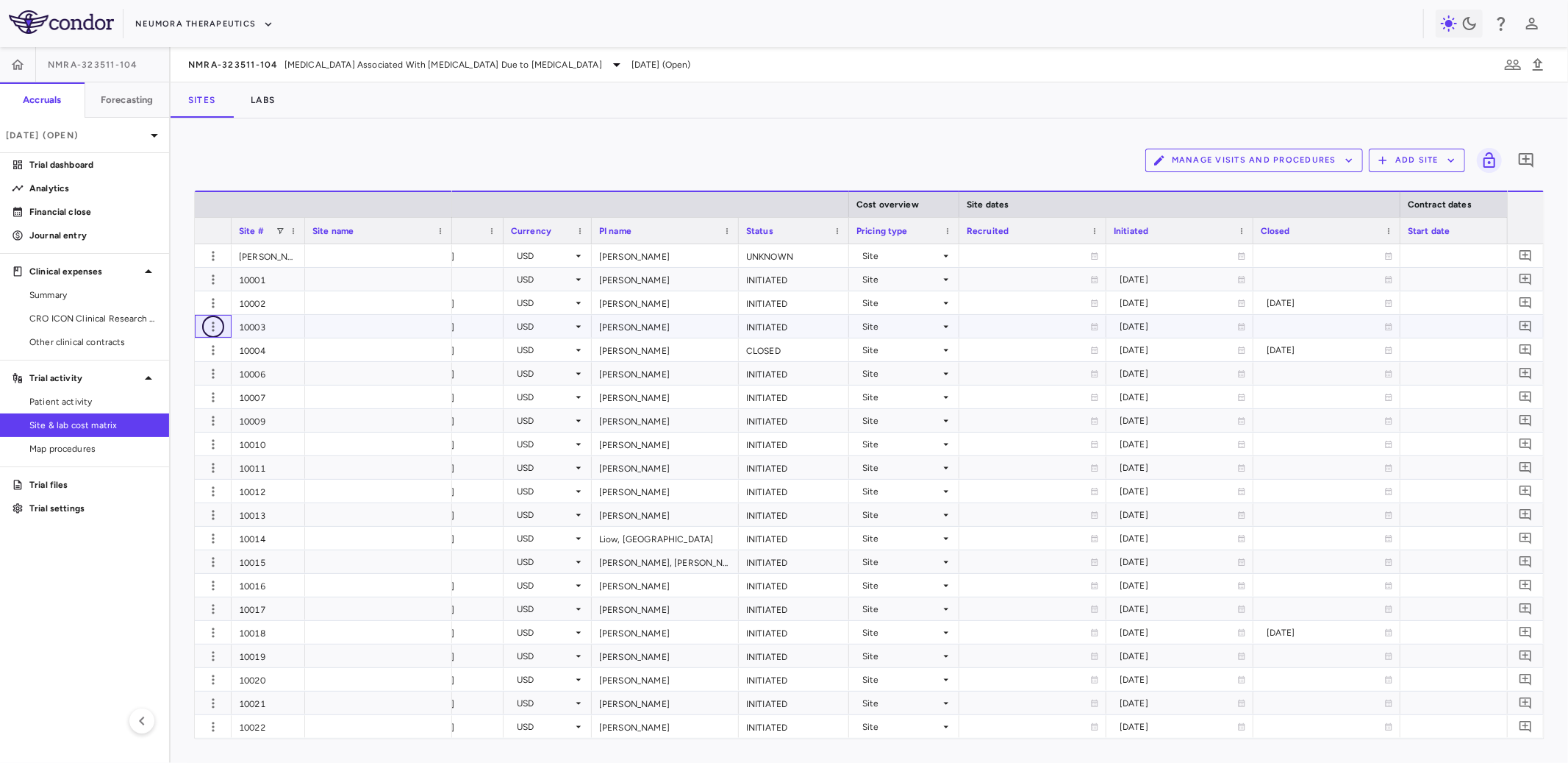
scroll to position [0, 602]
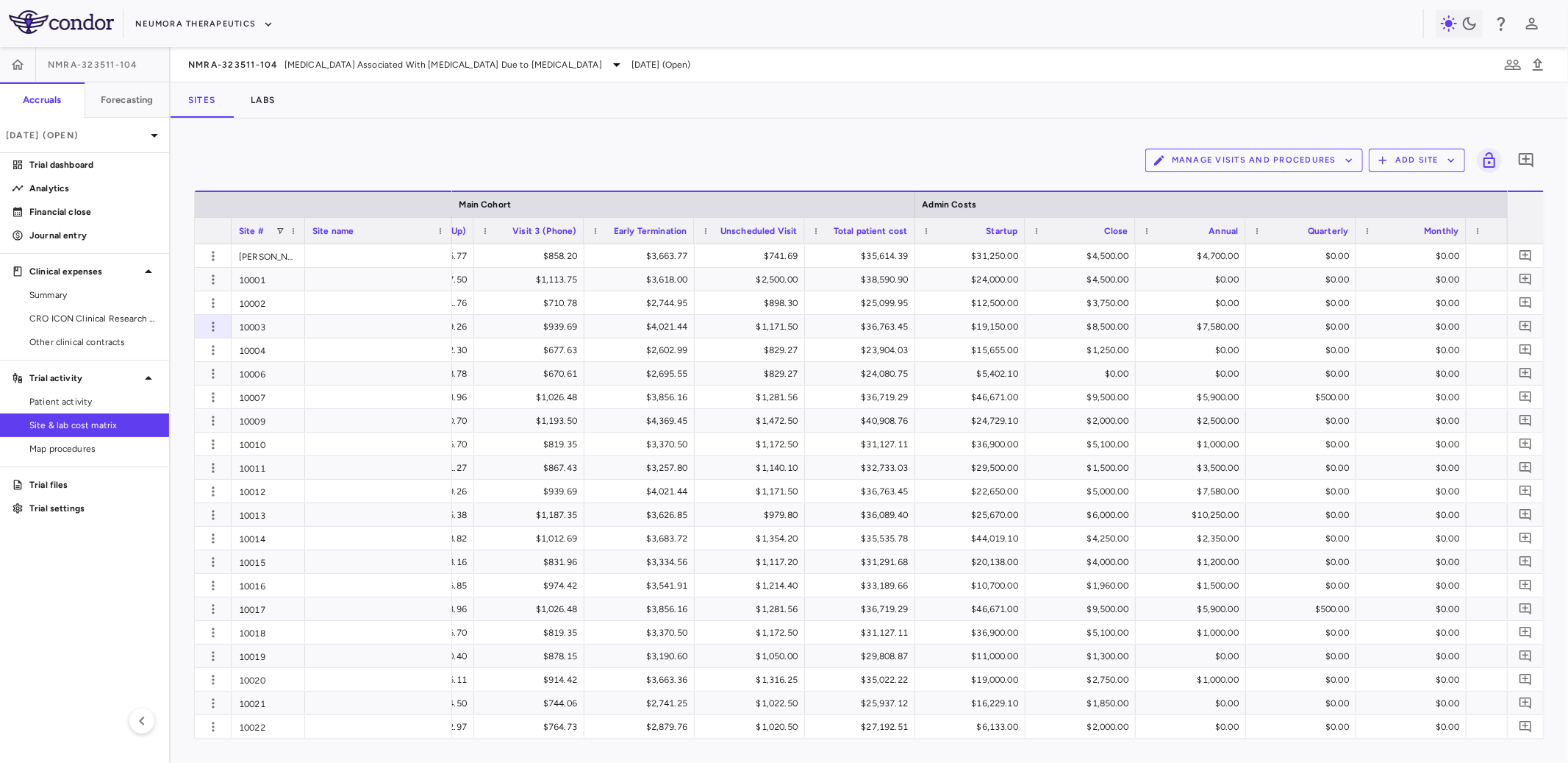
click at [262, 41] on div "Neumora Therapeutics" at bounding box center [784, 24] width 1568 height 47
click at [230, 62] on span "NMRA-323511-104" at bounding box center [233, 65] width 90 height 12
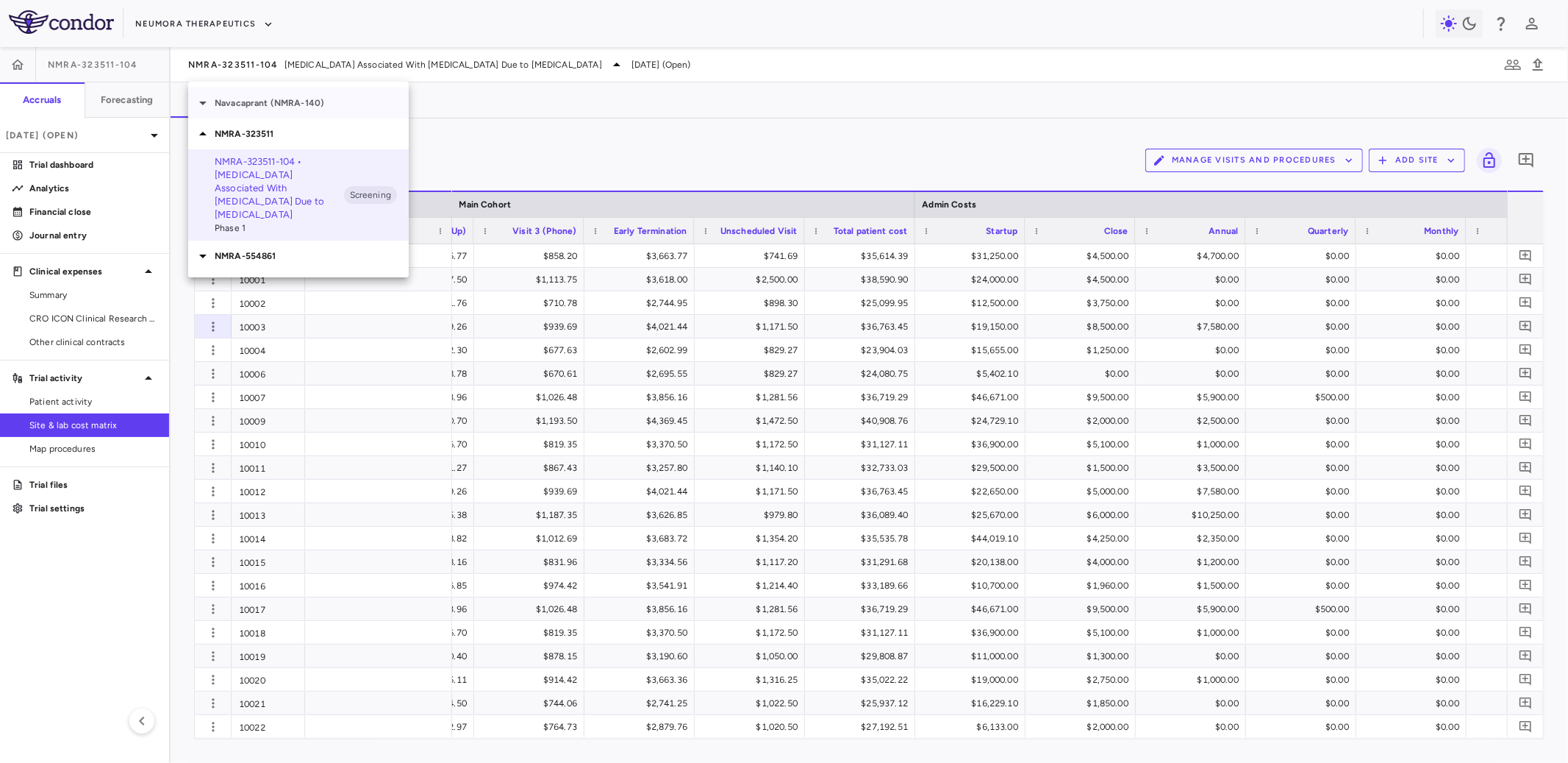
click at [294, 104] on p "Navacaprant (NMRA-140)" at bounding box center [312, 103] width 194 height 13
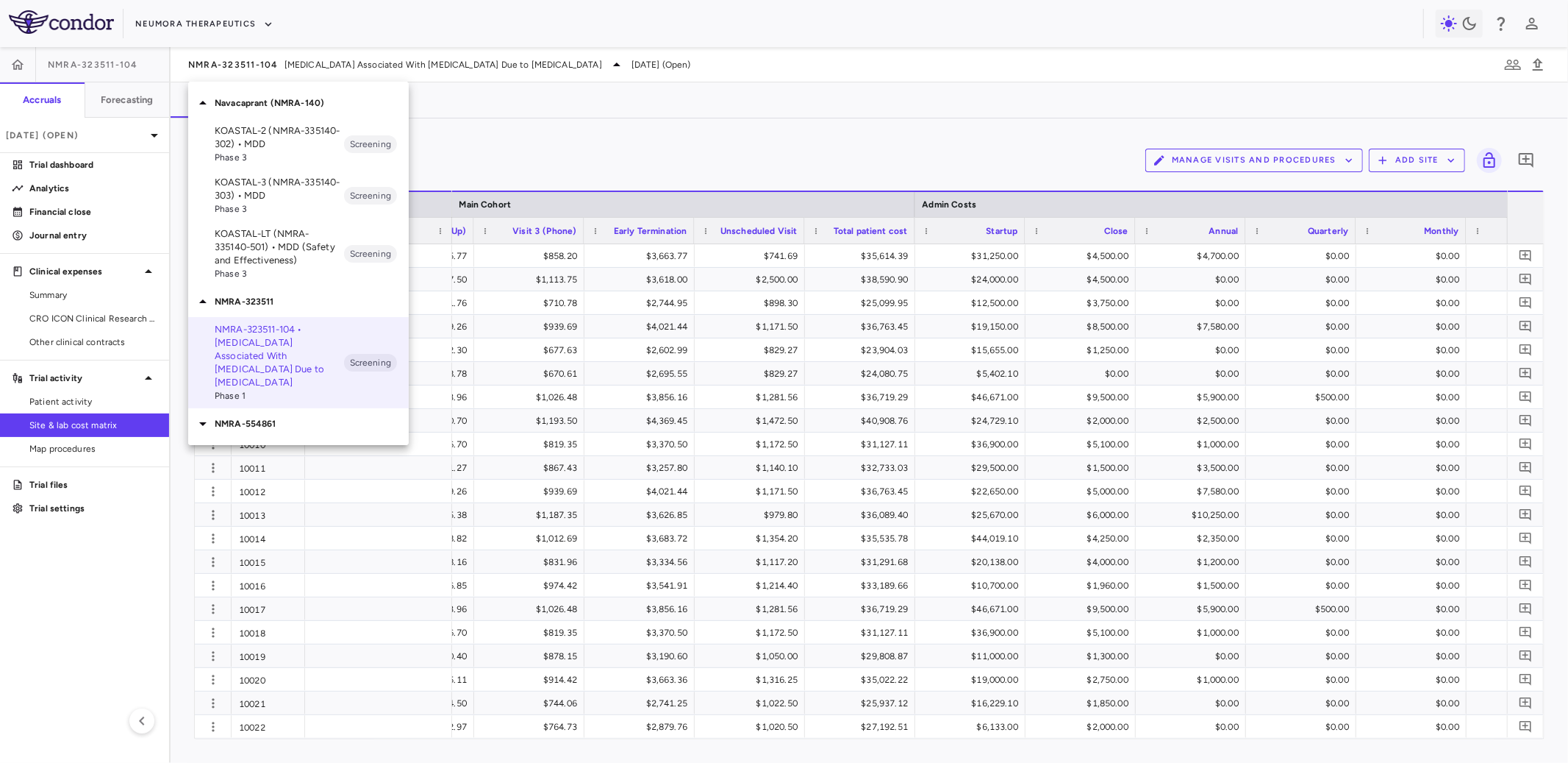
click at [285, 135] on p "KOASTAL-2 (NMRA-335140-302) • MDD" at bounding box center [280, 137] width 130 height 26
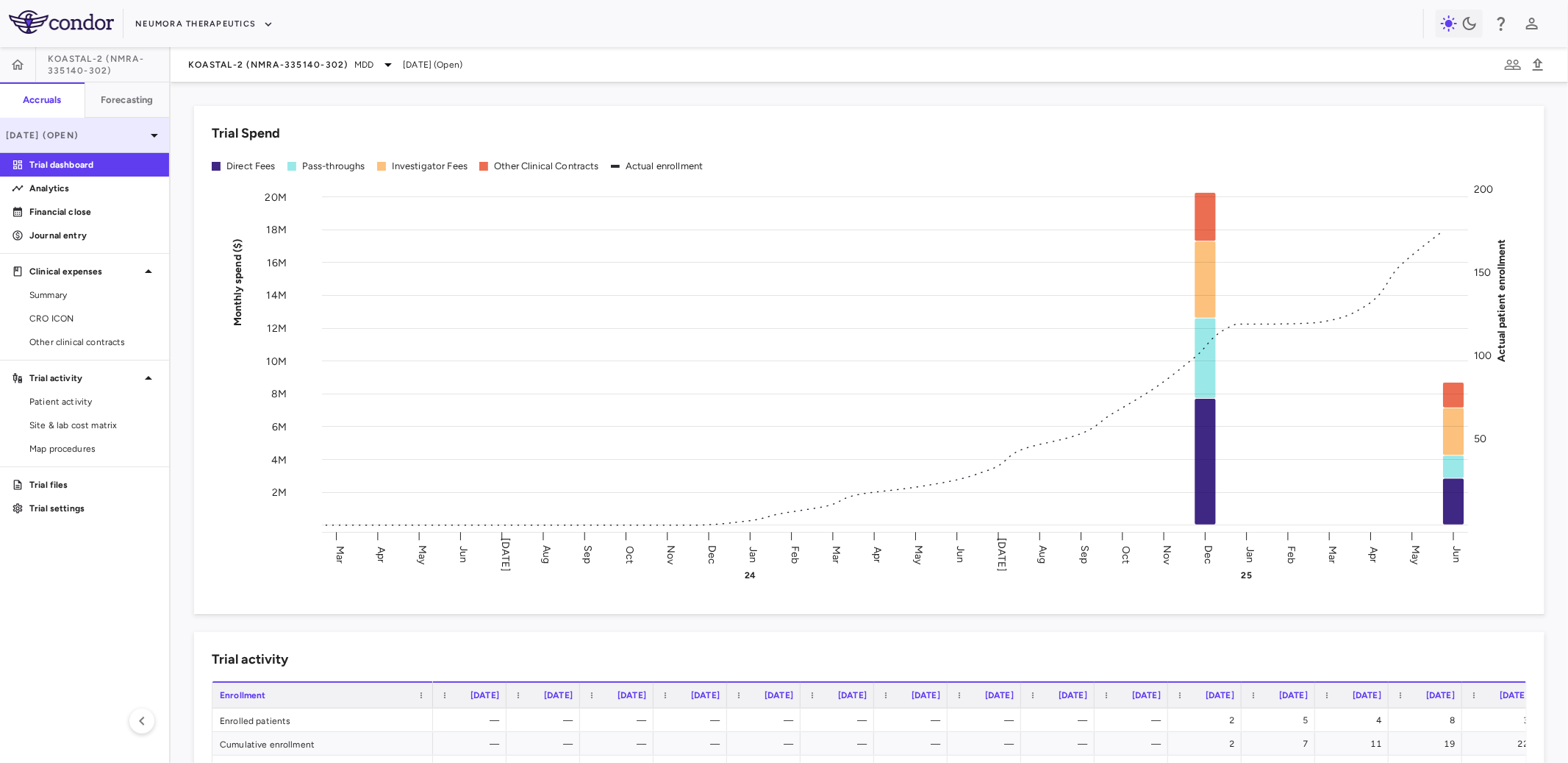
click at [99, 137] on p "[DATE] (Open)" at bounding box center [76, 136] width 140 height 13
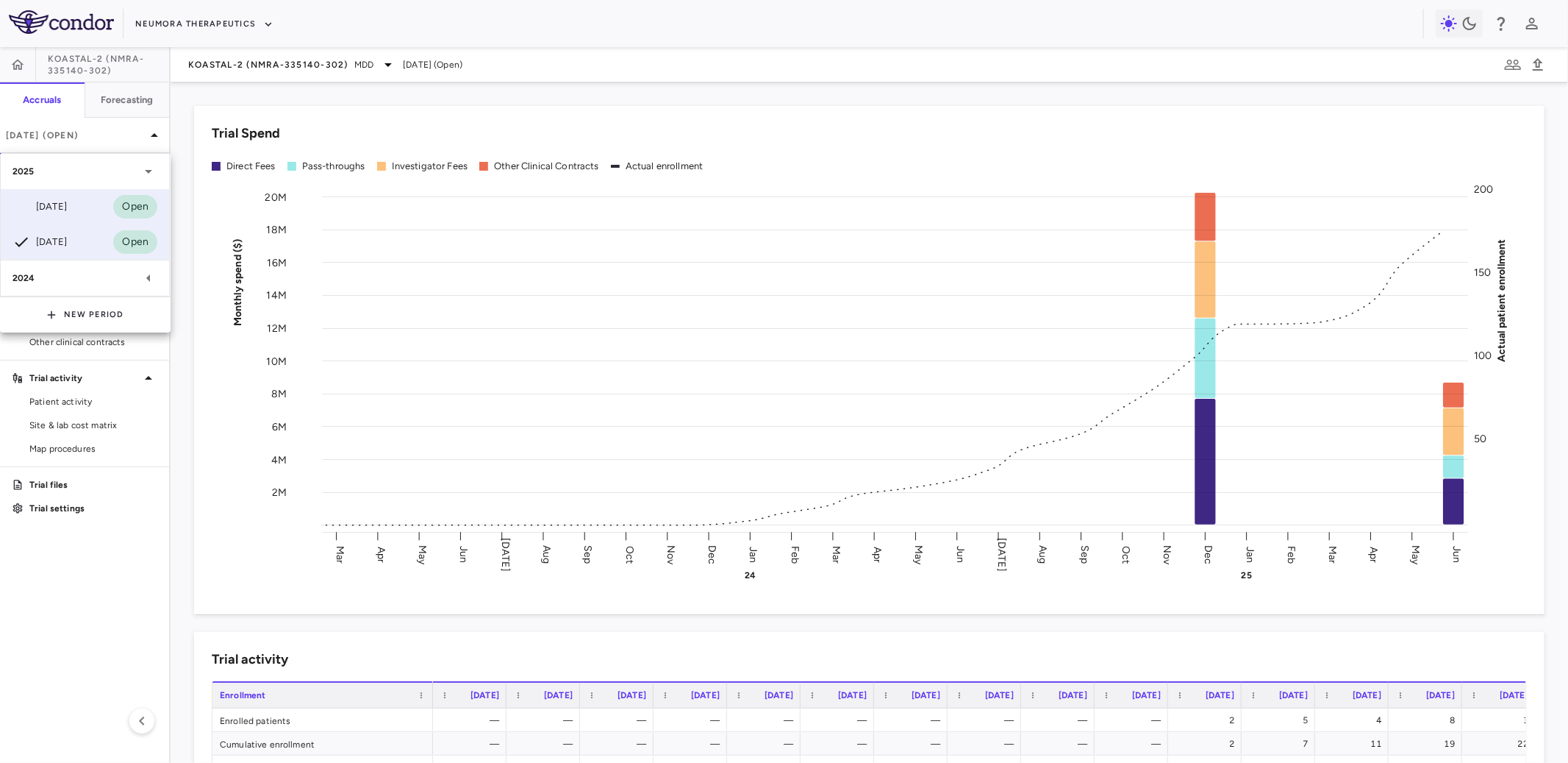
click at [72, 192] on div "[DATE] Open" at bounding box center [85, 207] width 169 height 35
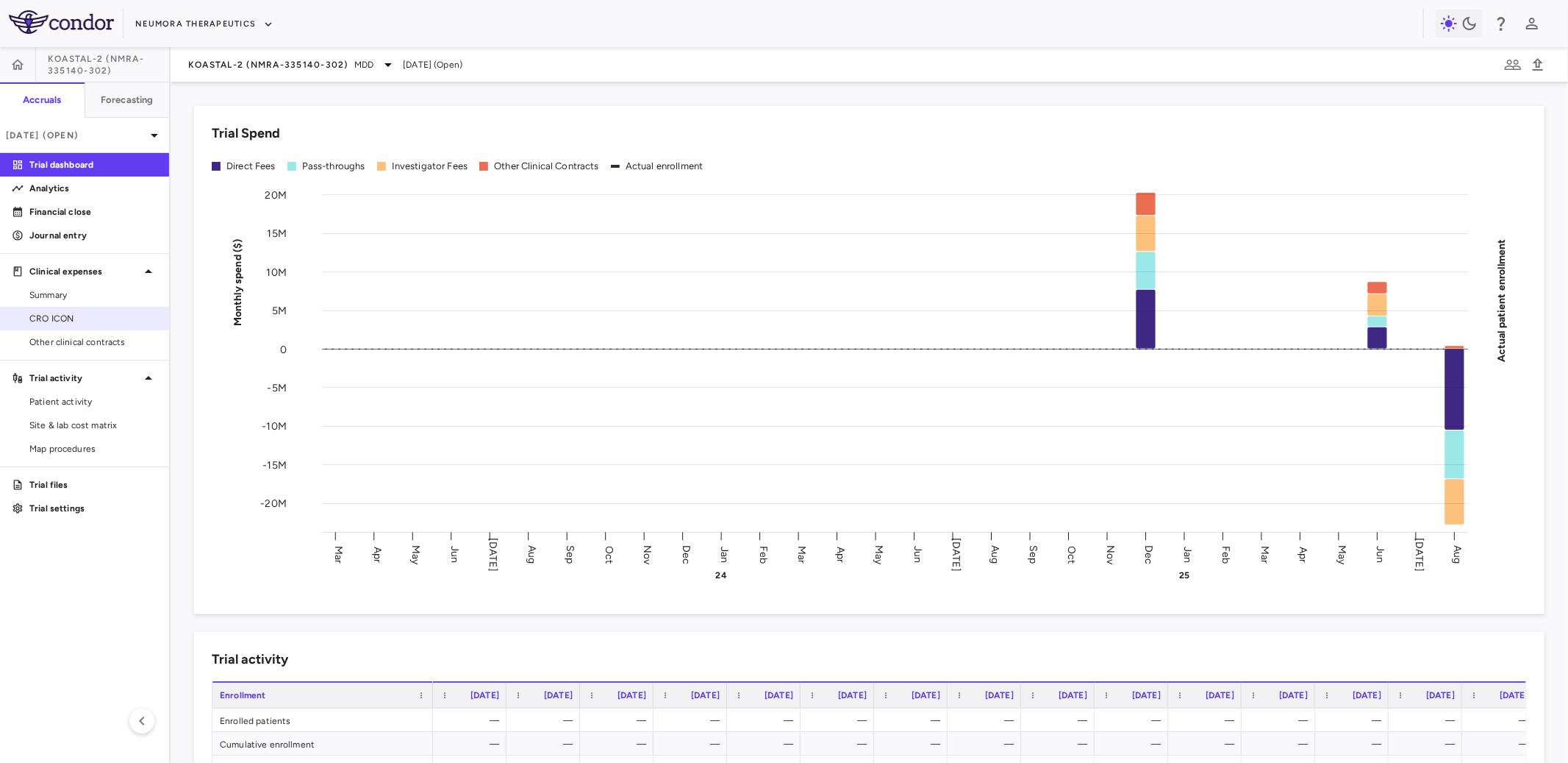
click at [65, 313] on span "CRO ICON" at bounding box center [94, 319] width 128 height 13
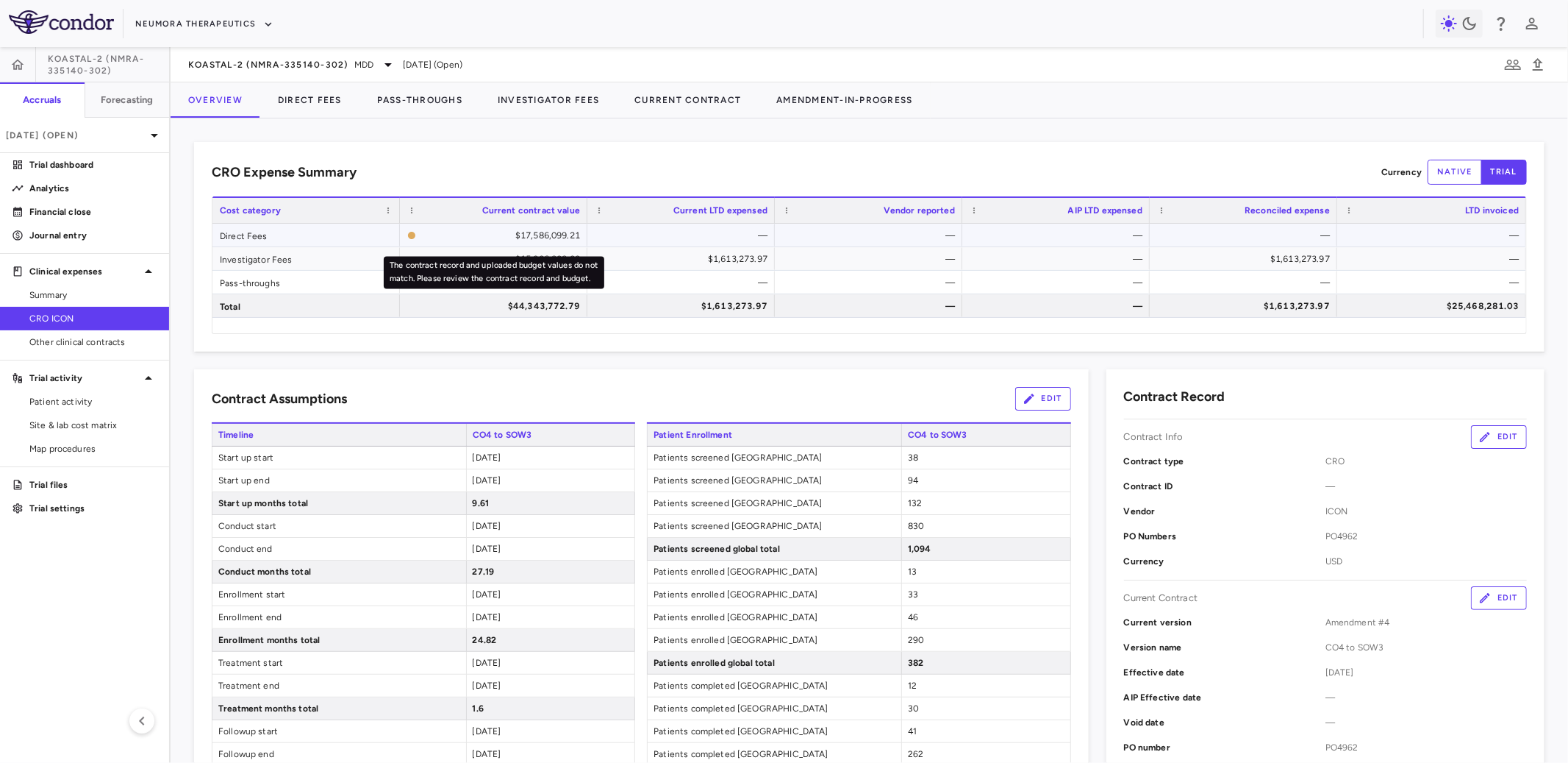
click at [527, 238] on div "$17,586,099.21" at bounding box center [501, 235] width 158 height 24
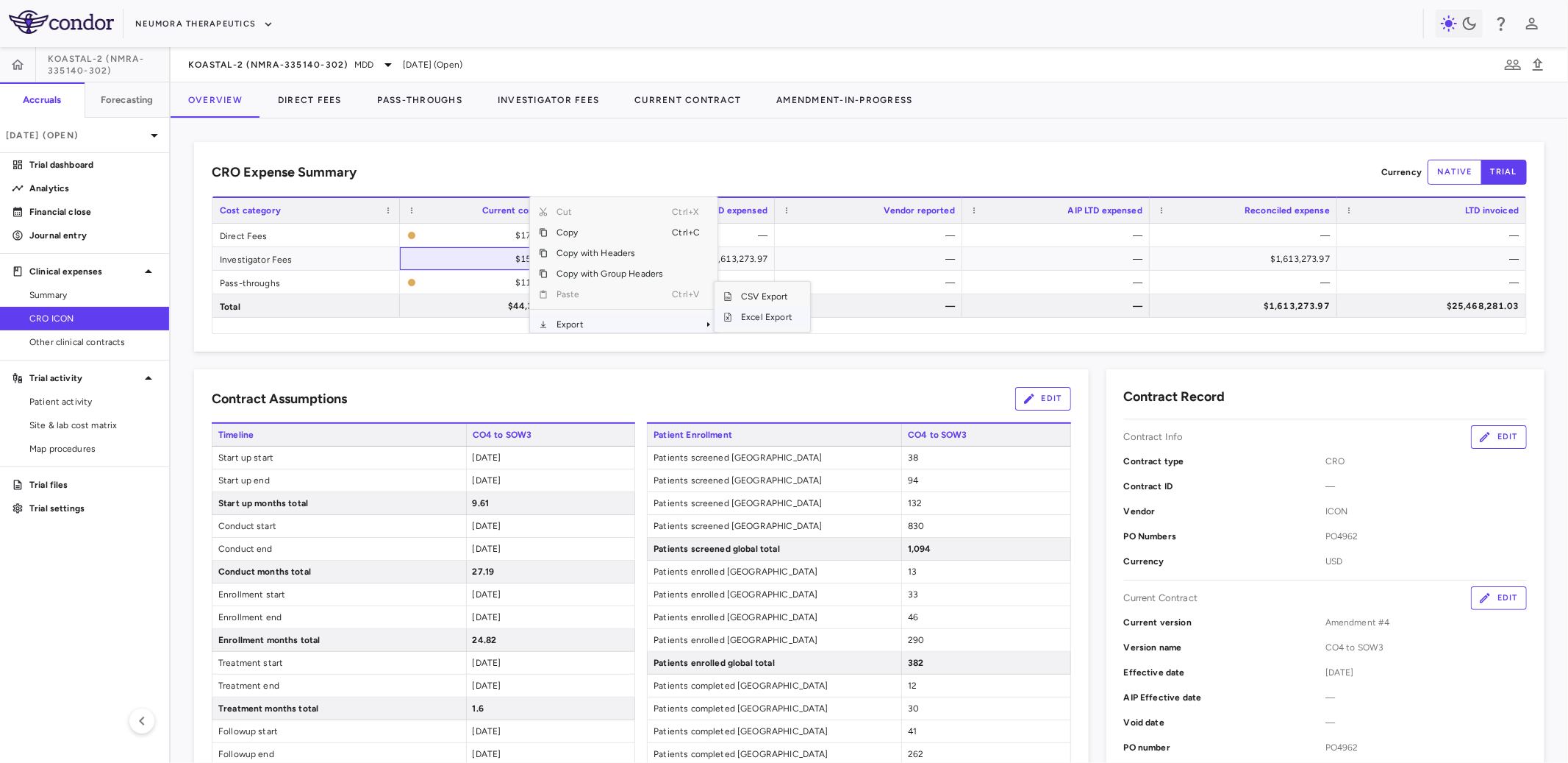
click at [737, 315] on span "Excel Export" at bounding box center [767, 317] width 69 height 20
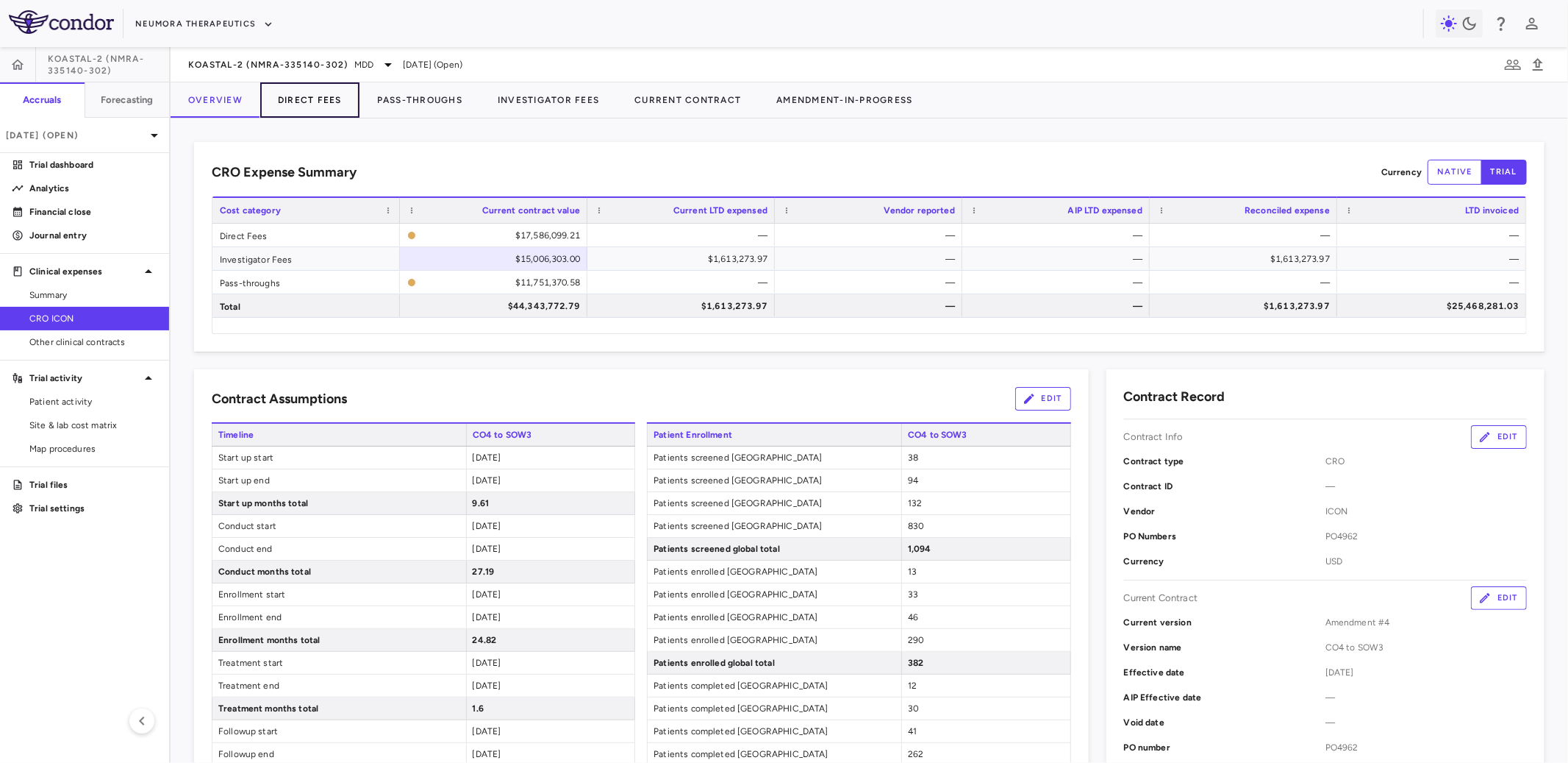
click at [302, 101] on button "Direct Fees" at bounding box center [310, 100] width 99 height 35
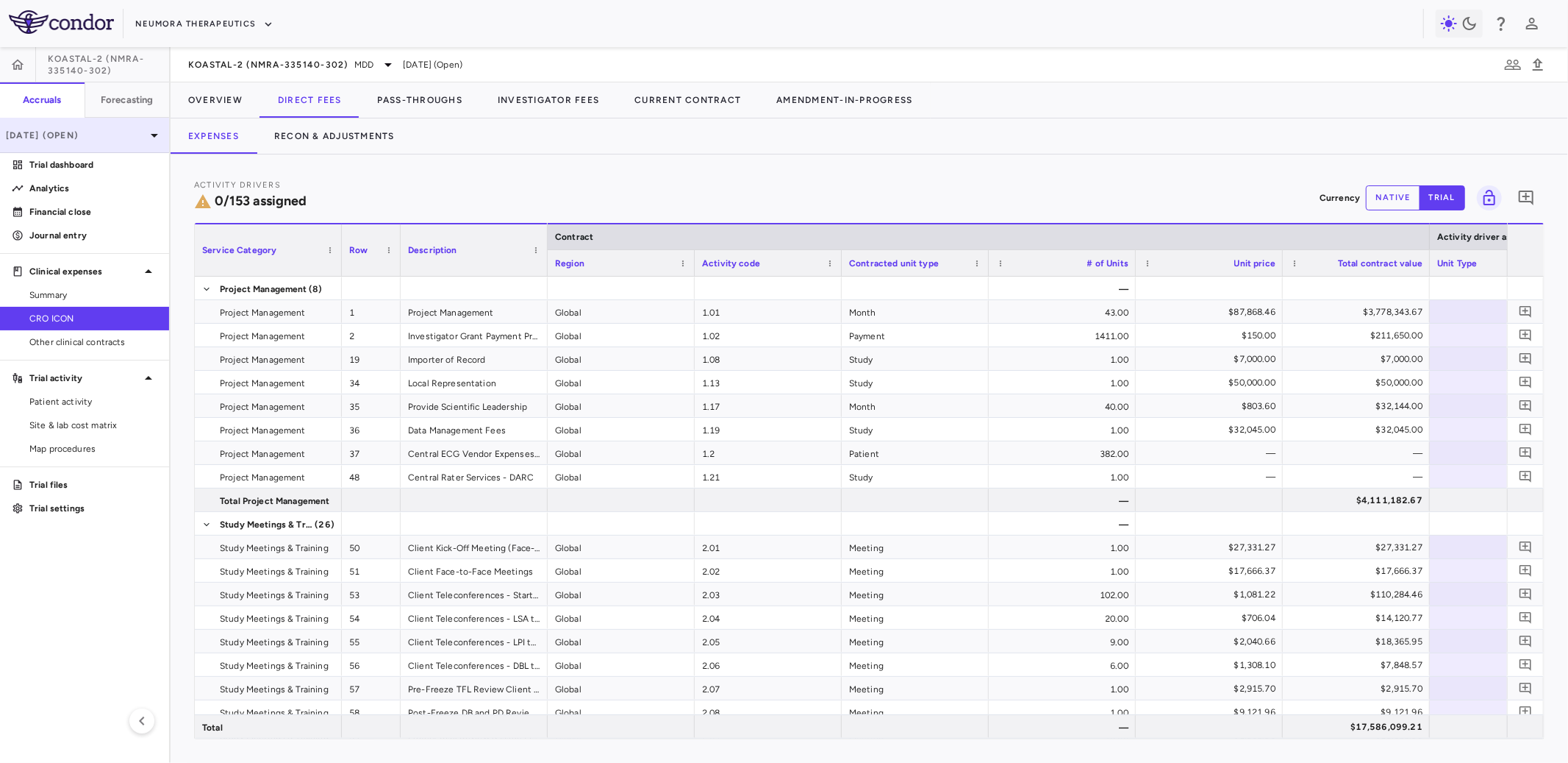
click at [94, 134] on p "[DATE] (Open)" at bounding box center [76, 136] width 140 height 13
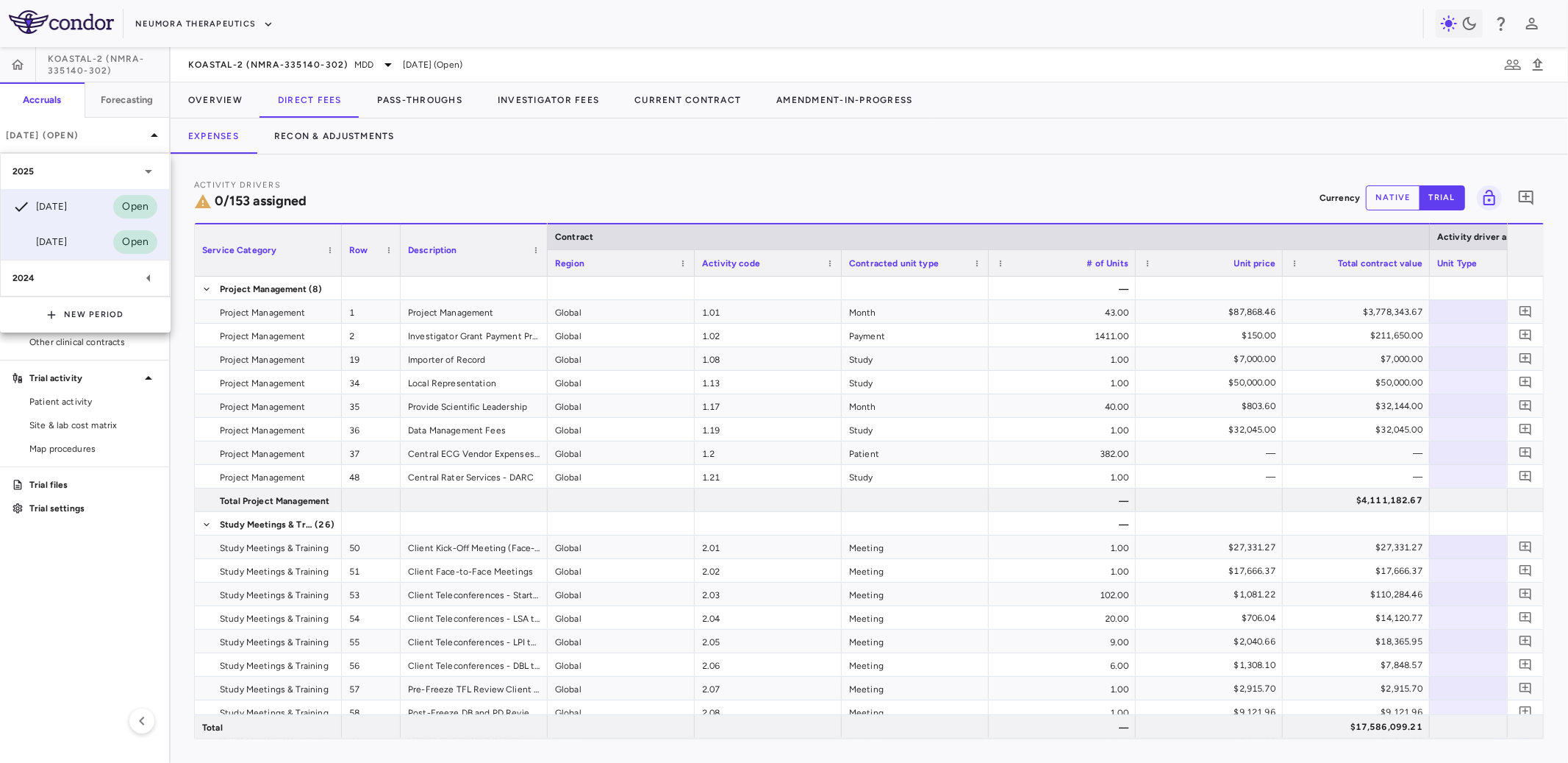
click at [57, 240] on div "[DATE]" at bounding box center [40, 242] width 55 height 18
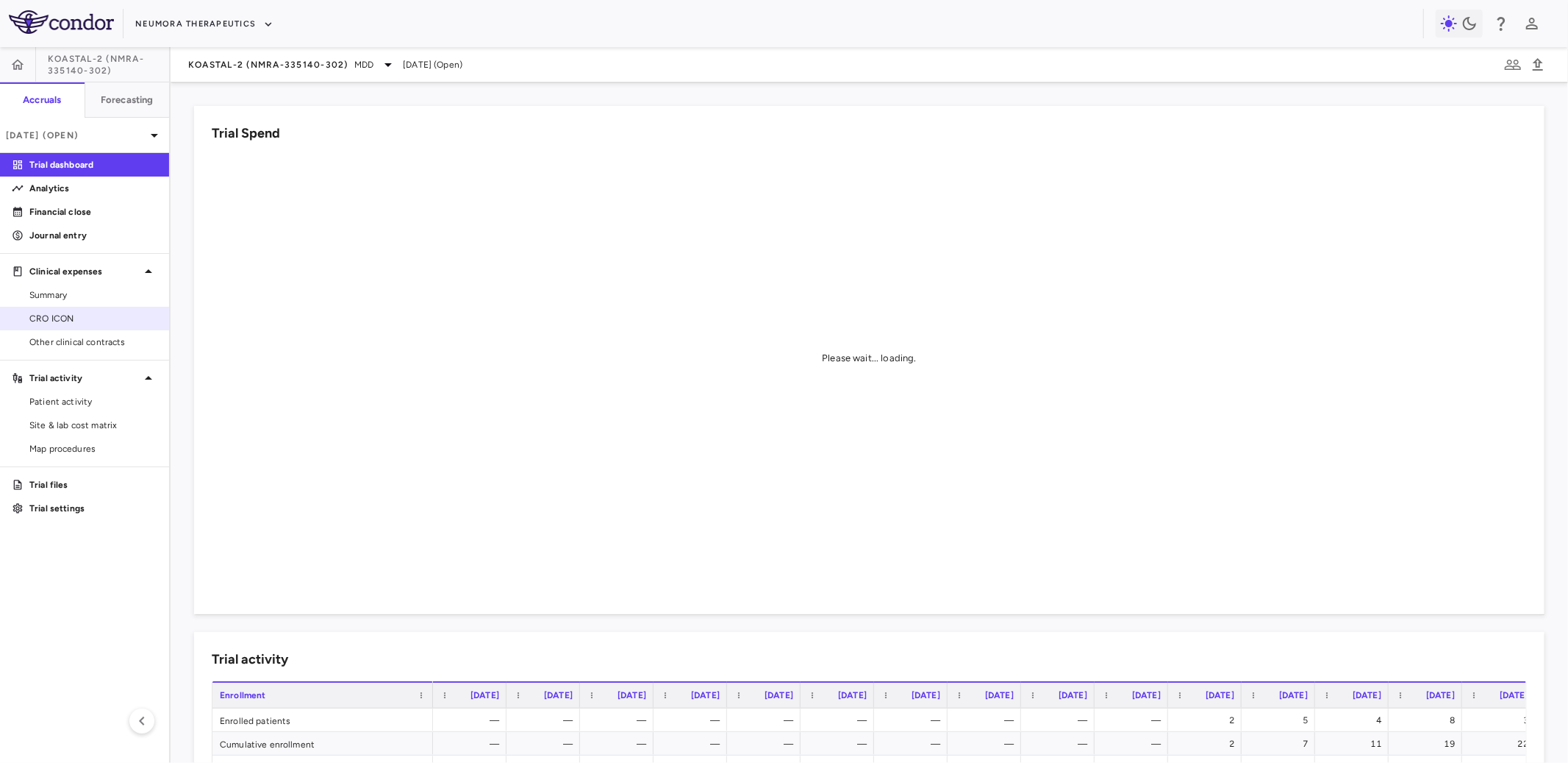
click at [78, 316] on span "CRO ICON" at bounding box center [94, 319] width 128 height 13
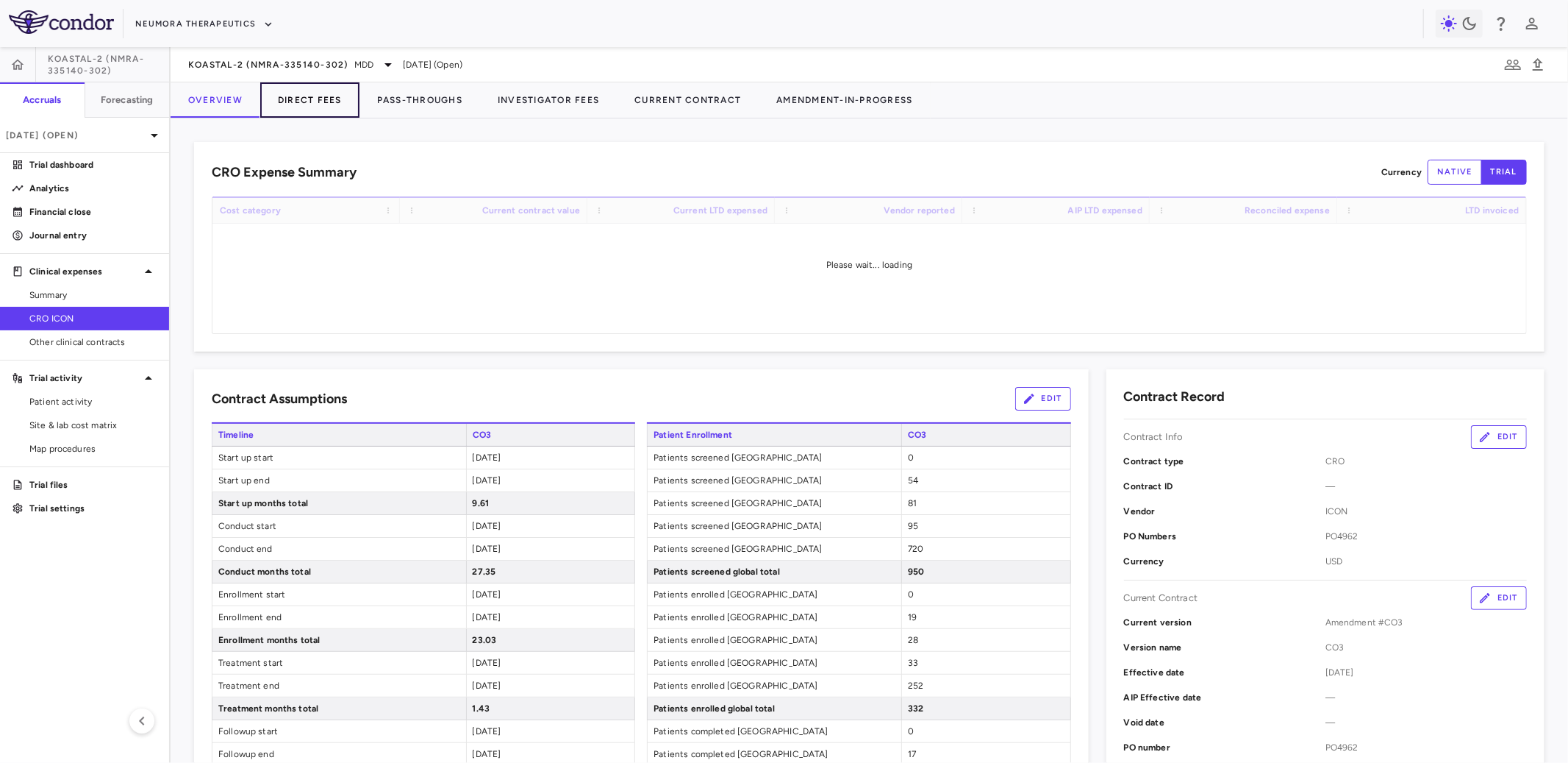
click at [325, 100] on button "Direct Fees" at bounding box center [310, 100] width 99 height 35
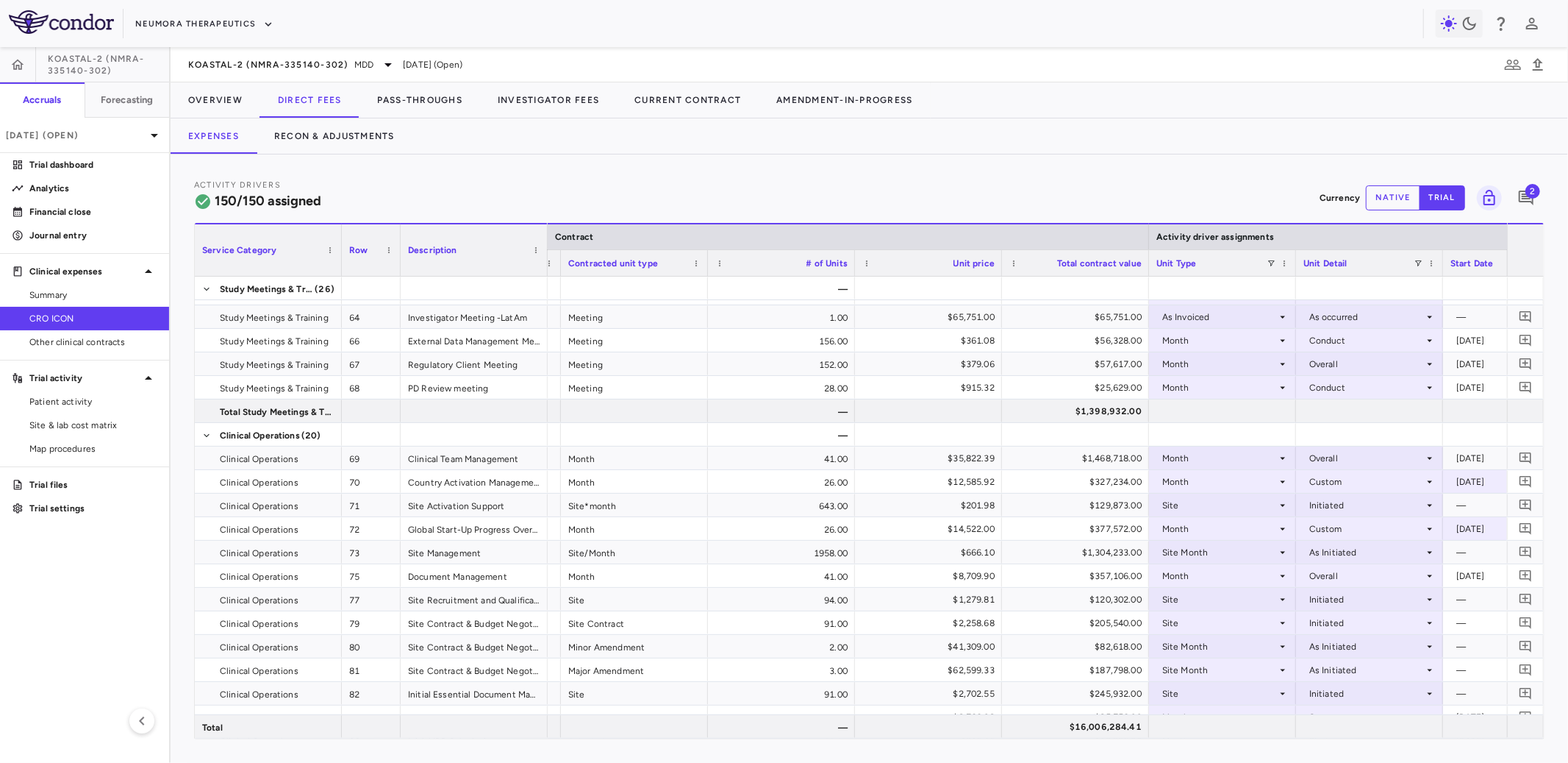
scroll to position [0, 313]
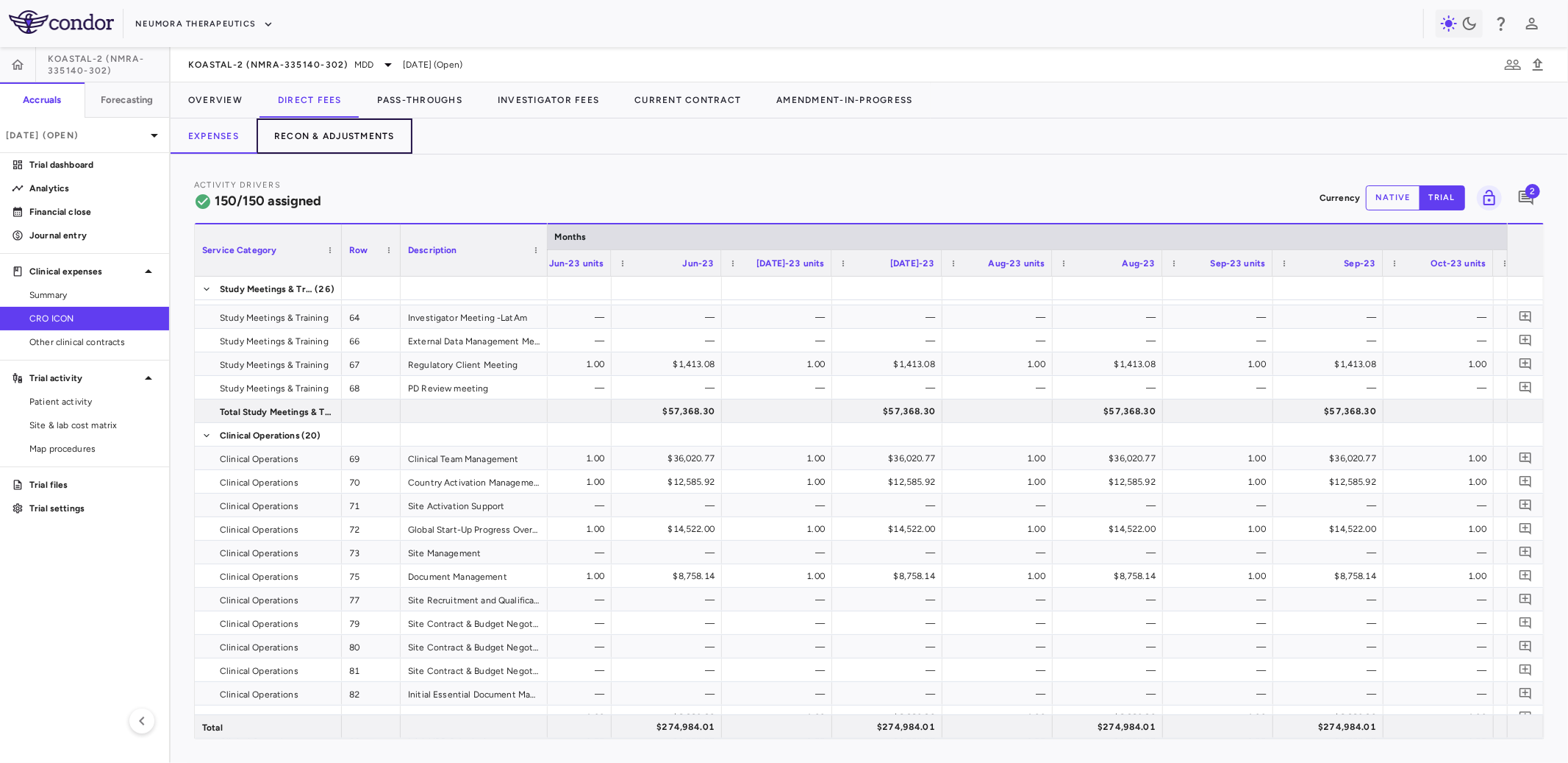
click at [335, 136] on button "Recon & Adjustments" at bounding box center [334, 136] width 156 height 35
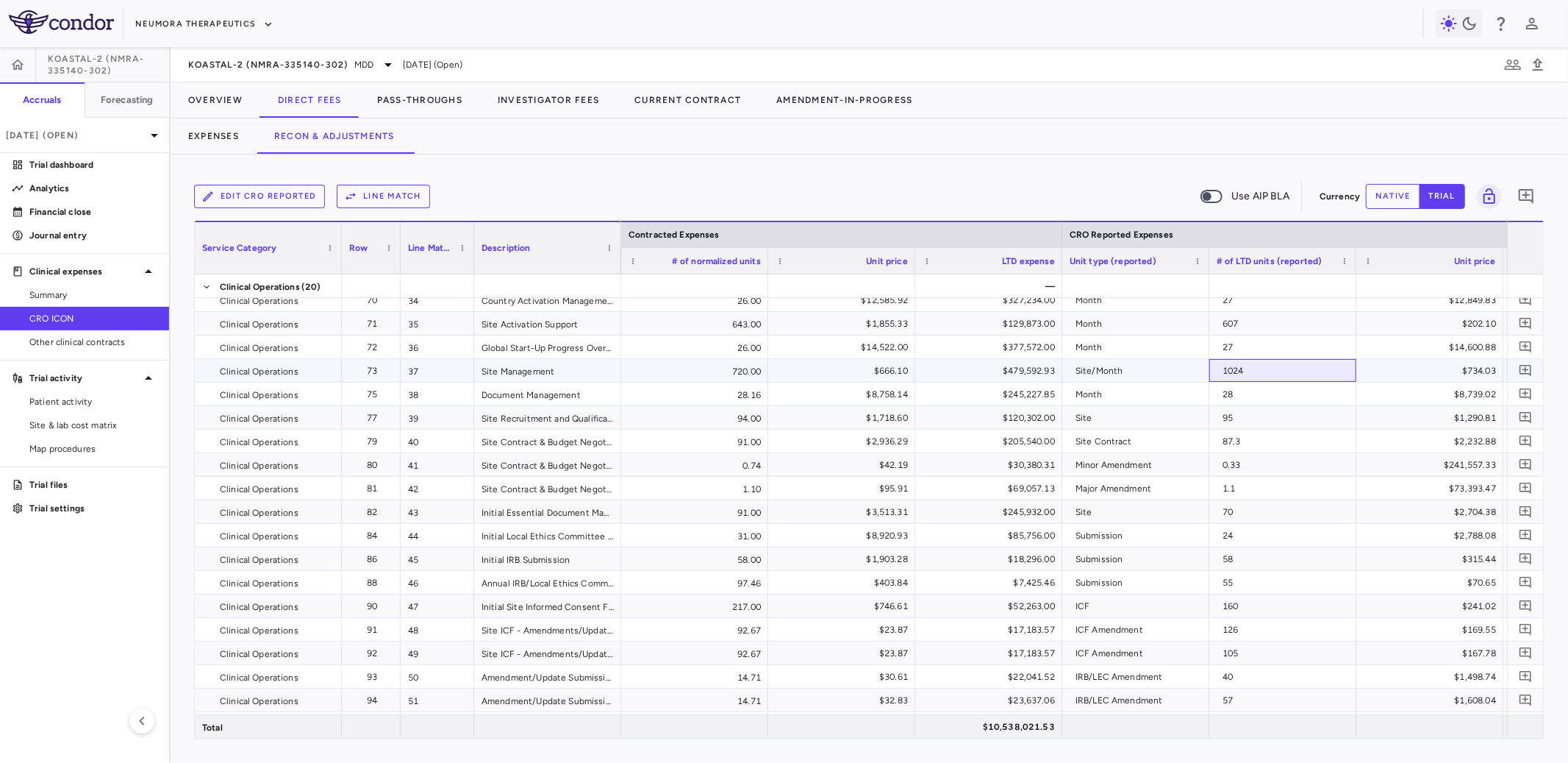
click at [1281, 368] on div "1024" at bounding box center [1286, 371] width 126 height 24
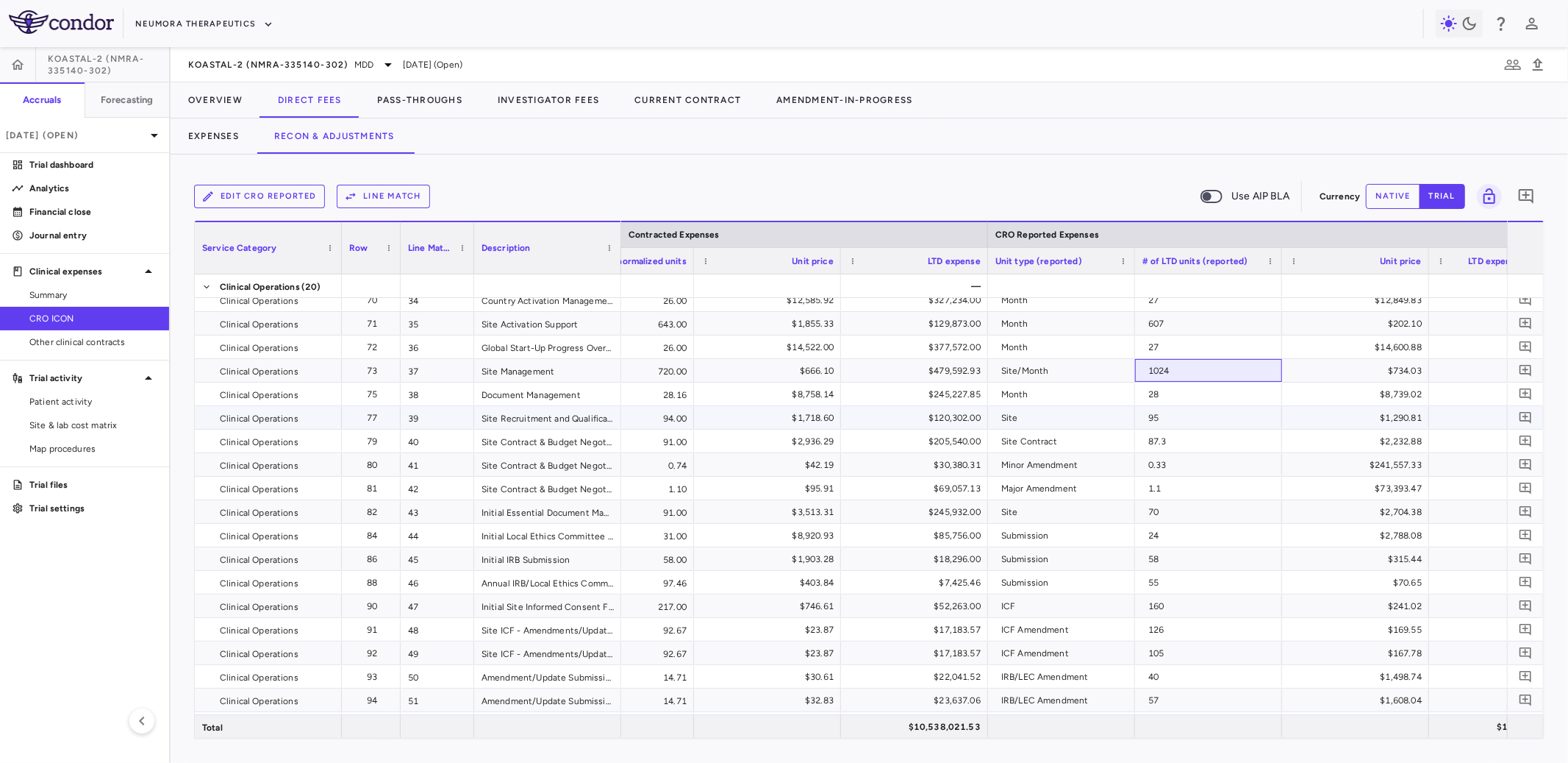
scroll to position [0, 1207]
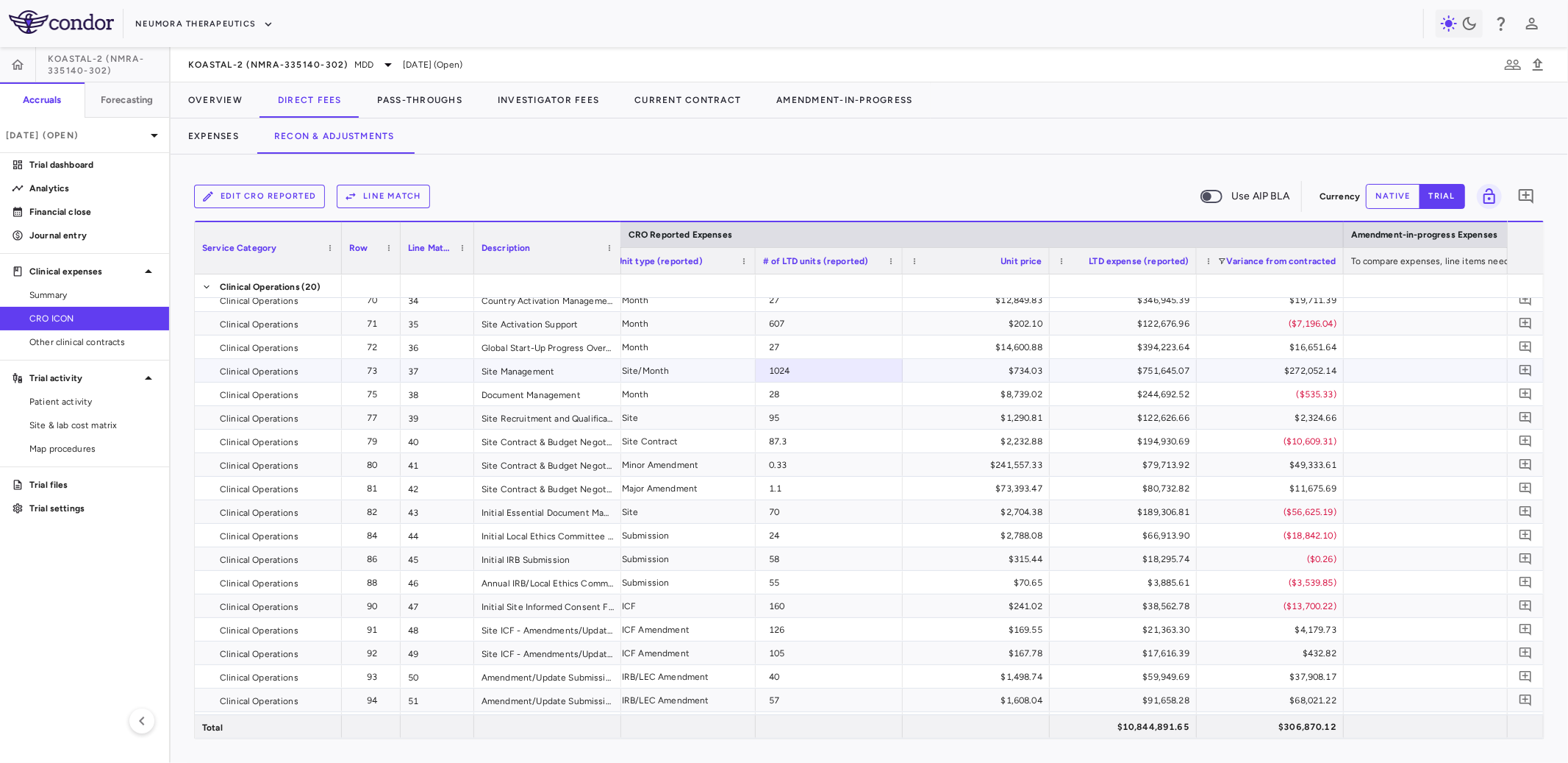
click at [1244, 366] on div "$272,052.14" at bounding box center [1273, 371] width 126 height 24
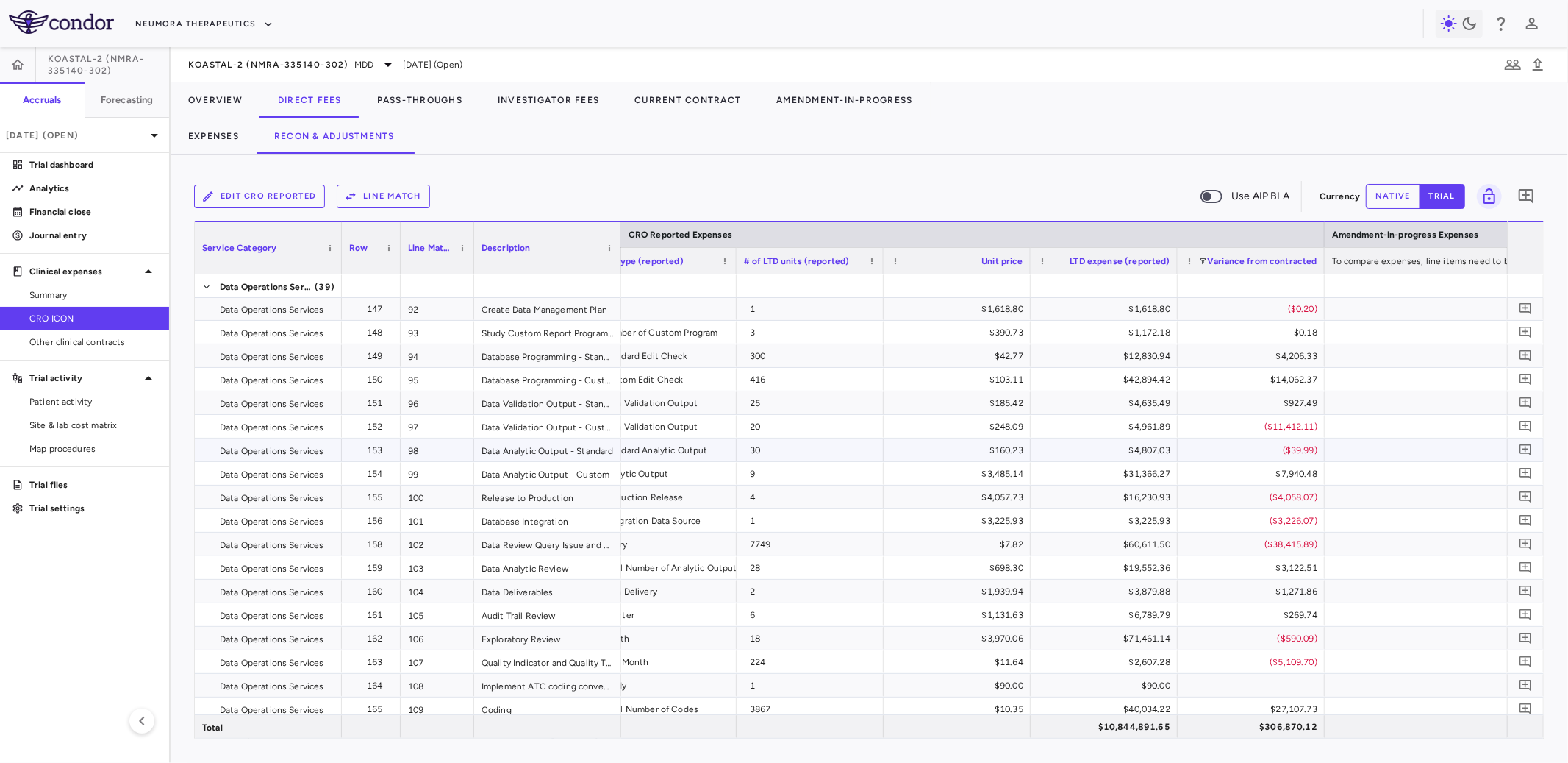
scroll to position [2440, 0]
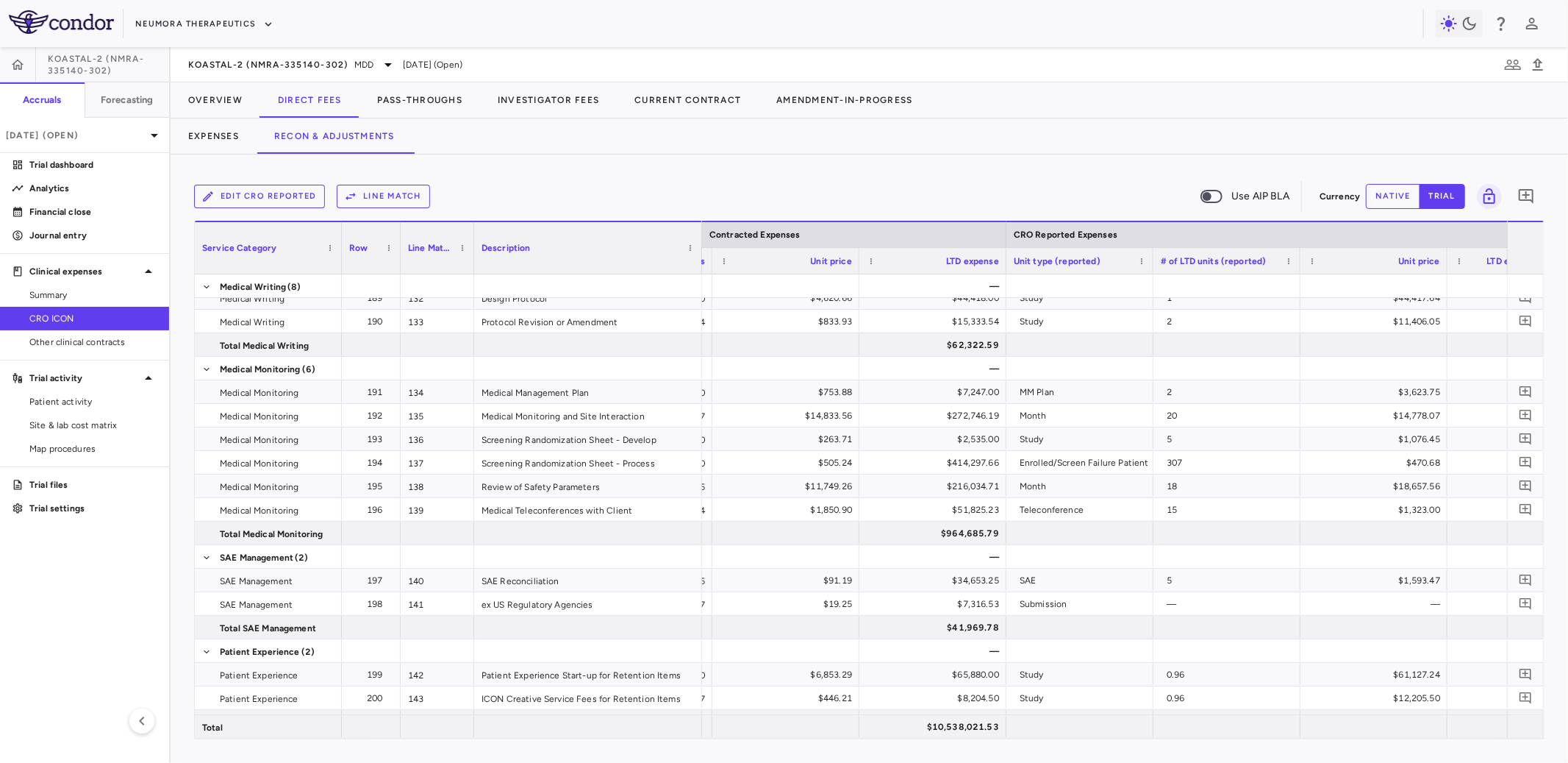
drag, startPoint x: 619, startPoint y: 257, endPoint x: 700, endPoint y: 258, distance: 81.0
click at [700, 258] on div at bounding box center [701, 248] width 6 height 51
click at [56, 153] on link "Trial dashboard" at bounding box center [84, 164] width 169 height 22
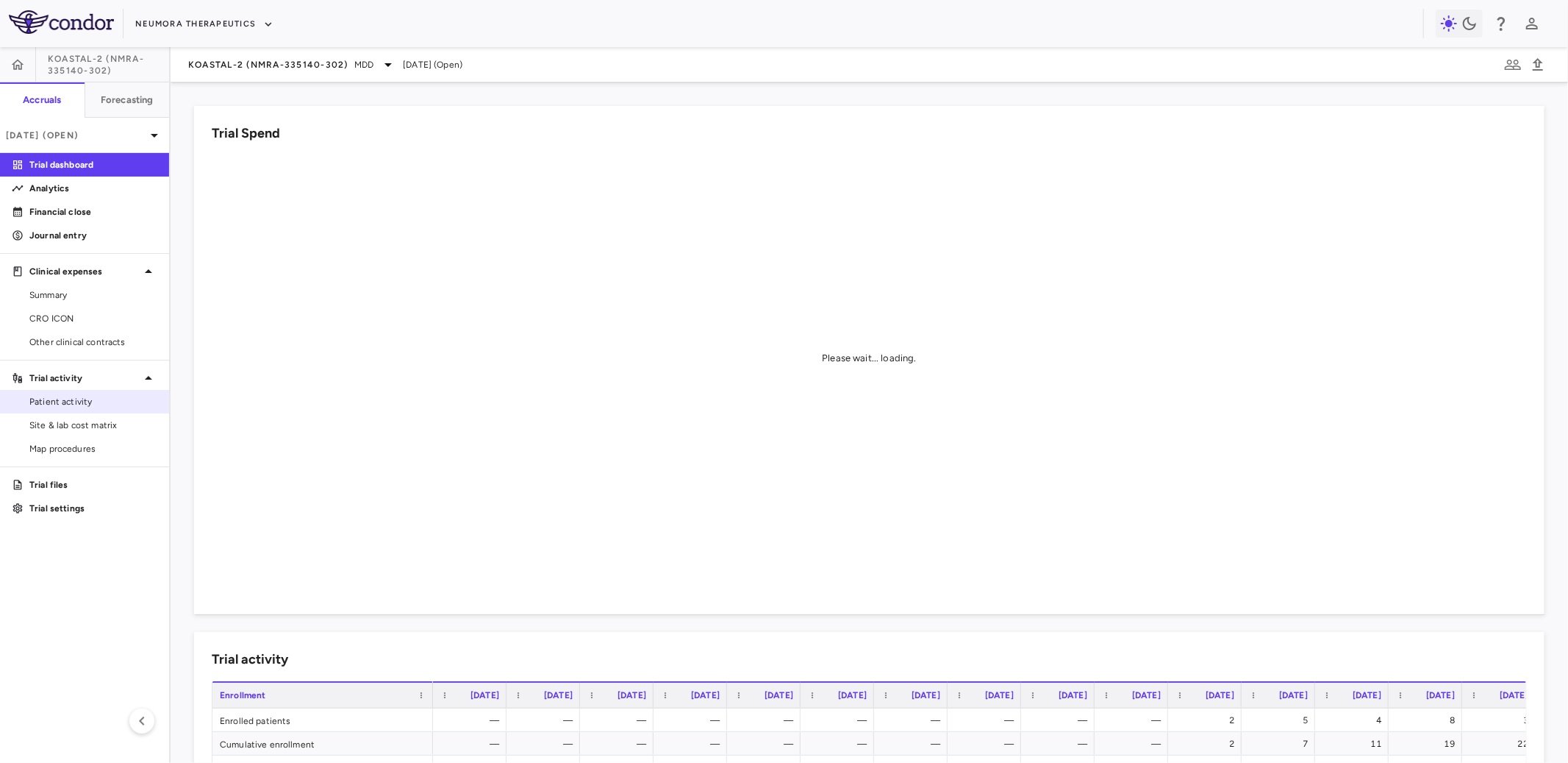
click at [92, 400] on span "Patient activity" at bounding box center [94, 402] width 128 height 13
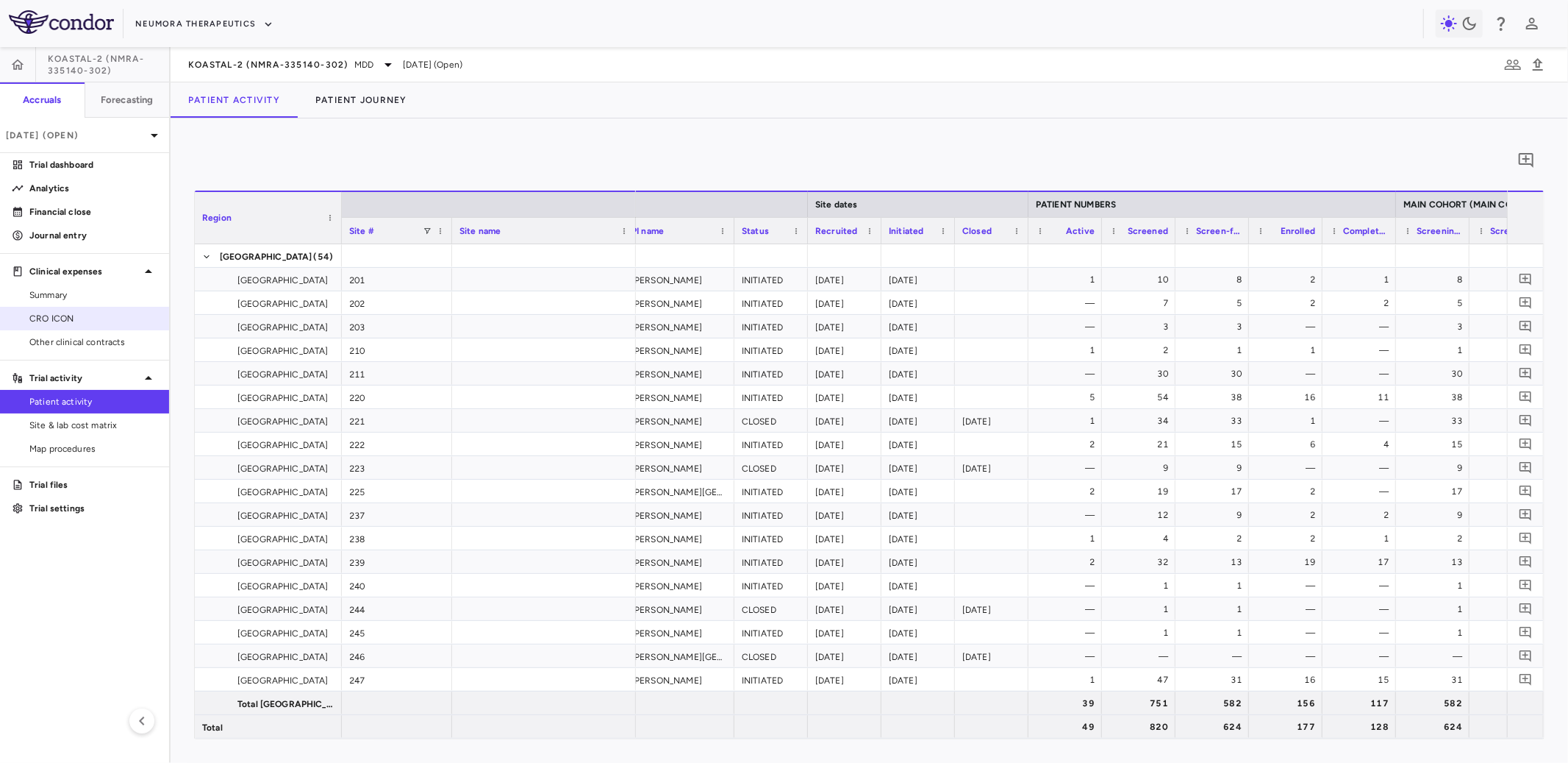
click at [82, 318] on span "CRO ICON" at bounding box center [94, 319] width 128 height 13
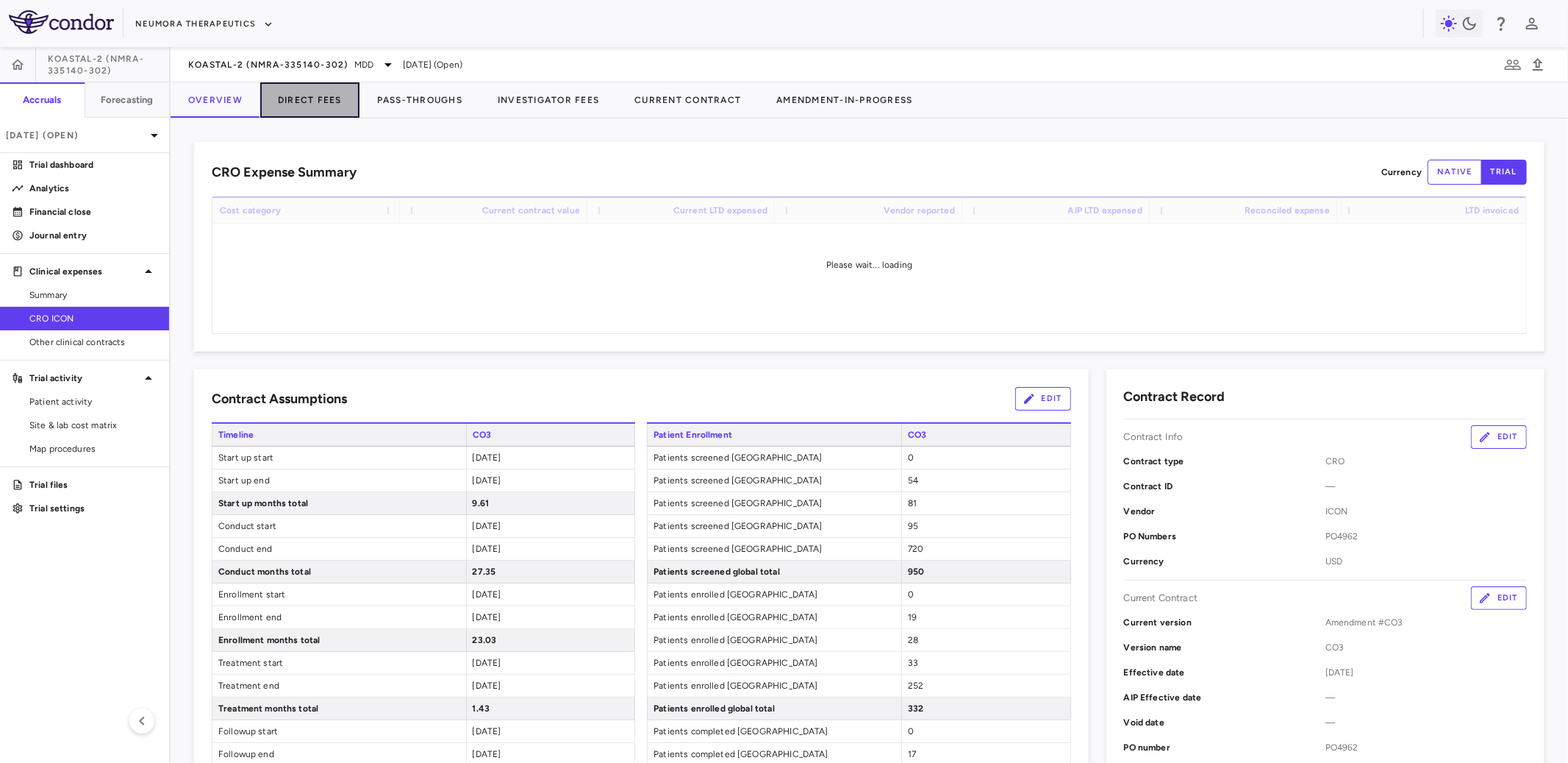
click at [324, 101] on button "Direct Fees" at bounding box center [310, 100] width 99 height 35
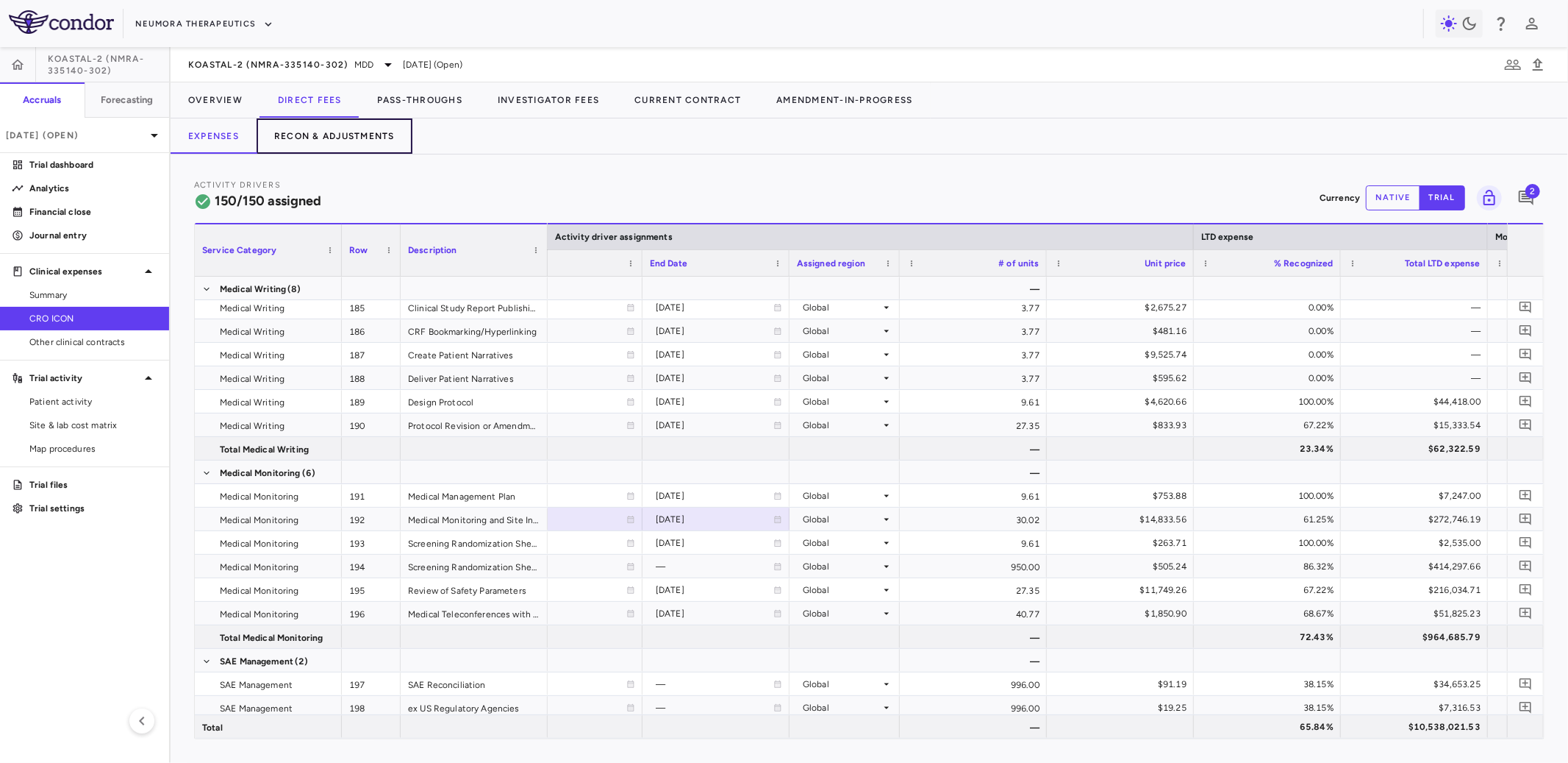
click at [355, 128] on button "Recon & Adjustments" at bounding box center [334, 136] width 156 height 35
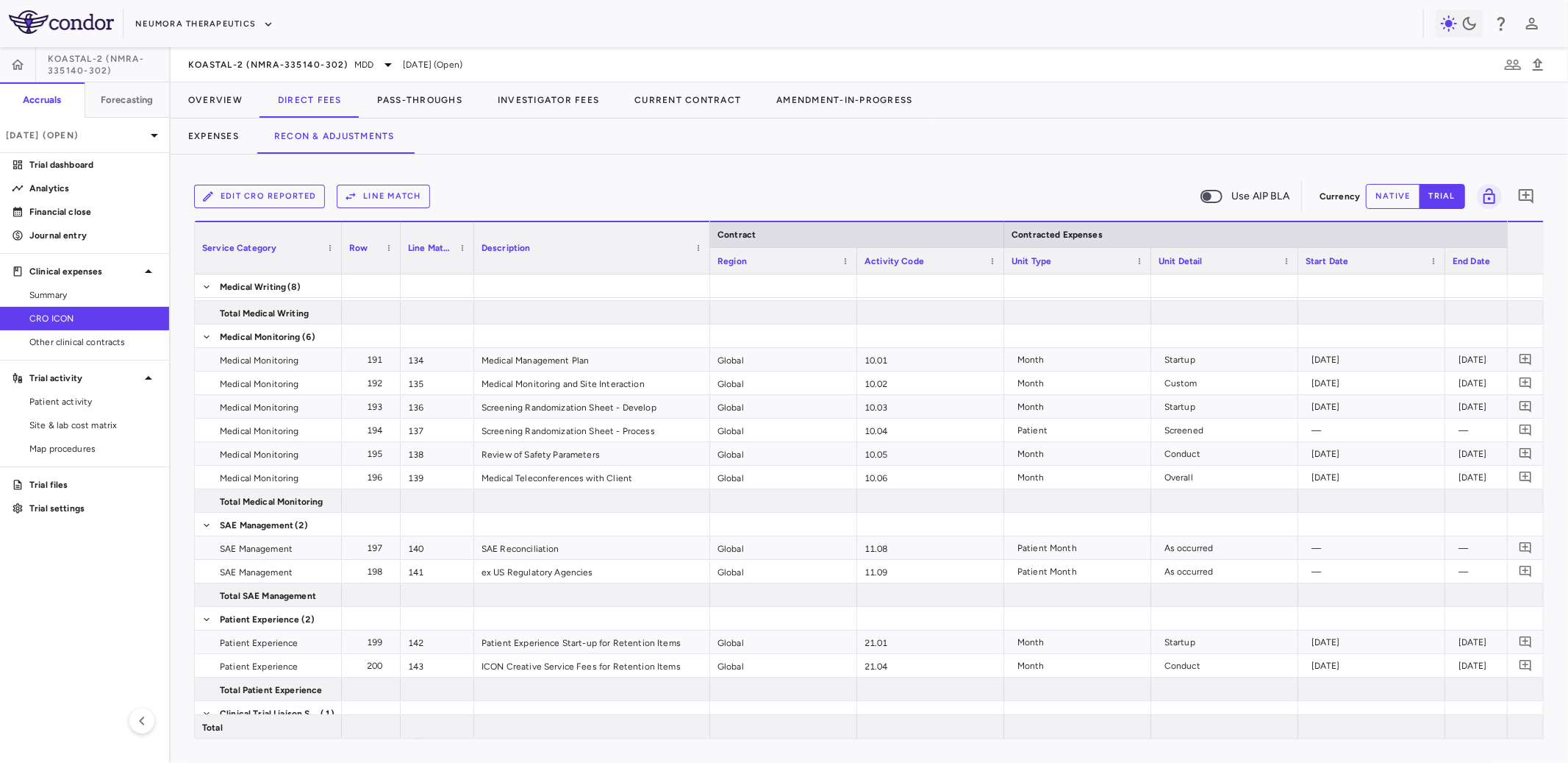
drag, startPoint x: 619, startPoint y: 257, endPoint x: 708, endPoint y: 263, distance: 89.2
click at [708, 263] on div at bounding box center [709, 248] width 6 height 51
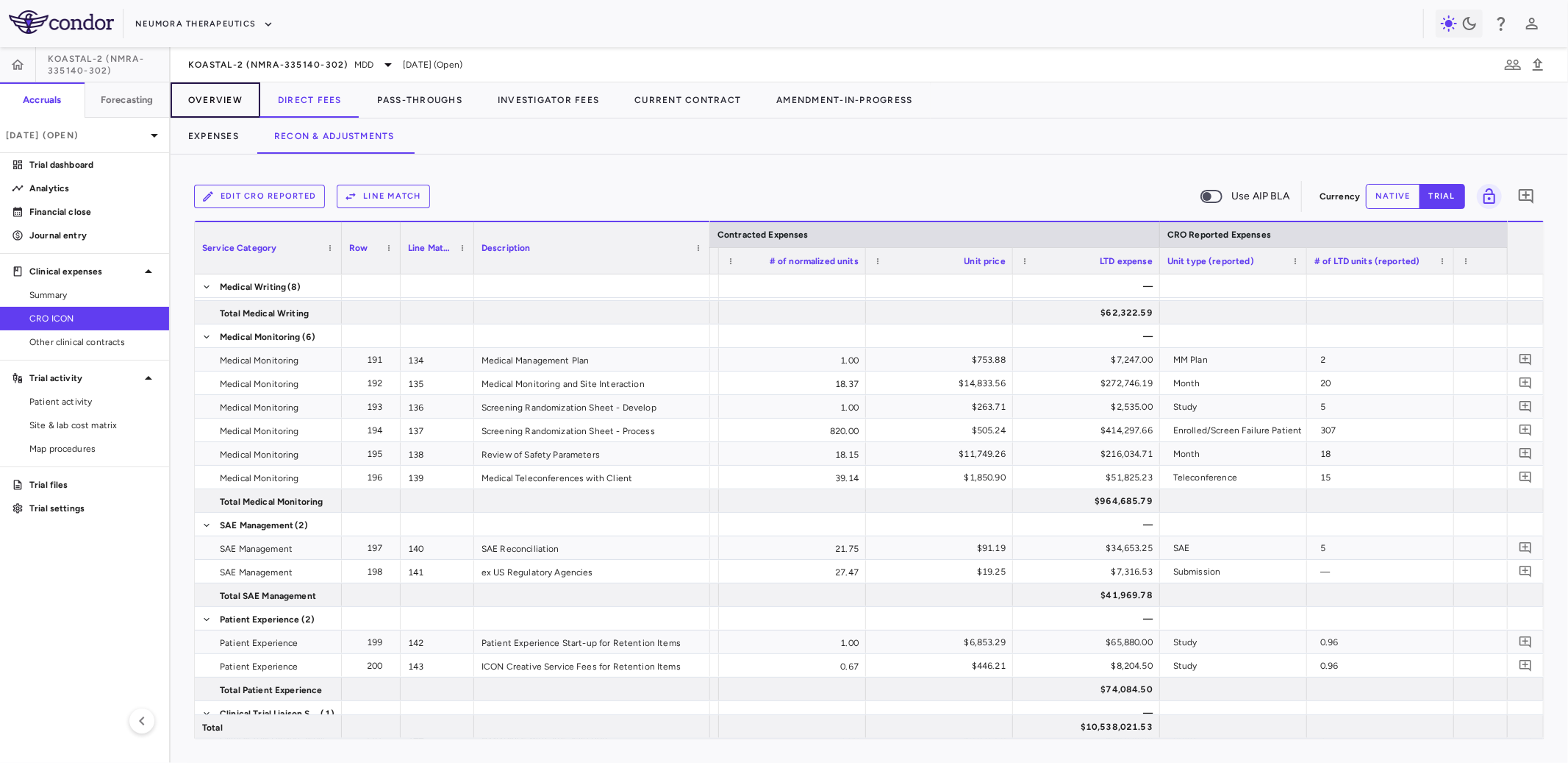
click at [226, 98] on button "Overview" at bounding box center [215, 100] width 89 height 35
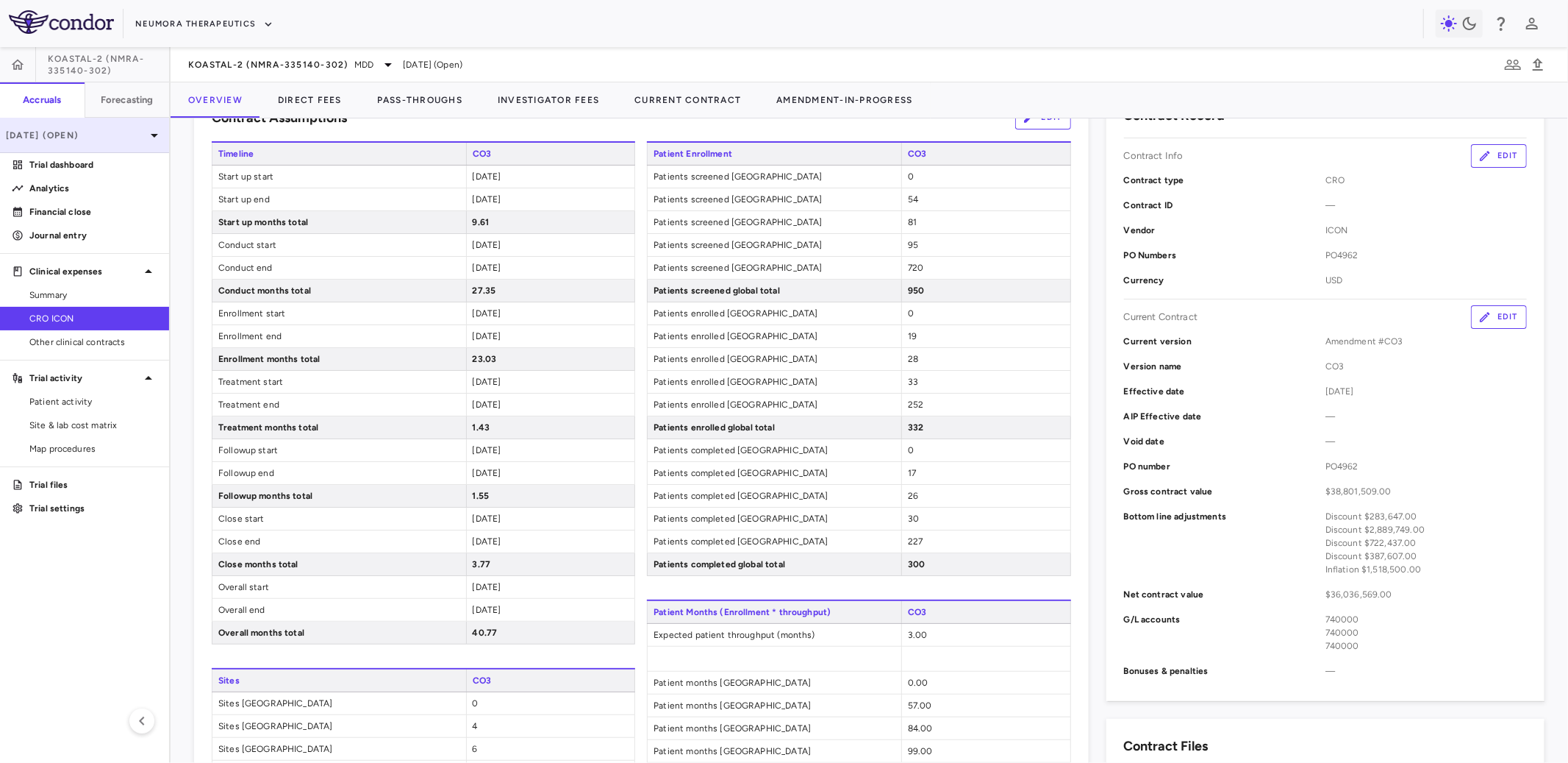
click at [49, 134] on p "[DATE] (Open)" at bounding box center [76, 136] width 140 height 13
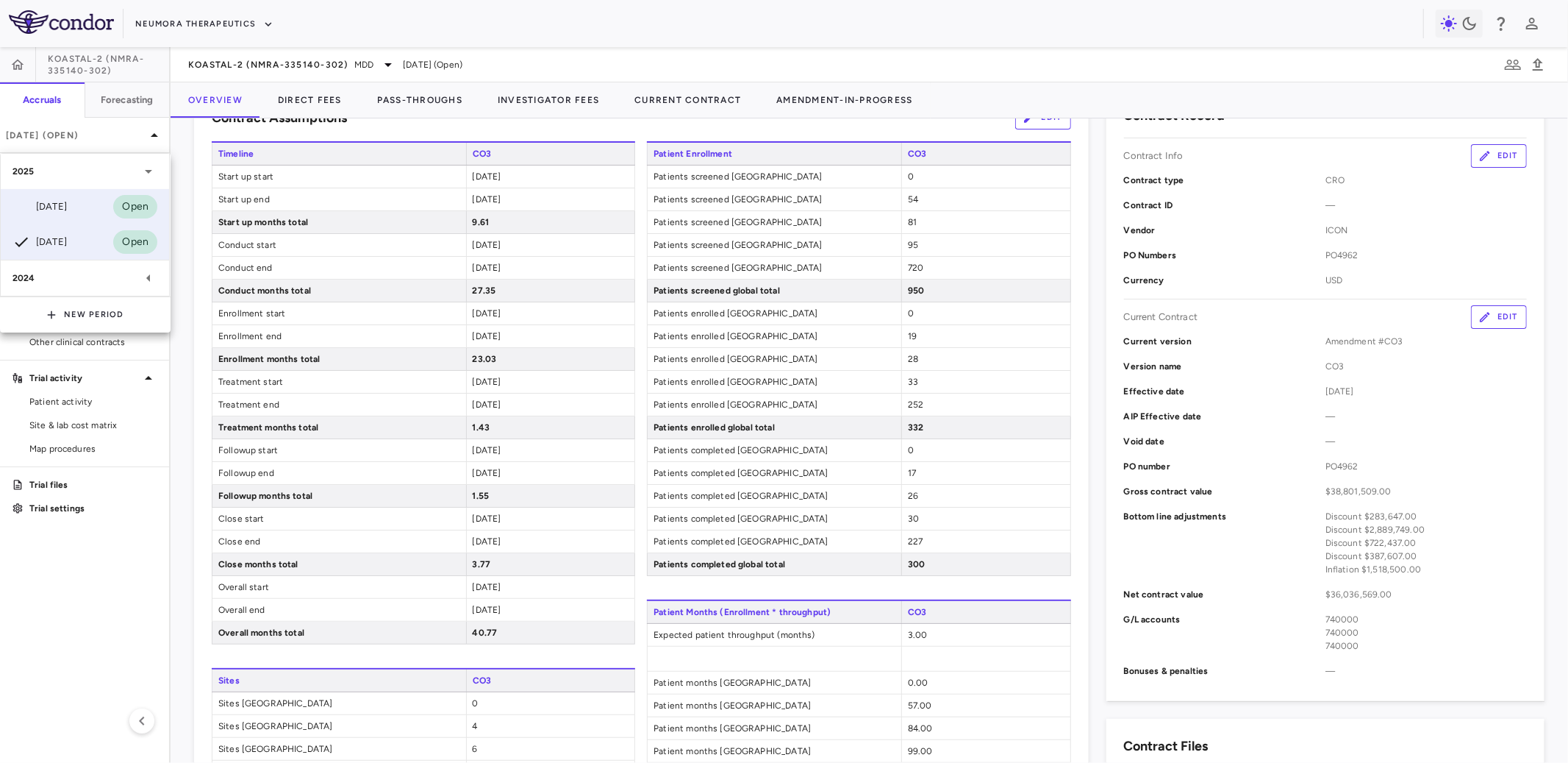
click at [67, 217] on div "[DATE] Open" at bounding box center [85, 207] width 169 height 35
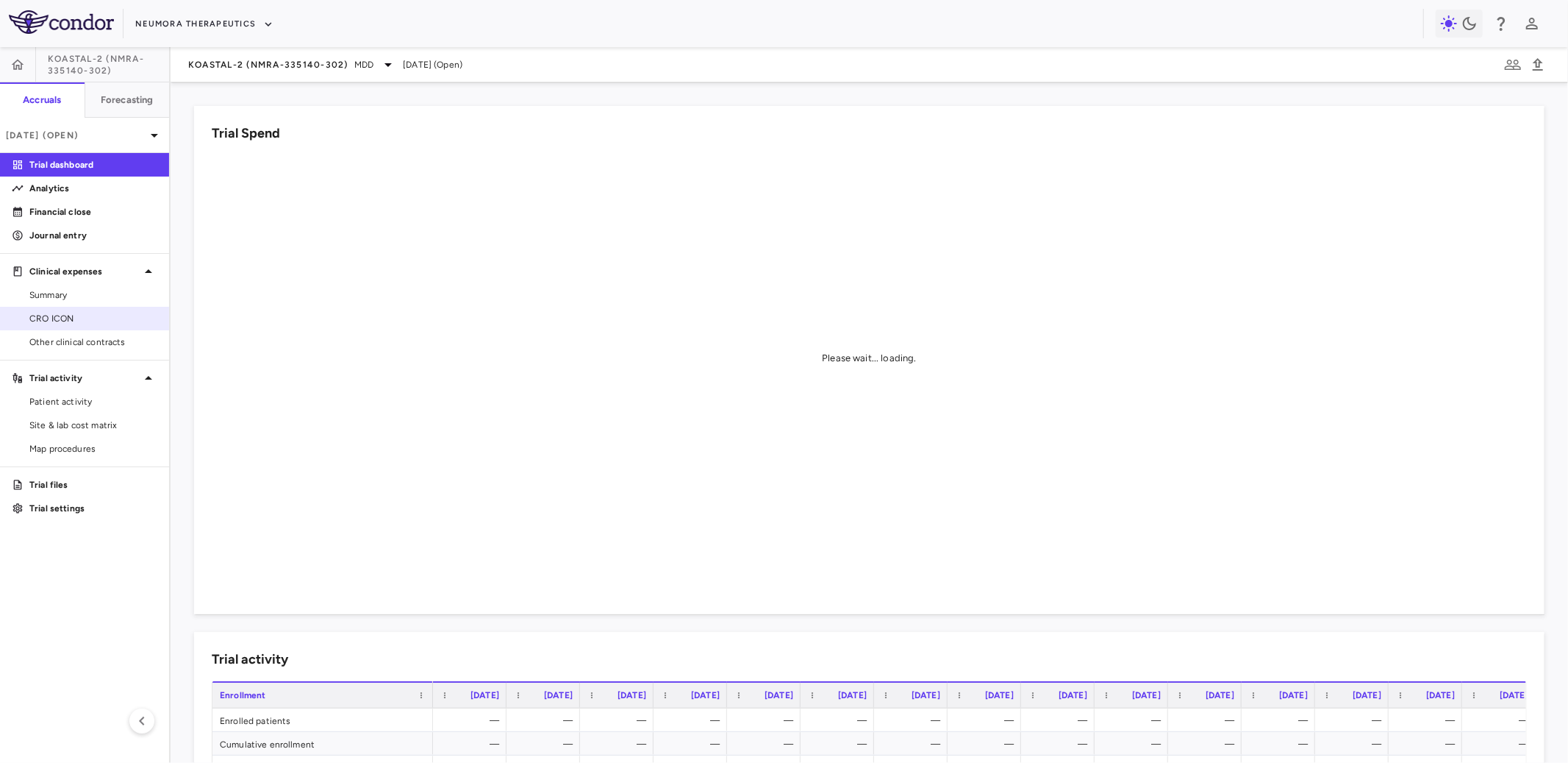
click at [68, 320] on span "CRO ICON" at bounding box center [94, 319] width 128 height 13
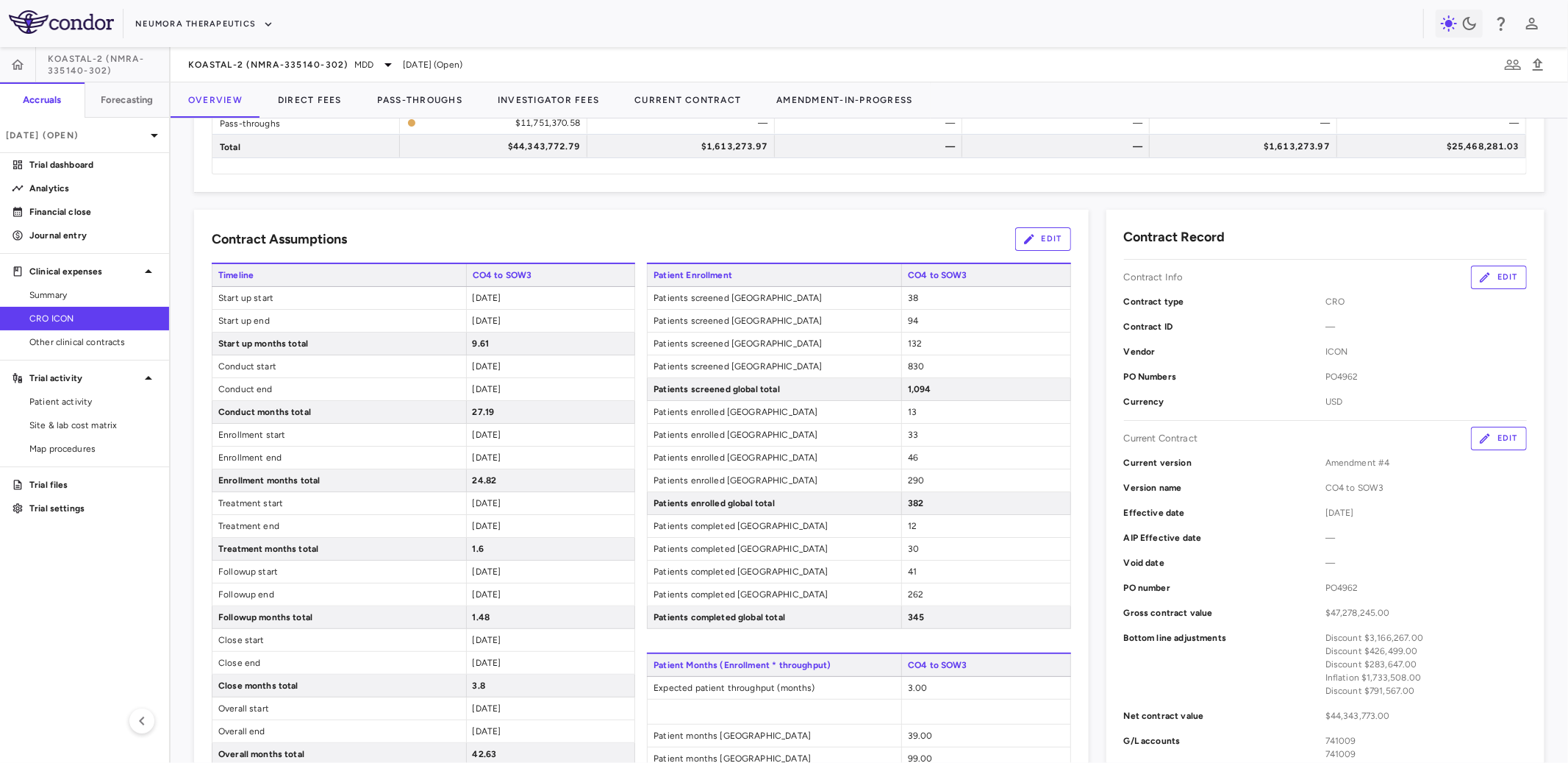
scroll to position [163, 0]
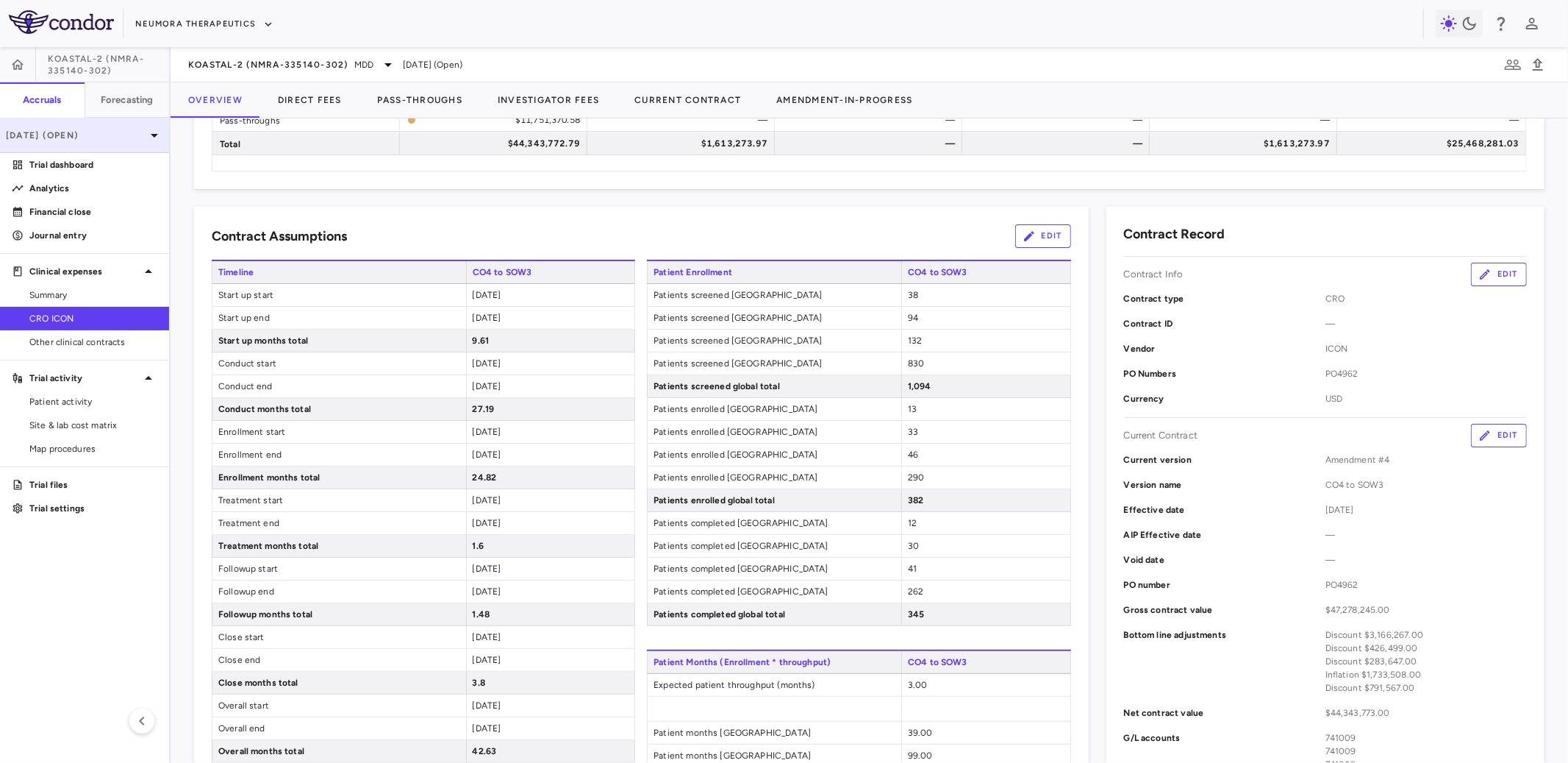
click at [88, 136] on p "[DATE] (Open)" at bounding box center [76, 136] width 140 height 13
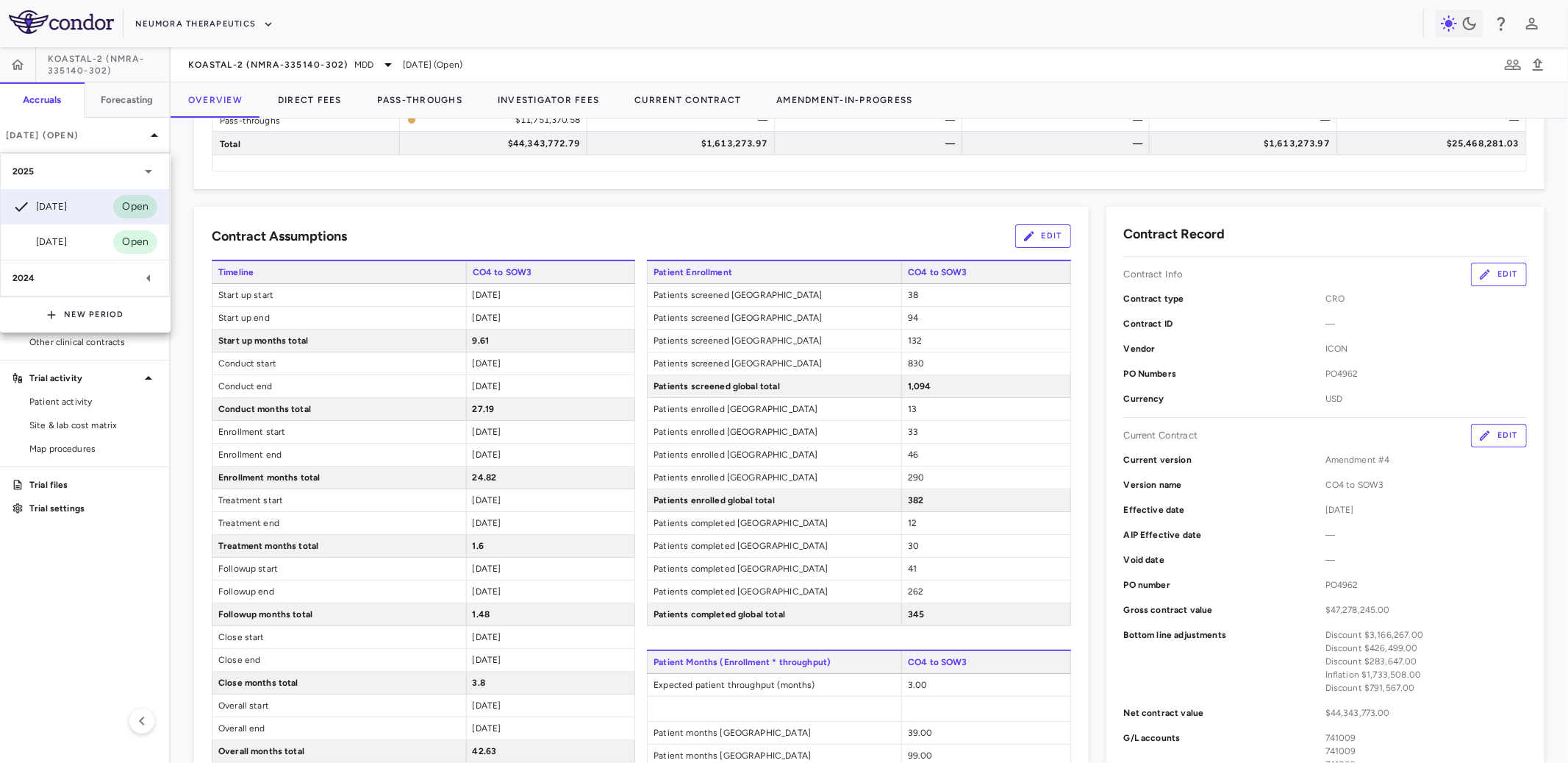
click at [111, 162] on div "2025" at bounding box center [85, 171] width 169 height 35
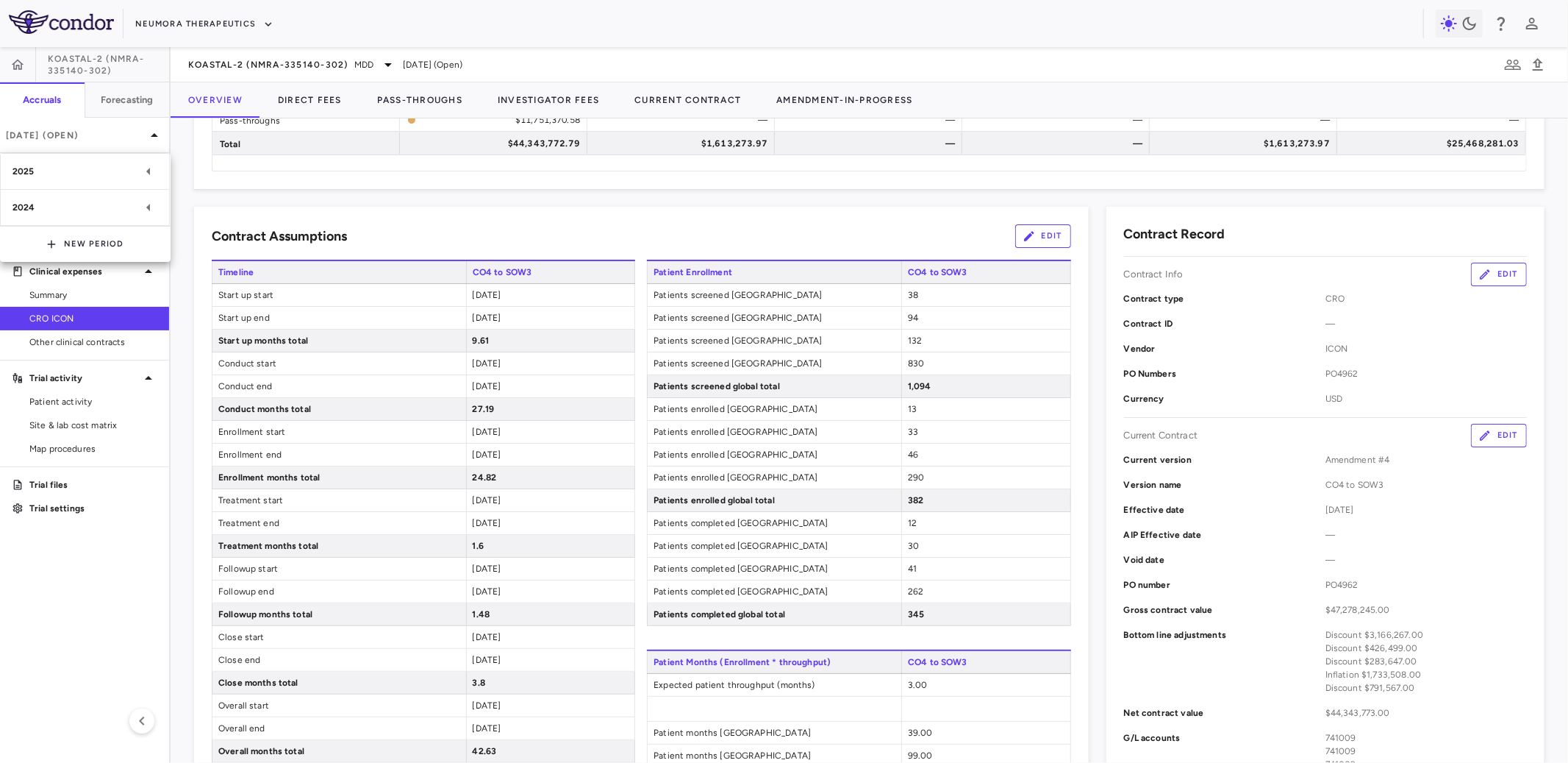
click at [291, 95] on div at bounding box center [784, 381] width 1568 height 763
click at [304, 97] on button "Direct Fees" at bounding box center [310, 100] width 99 height 35
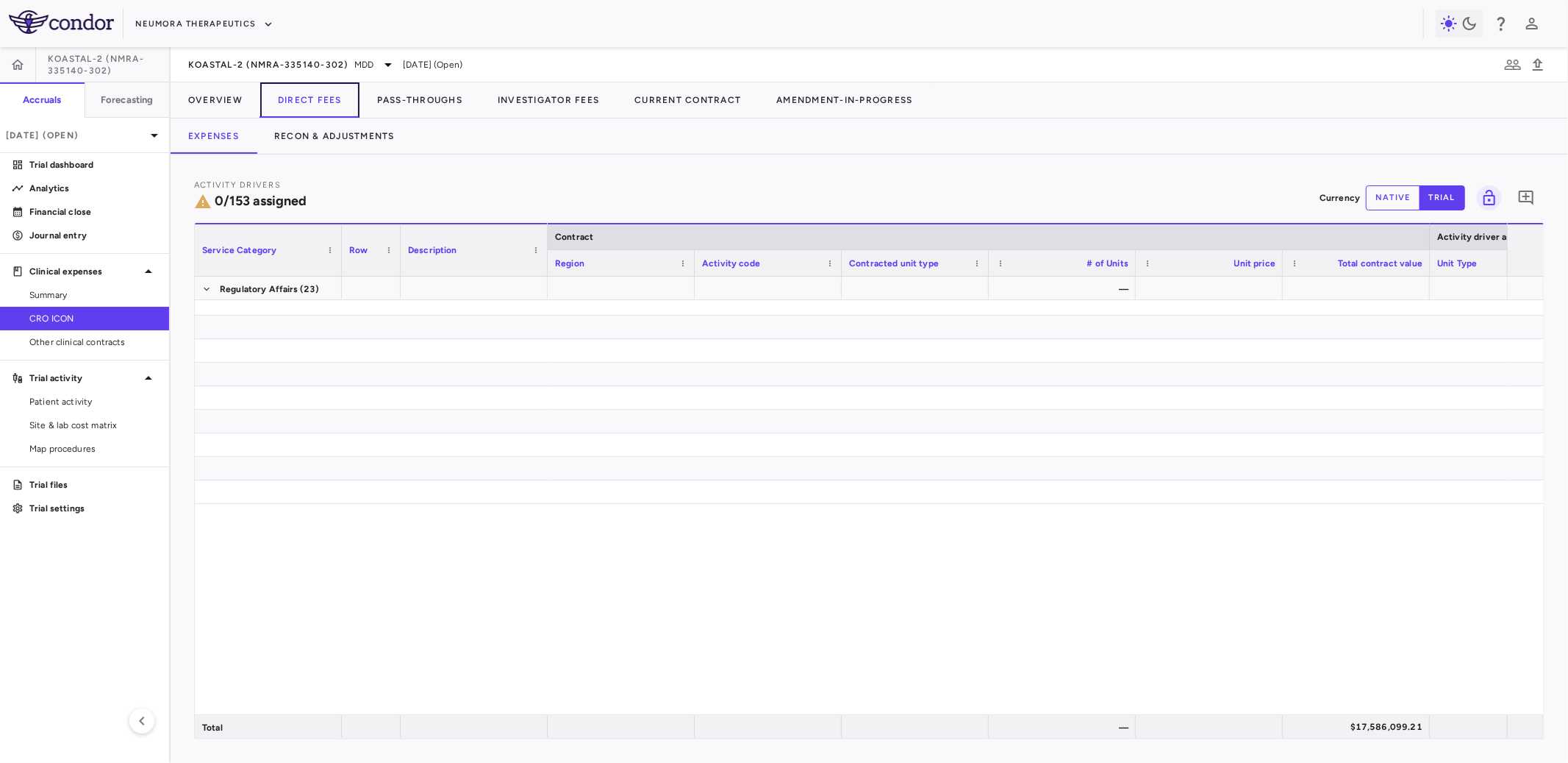
scroll to position [2757, 0]
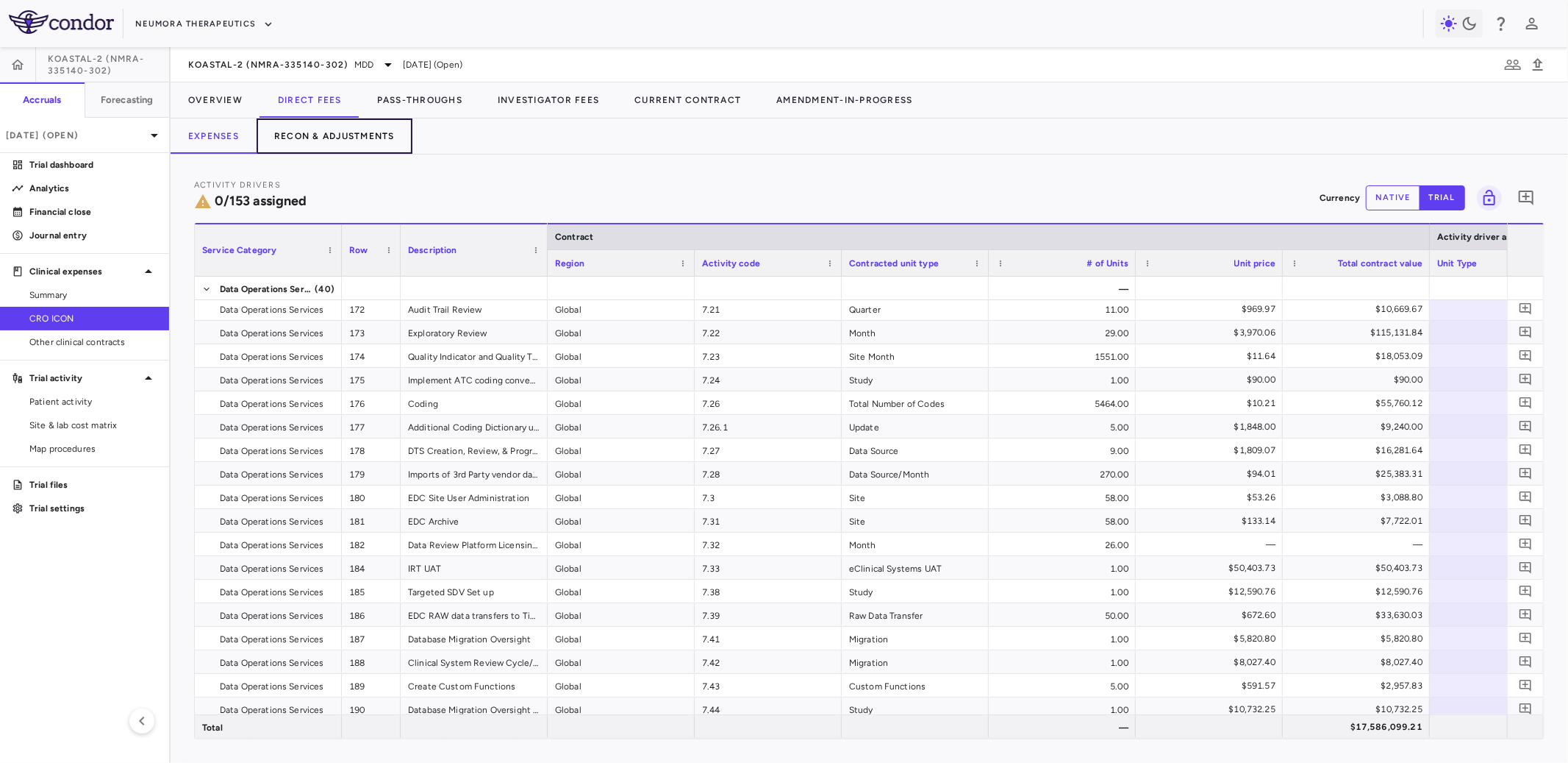
click at [365, 136] on button "Recon & Adjustments" at bounding box center [334, 136] width 156 height 35
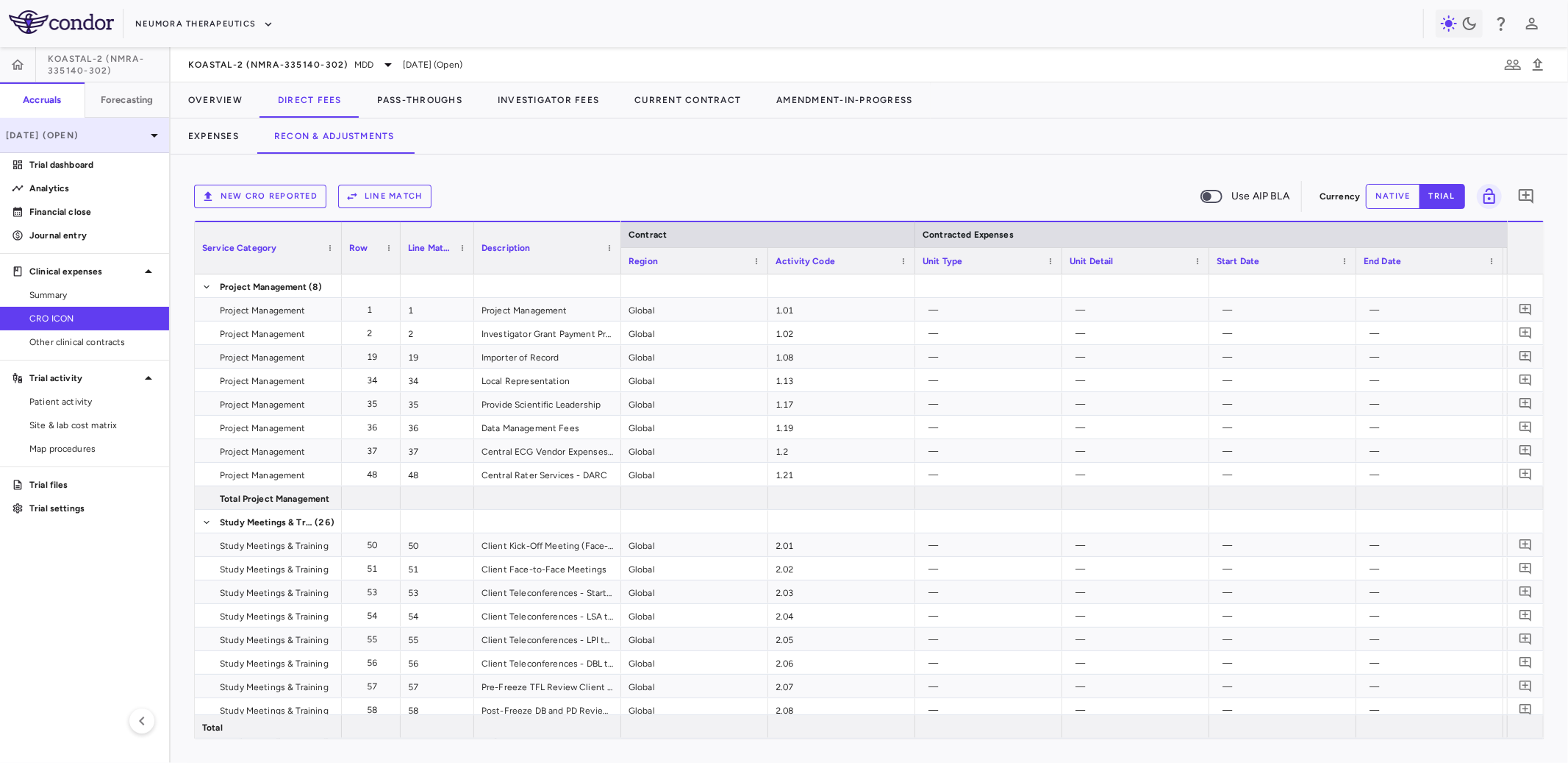
click at [130, 136] on p "[DATE] (Open)" at bounding box center [76, 136] width 140 height 13
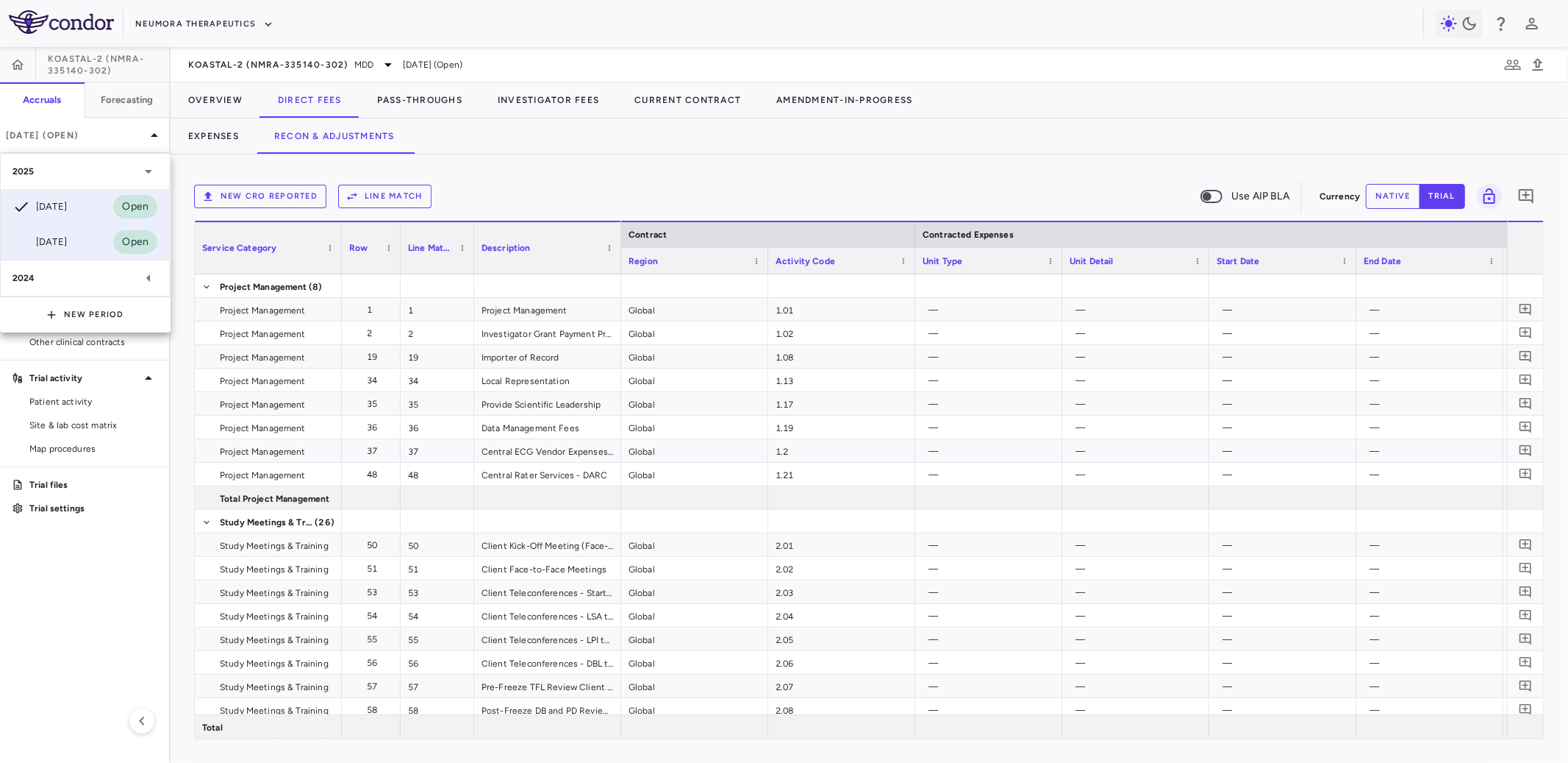
click at [64, 234] on div "[DATE]" at bounding box center [40, 242] width 55 height 18
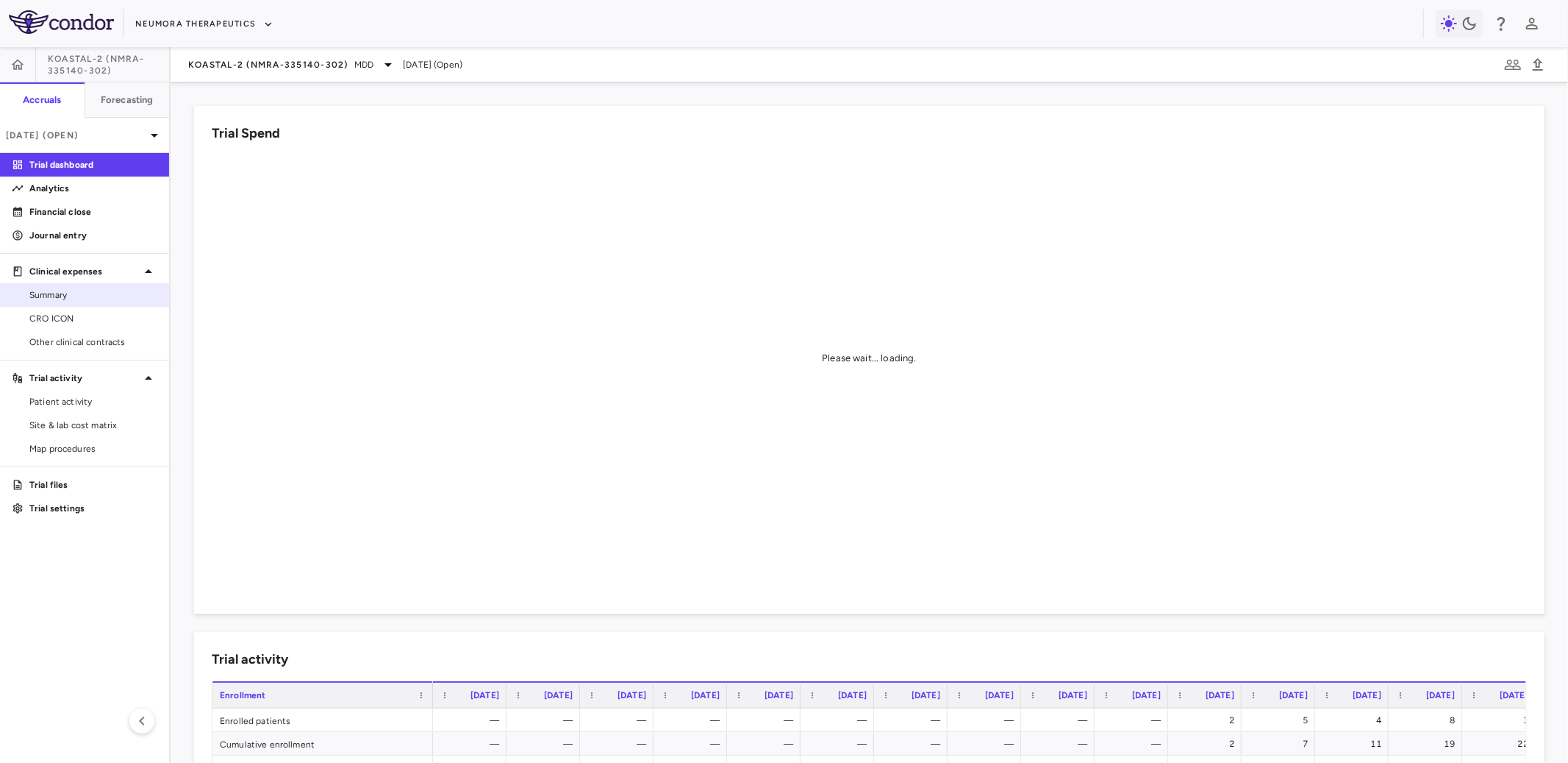
click at [72, 302] on link "Summary" at bounding box center [84, 295] width 169 height 22
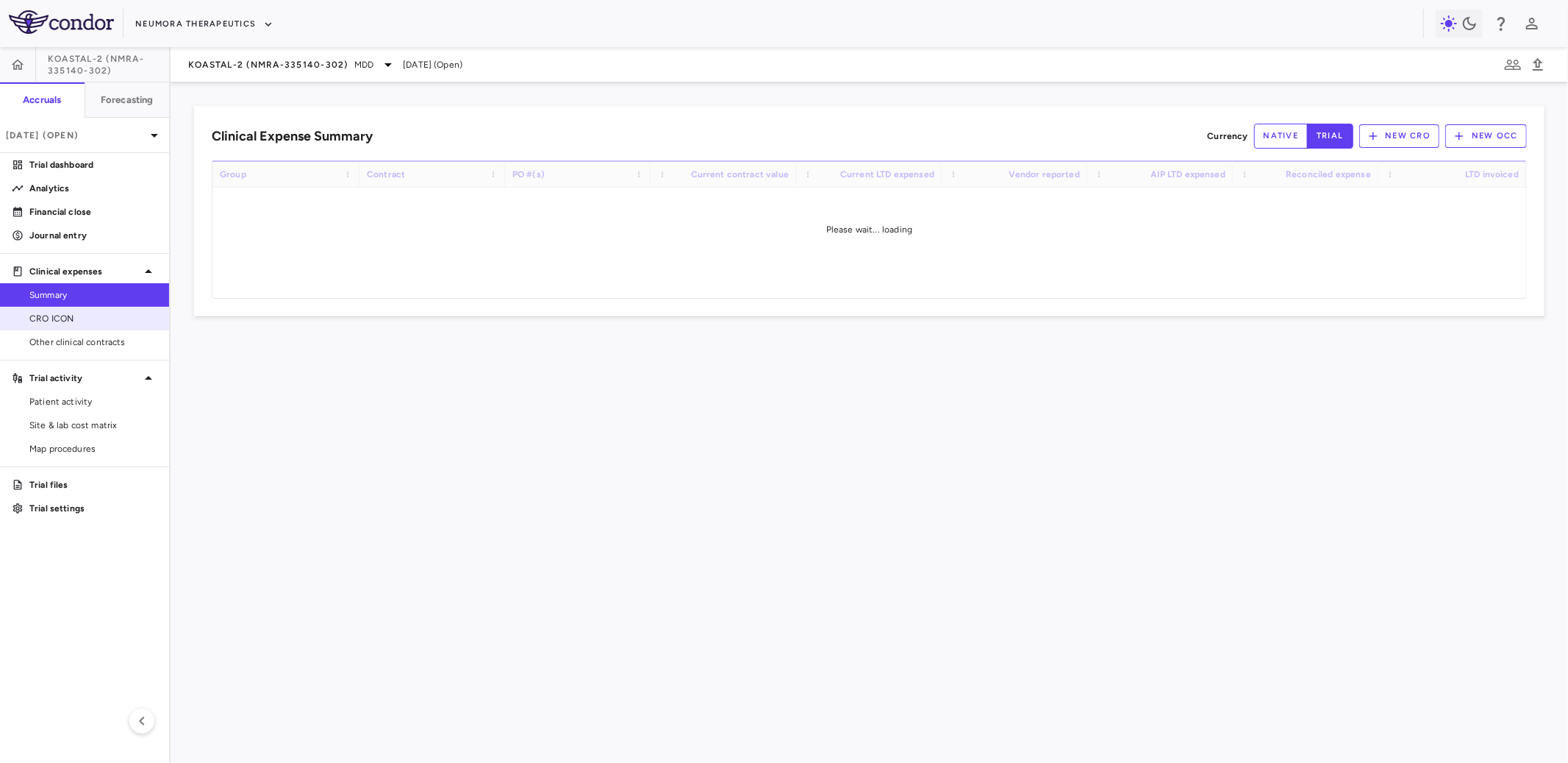
click at [67, 314] on span "CRO ICON" at bounding box center [94, 319] width 128 height 13
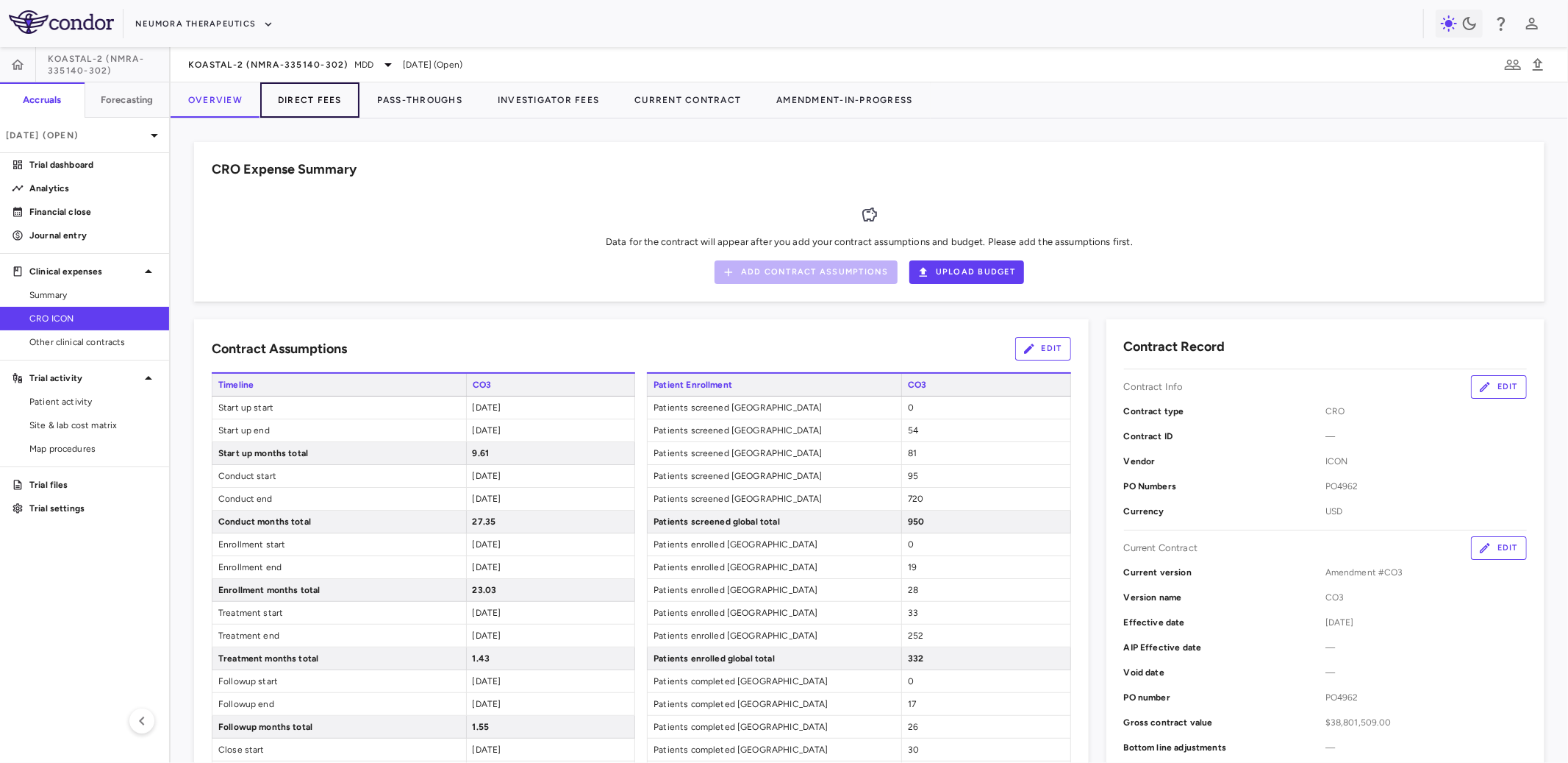
click at [314, 93] on button "Direct Fees" at bounding box center [310, 100] width 99 height 35
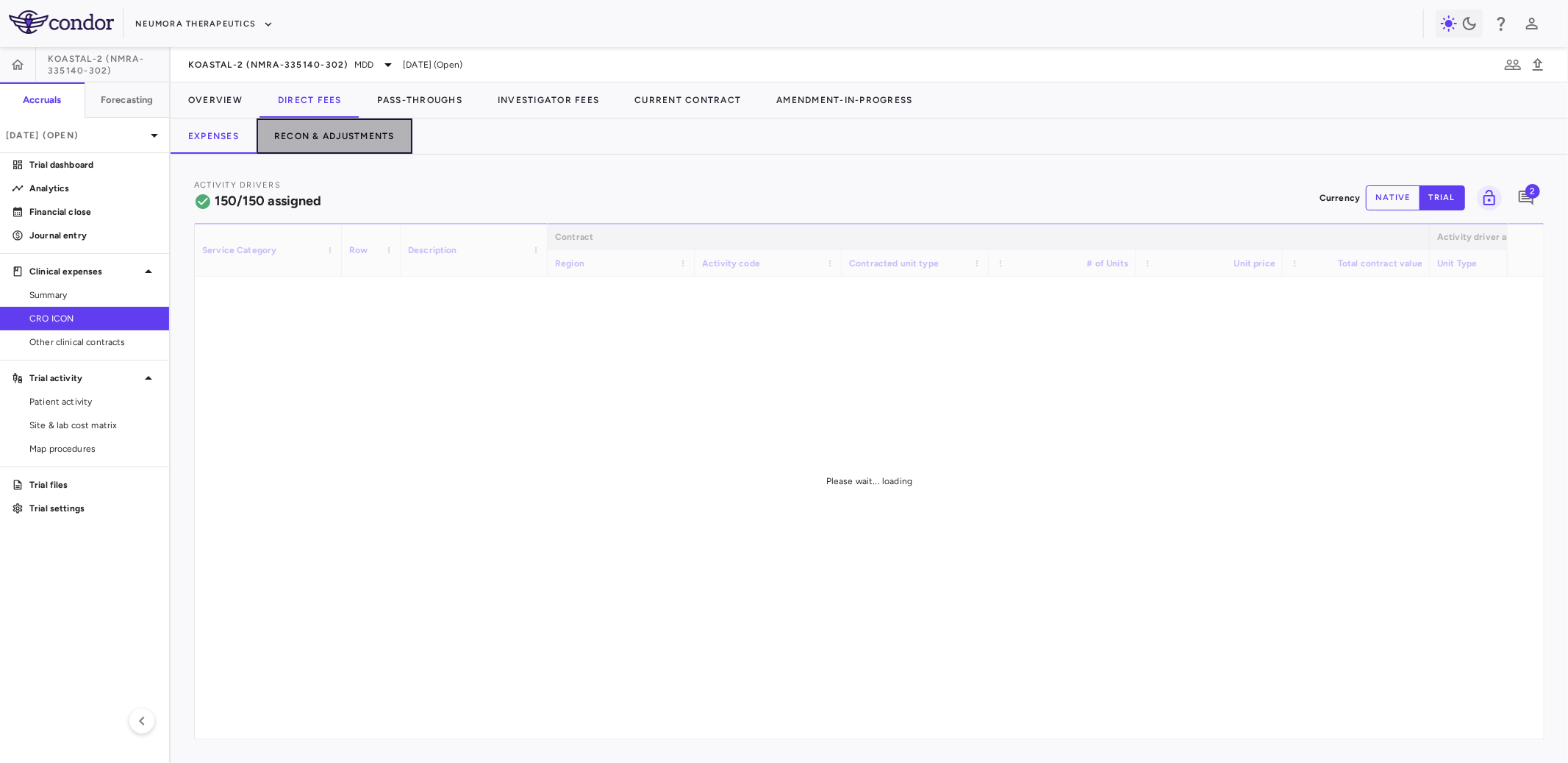
click at [339, 152] on button "Recon & Adjustments" at bounding box center [334, 136] width 156 height 35
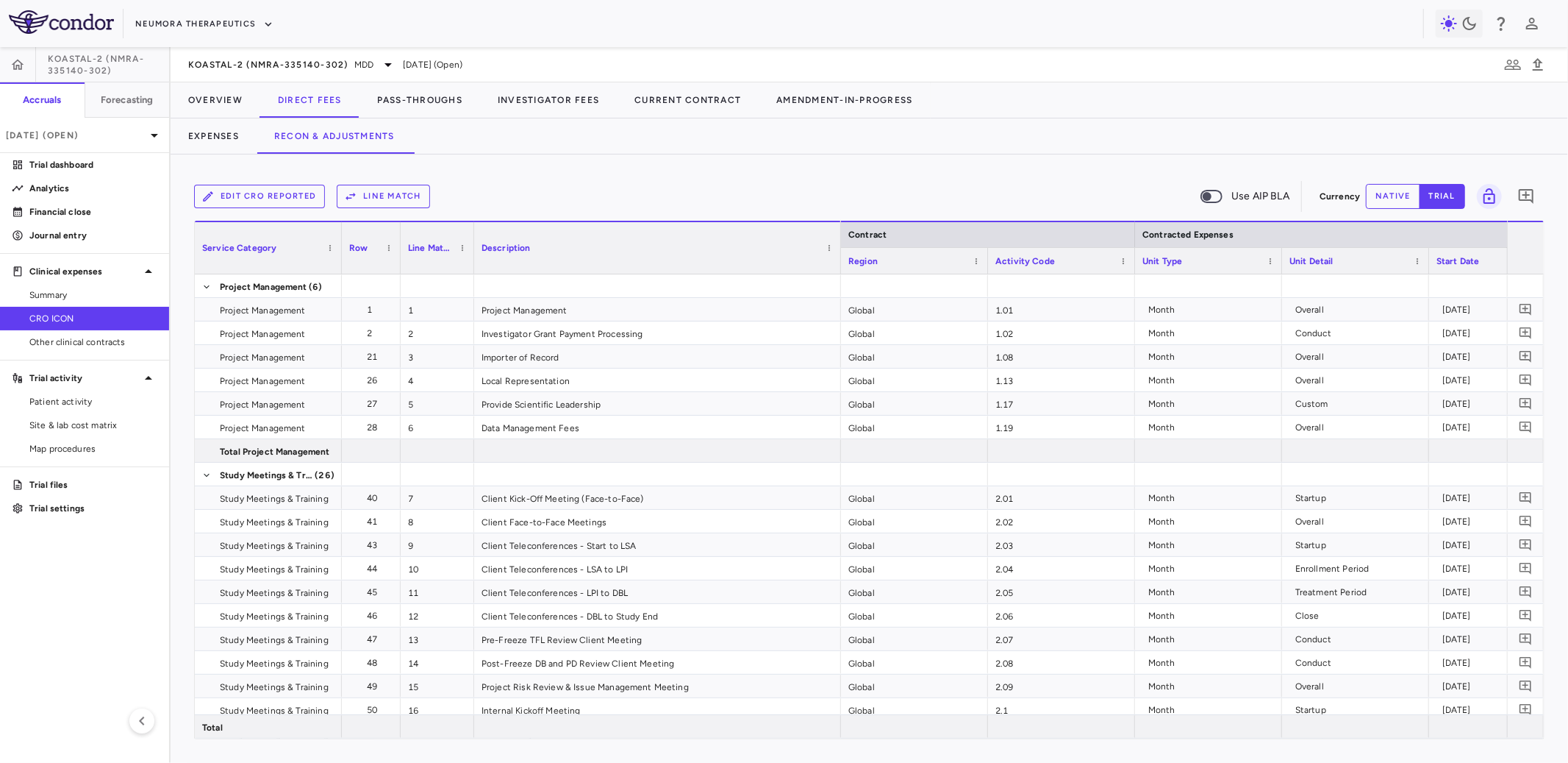
drag, startPoint x: 618, startPoint y: 255, endPoint x: 838, endPoint y: 269, distance: 220.4
click at [838, 269] on div at bounding box center [840, 248] width 6 height 51
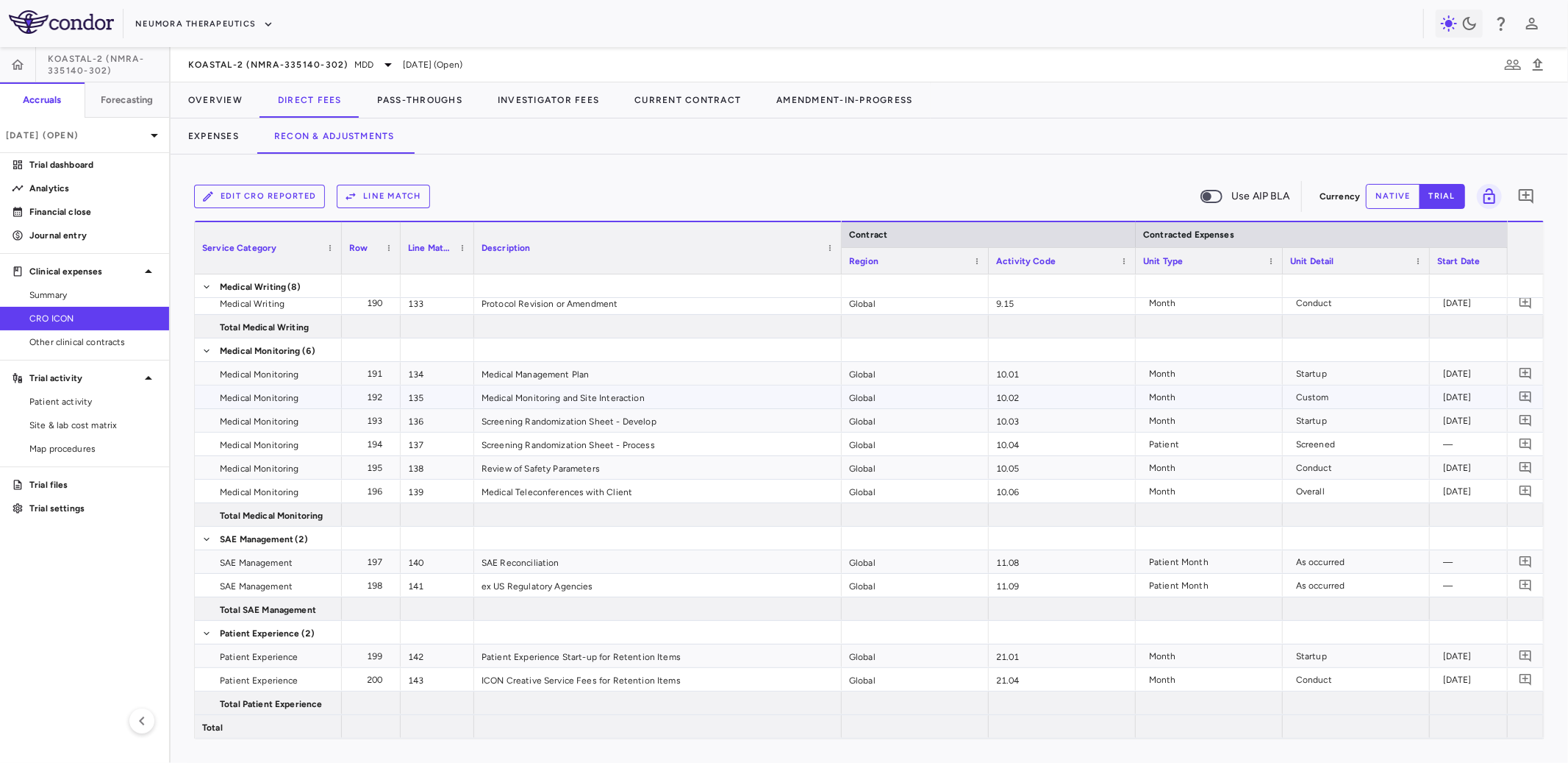
scroll to position [0, 132]
click at [233, 134] on button "Expenses" at bounding box center [213, 136] width 86 height 35
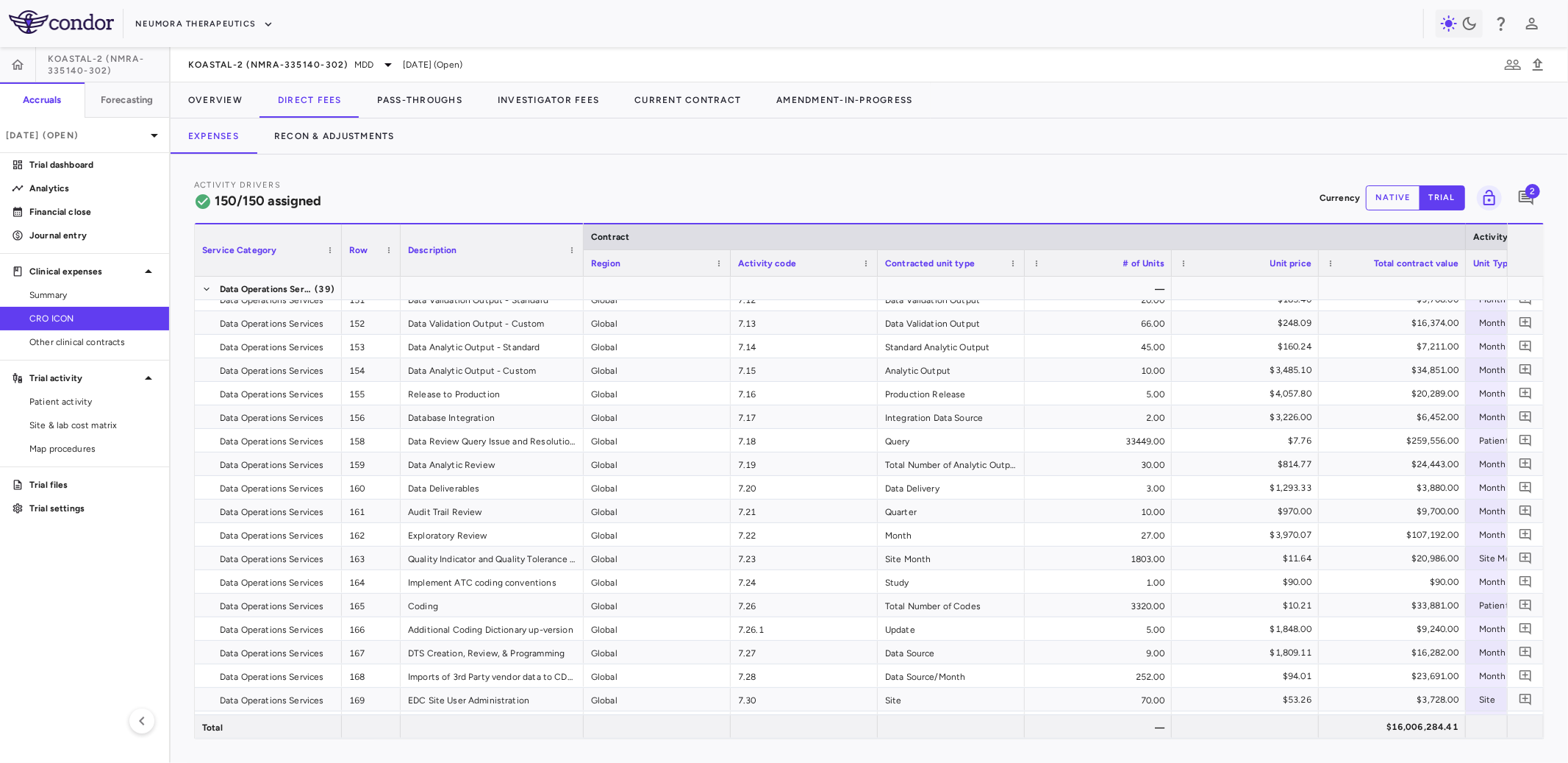
drag, startPoint x: 545, startPoint y: 272, endPoint x: 758, endPoint y: 287, distance: 213.5
click at [758, 287] on div "Service Category Row Description Contract Activity driver assignments" at bounding box center [869, 481] width 1349 height 516
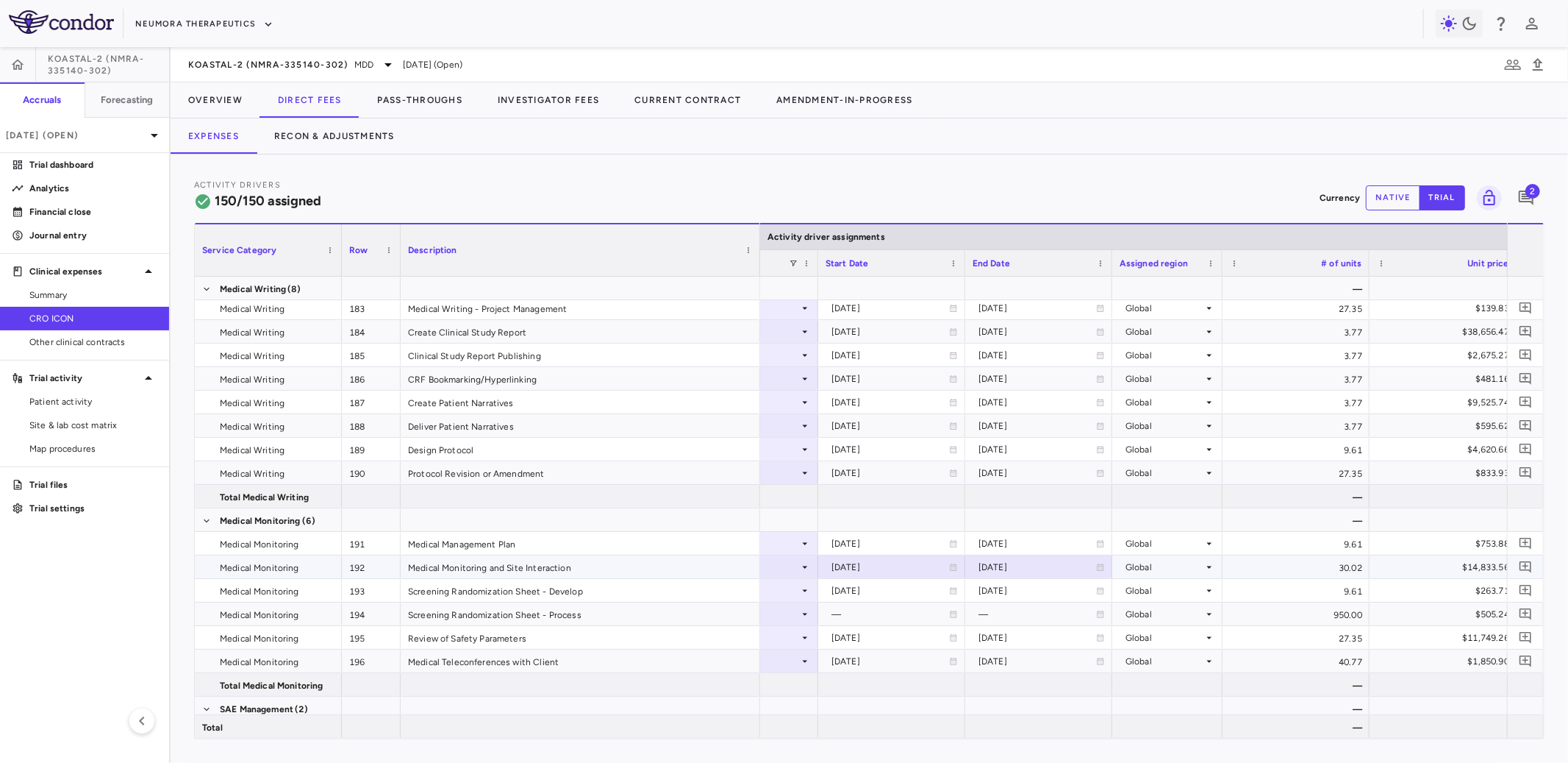
scroll to position [0, 873]
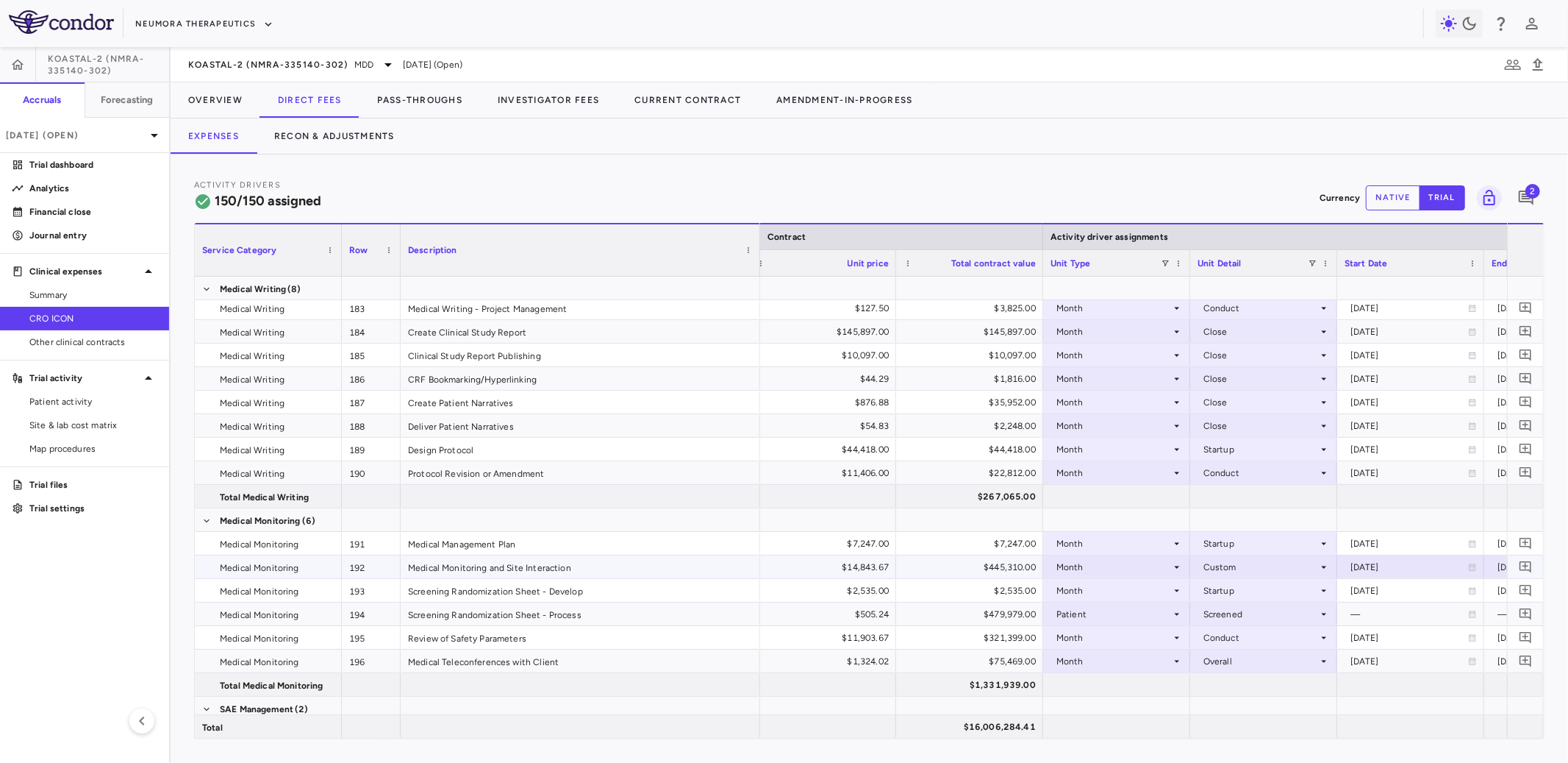
click at [871, 569] on div "$14,843.67" at bounding box center [826, 567] width 126 height 24
